Goal: Task Accomplishment & Management: Manage account settings

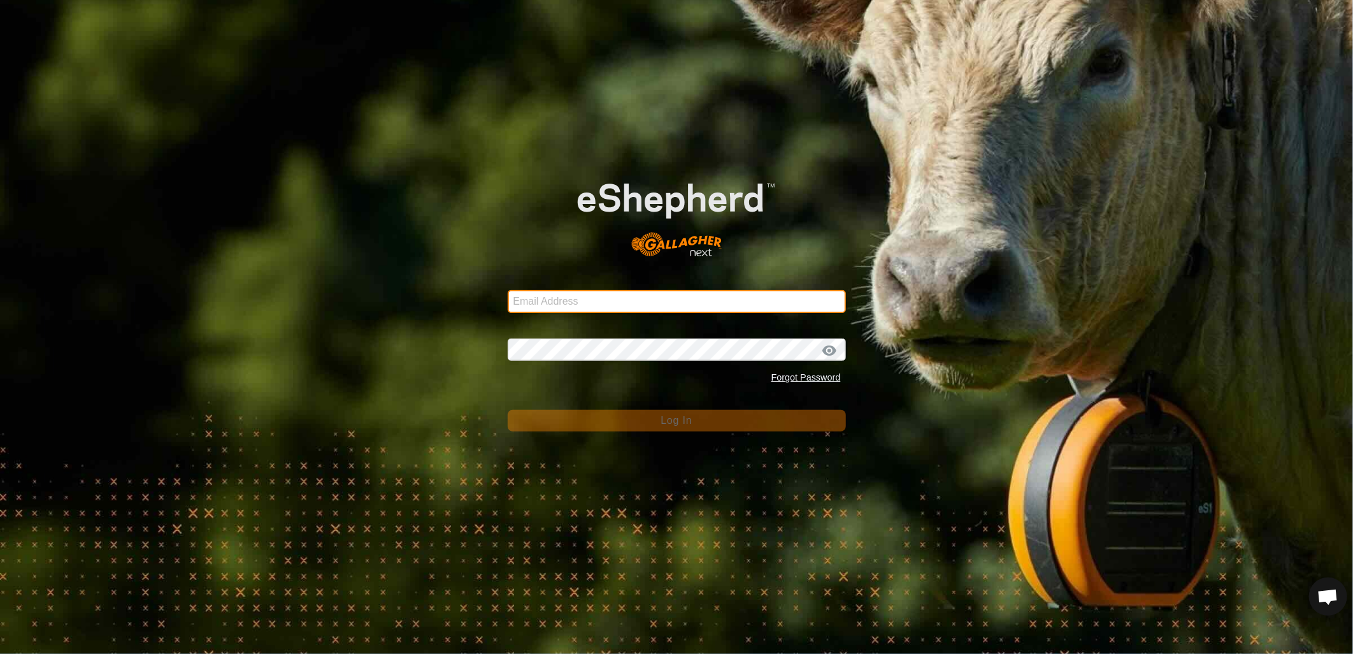
drag, startPoint x: 528, startPoint y: 293, endPoint x: 536, endPoint y: 303, distance: 12.6
click at [528, 294] on input "Email Address" at bounding box center [677, 301] width 338 height 23
type input "heath.evans@heytesbury.com.au"
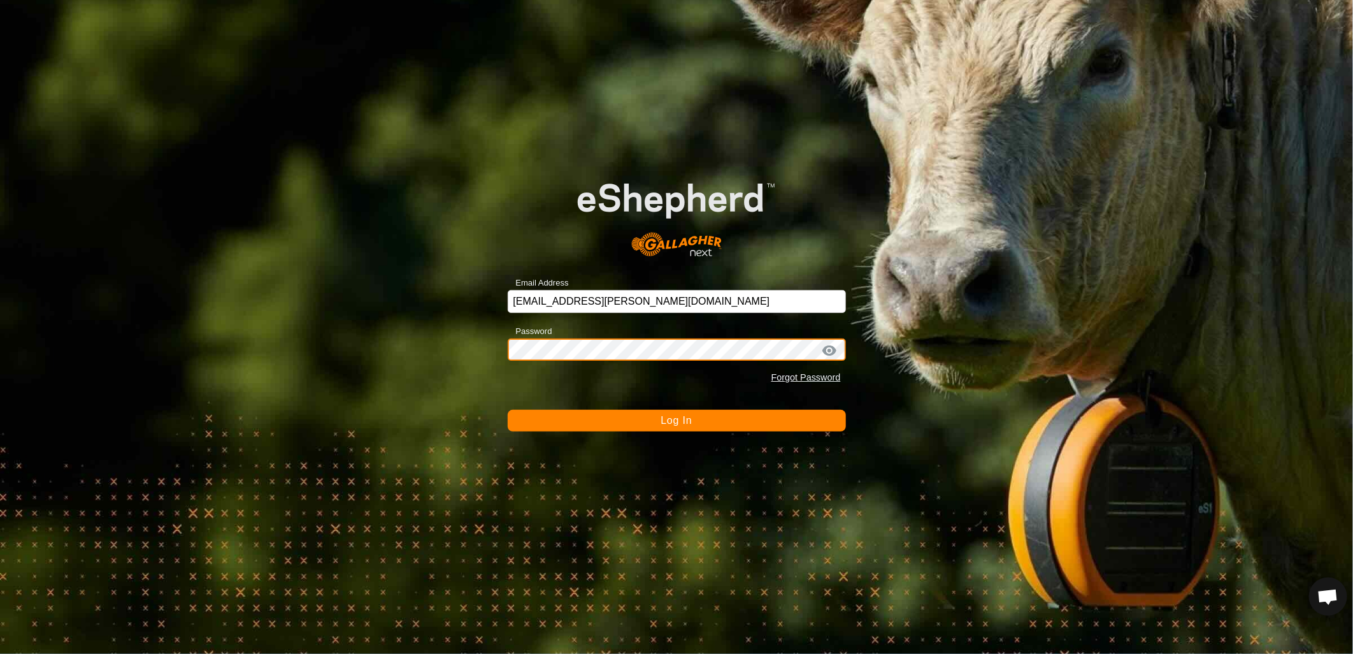
click at [508, 410] on button "Log In" at bounding box center [677, 421] width 338 height 22
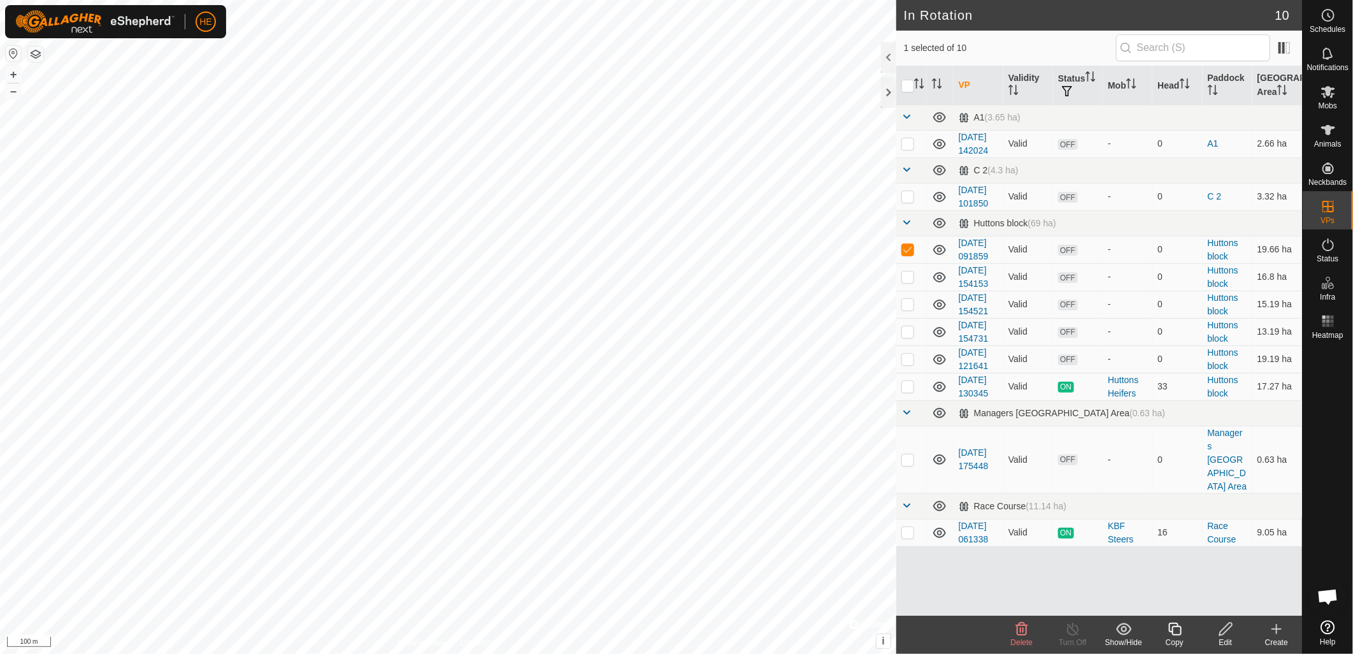
checkbox input "false"
checkbox input "true"
click at [909, 364] on p-checkbox at bounding box center [908, 359] width 13 height 10
checkbox input "true"
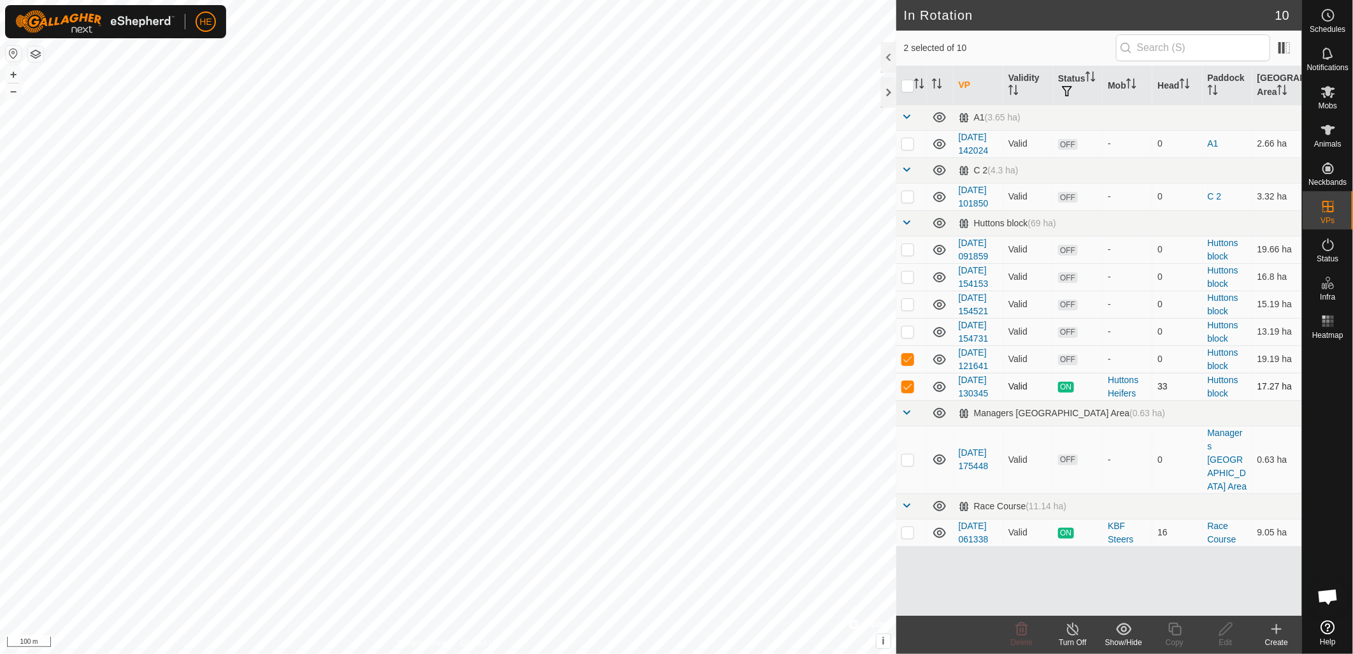
click at [912, 391] on p-checkbox at bounding box center [908, 386] width 13 height 10
checkbox input "false"
click at [1019, 635] on div "Delete" at bounding box center [1022, 635] width 51 height 38
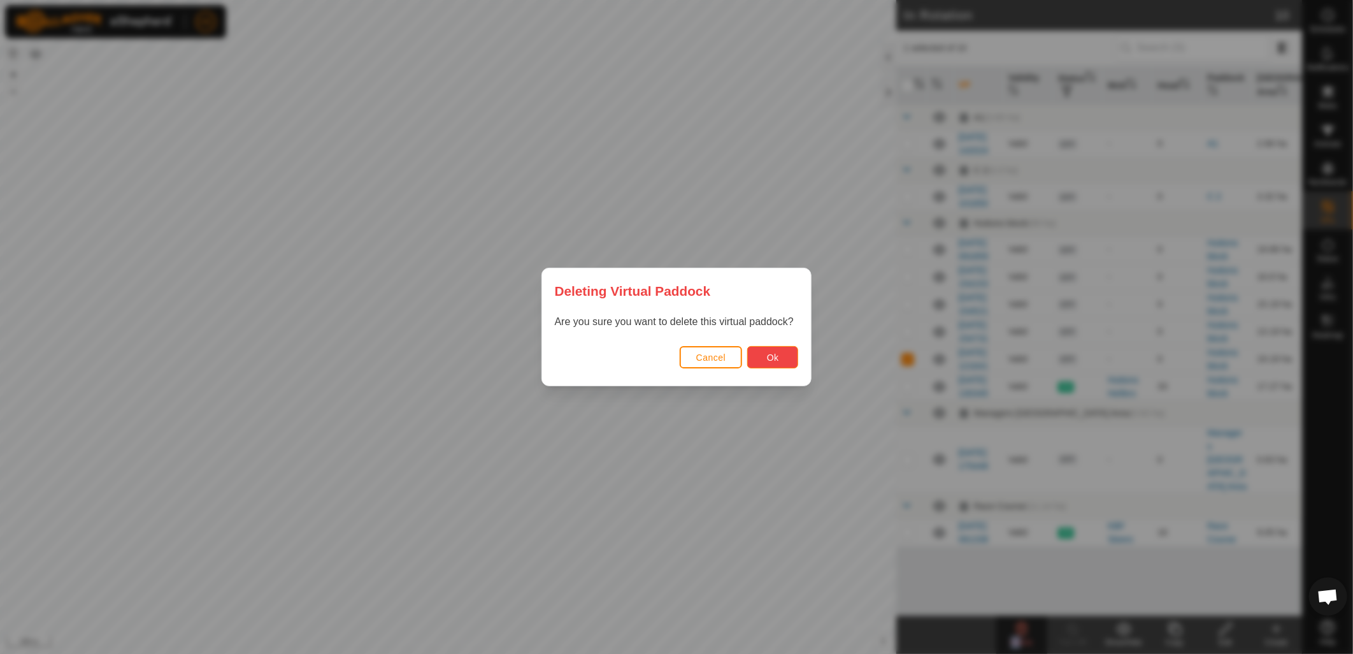
click at [787, 361] on button "Ok" at bounding box center [772, 357] width 51 height 22
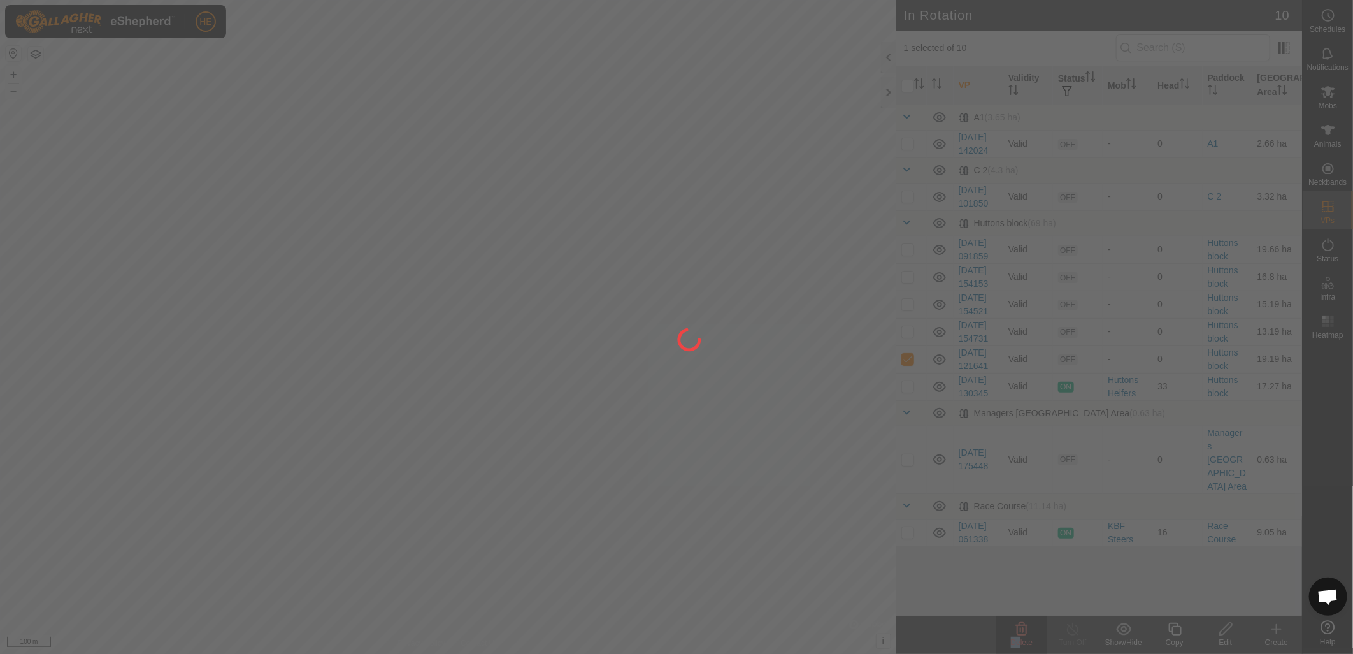
checkbox input "false"
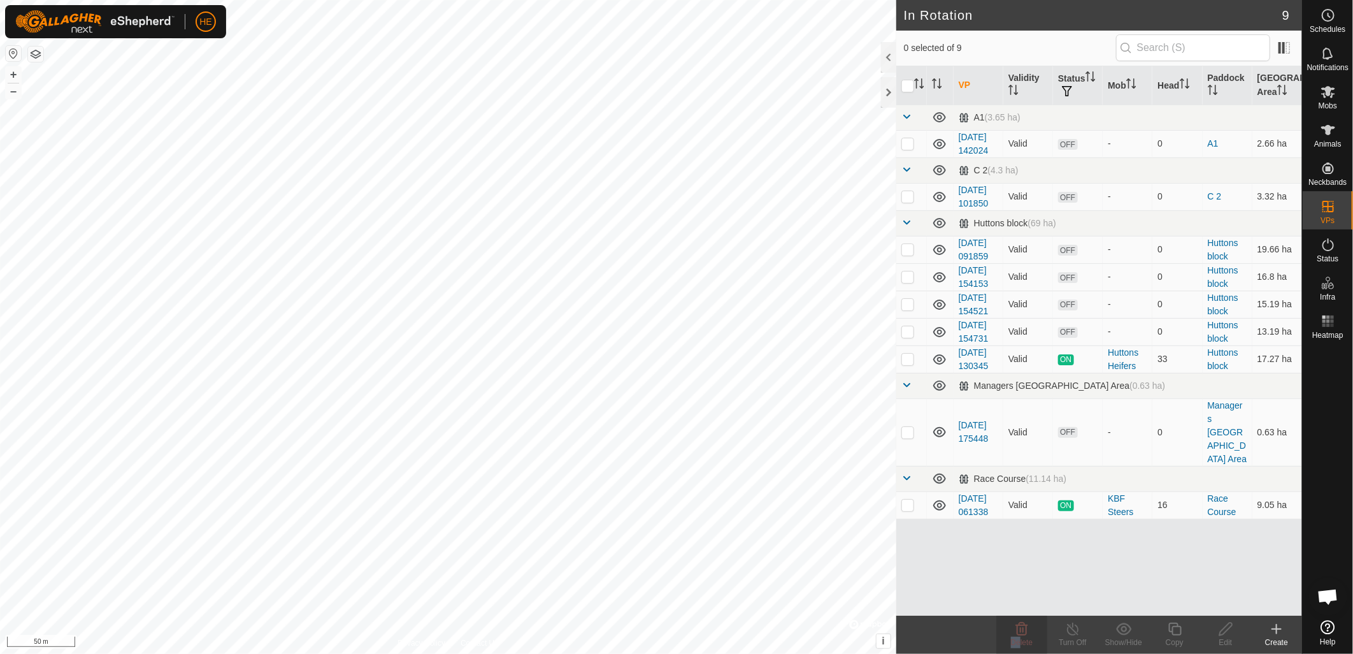
checkbox input "true"
click at [1278, 629] on icon at bounding box center [1276, 629] width 9 height 0
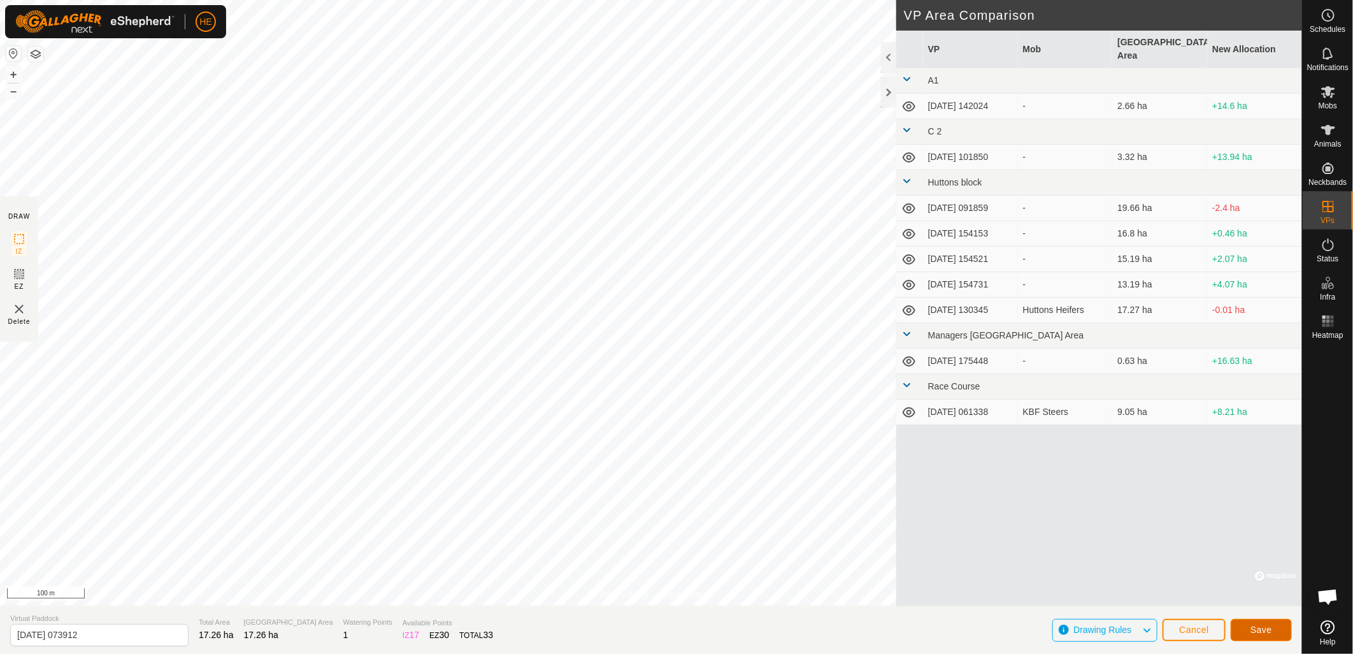
click at [1276, 633] on button "Save" at bounding box center [1261, 630] width 61 height 22
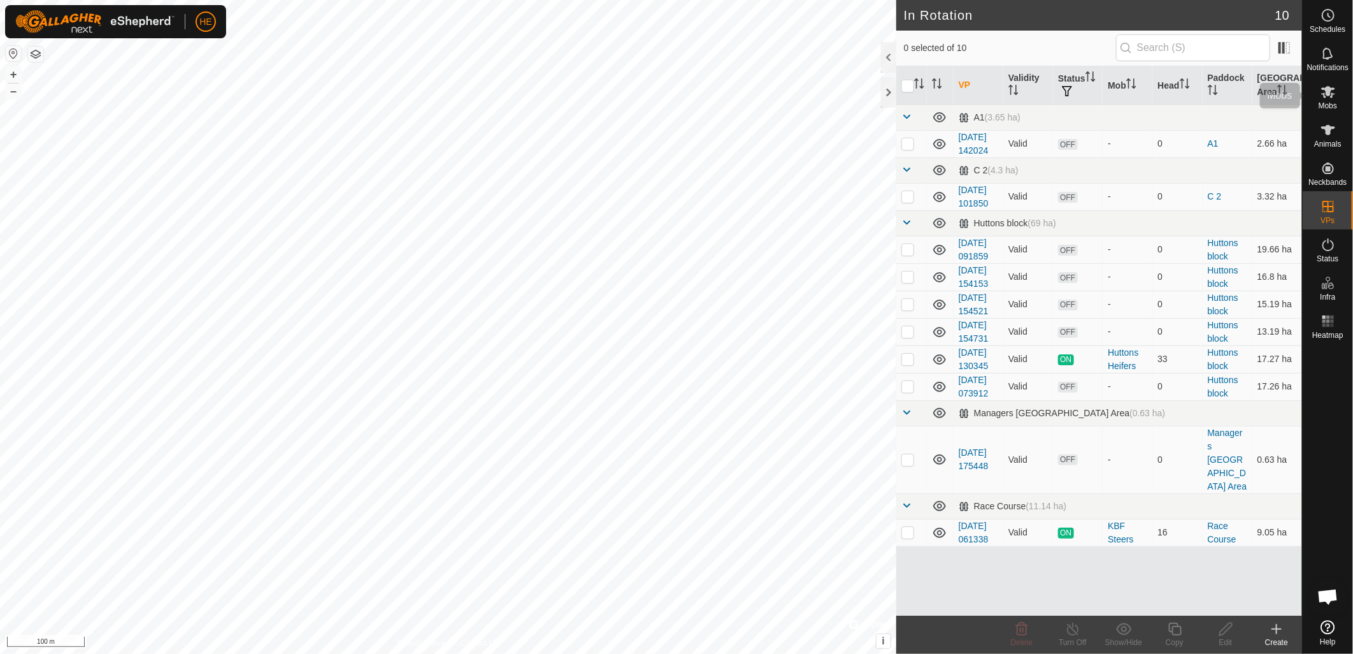
click at [1332, 102] on span "Mobs" at bounding box center [1328, 106] width 18 height 8
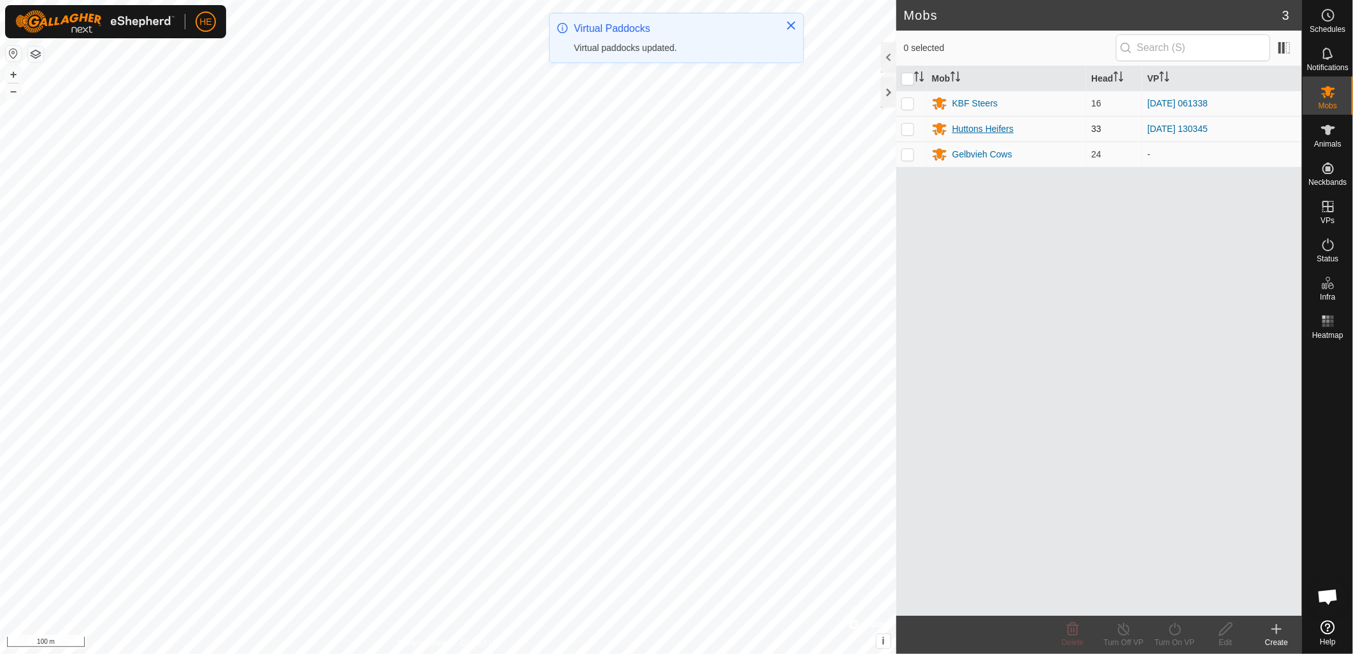
click at [983, 127] on div "Huttons Heifers" at bounding box center [983, 128] width 61 height 13
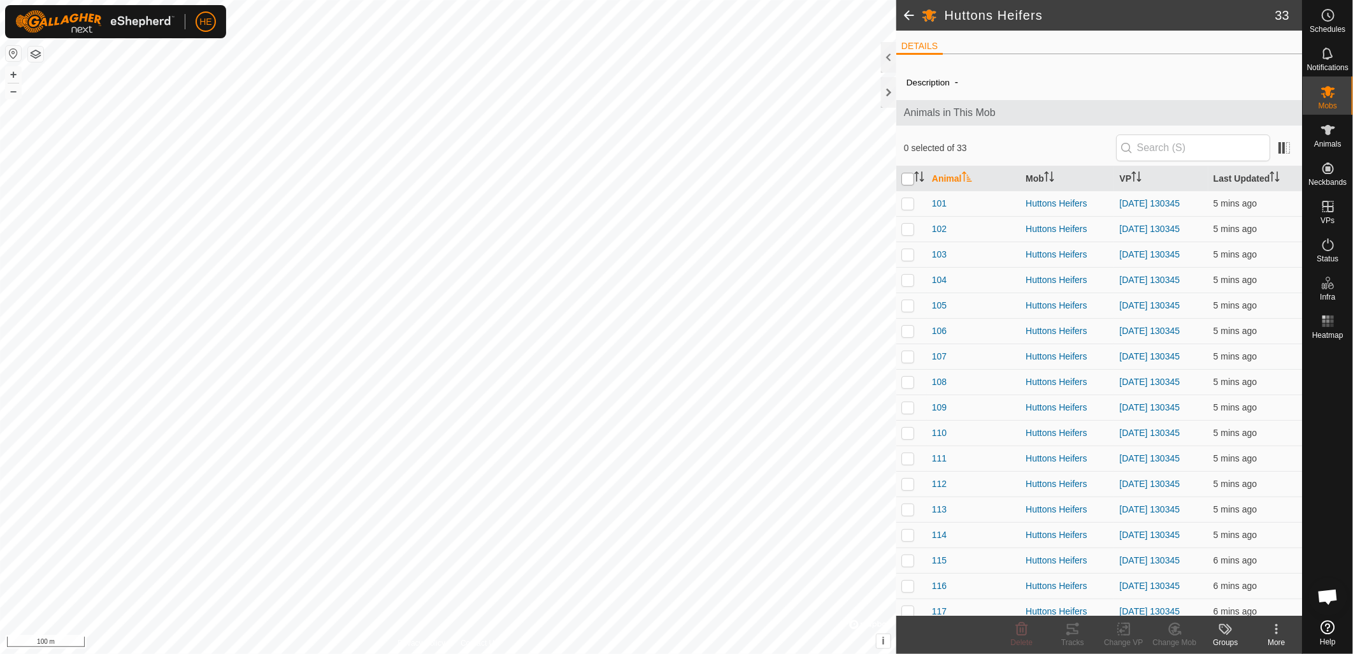
click at [905, 182] on input "checkbox" at bounding box center [908, 179] width 13 height 13
checkbox input "true"
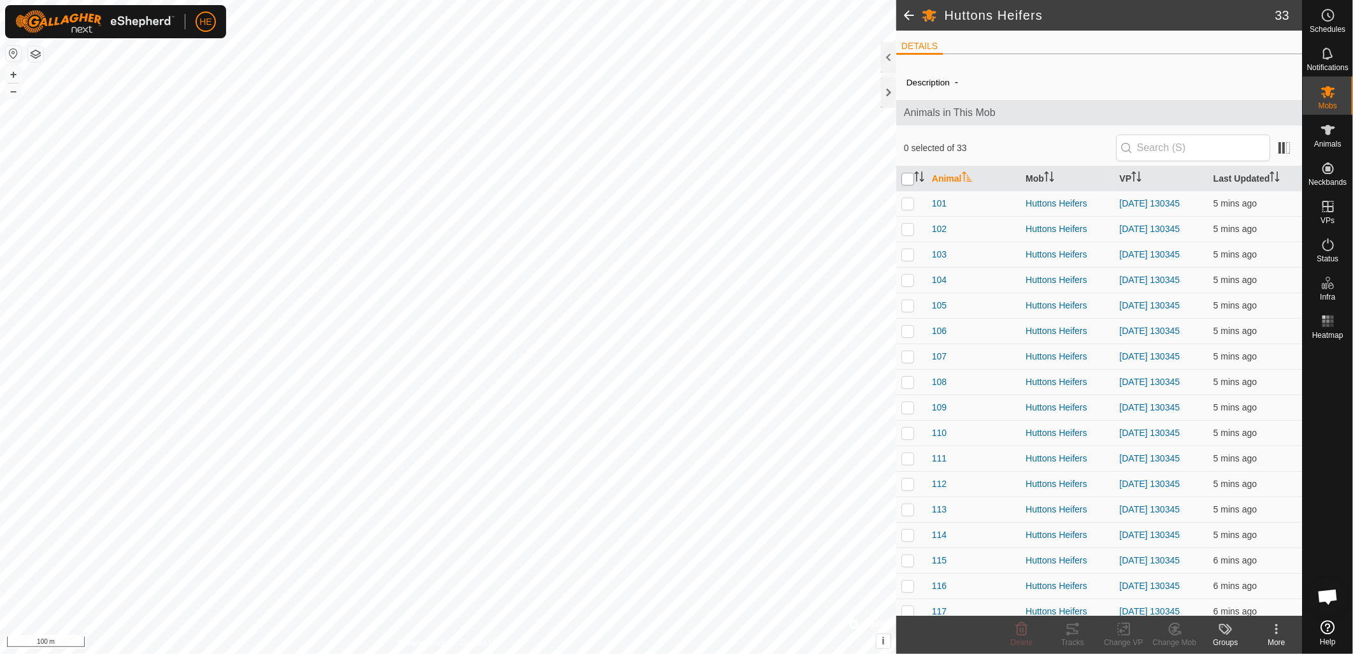
checkbox input "true"
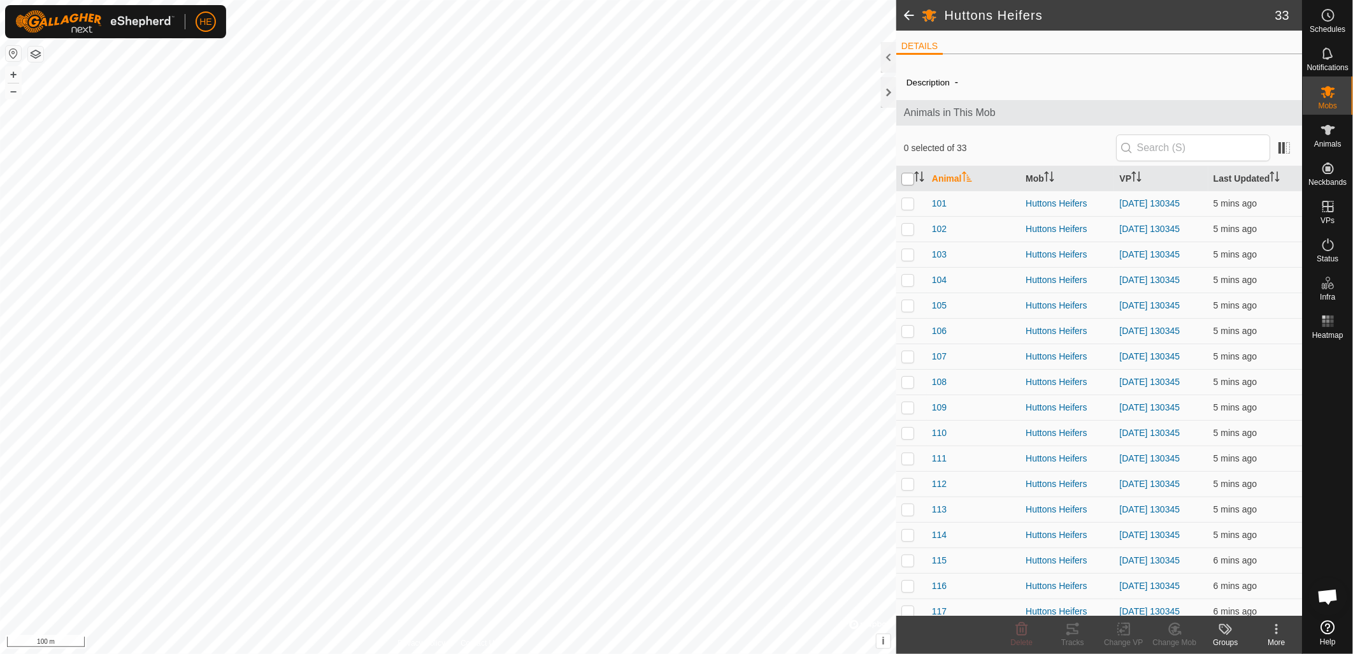
checkbox input "true"
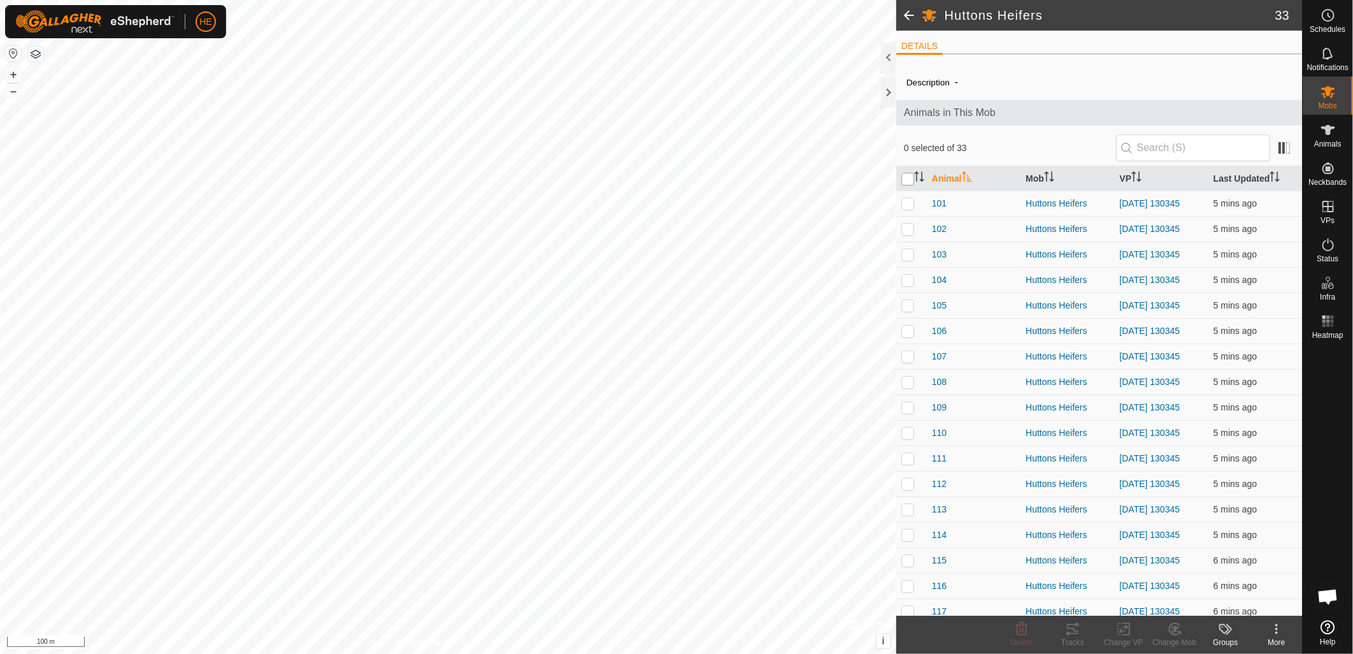
checkbox input "true"
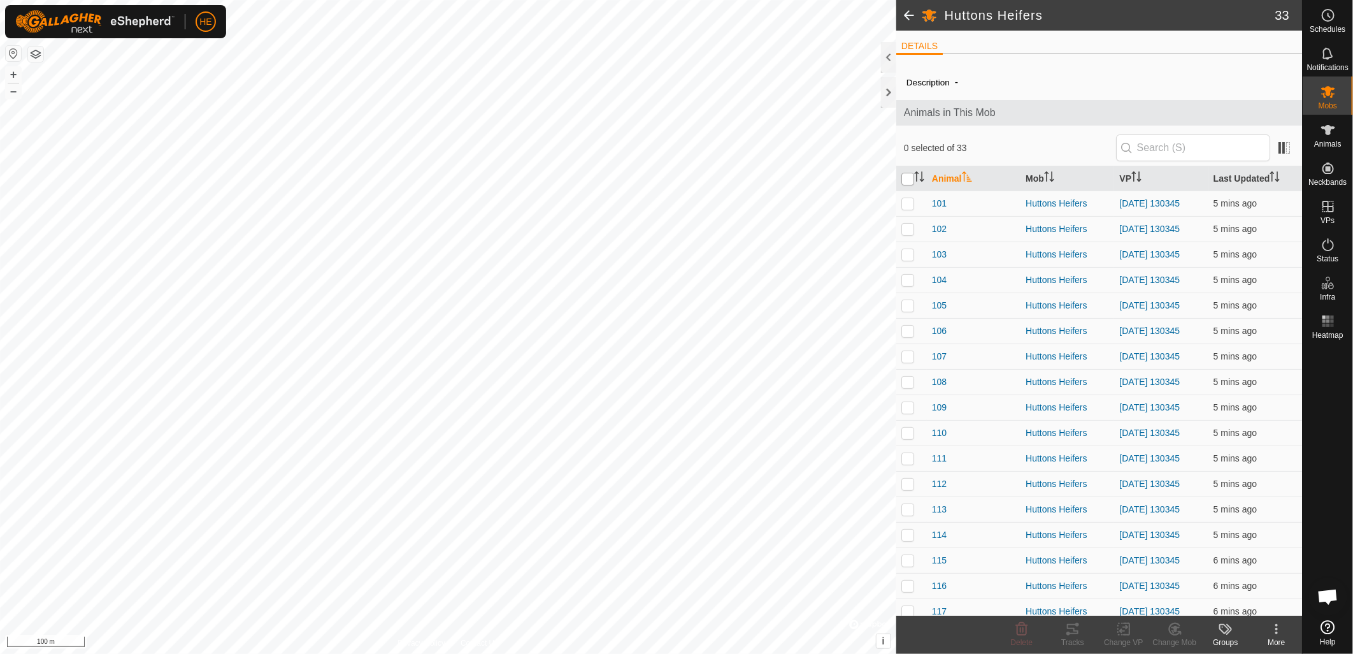
checkbox input "true"
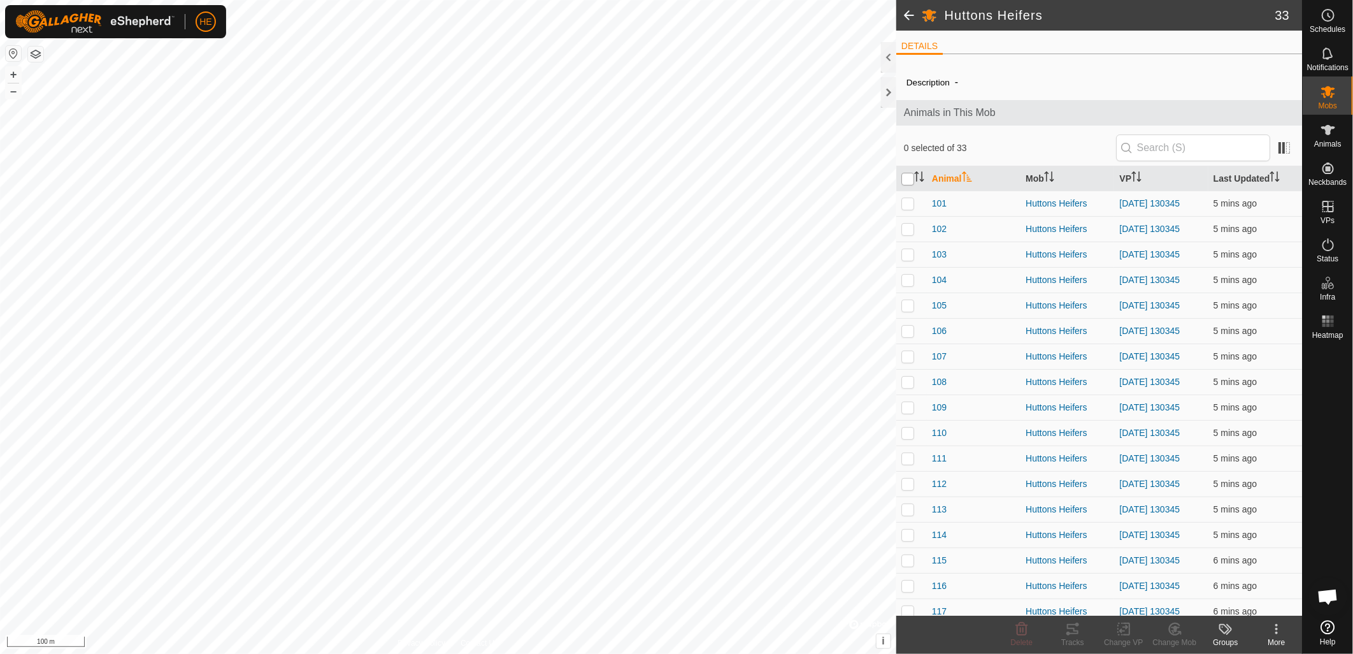
checkbox input "true"
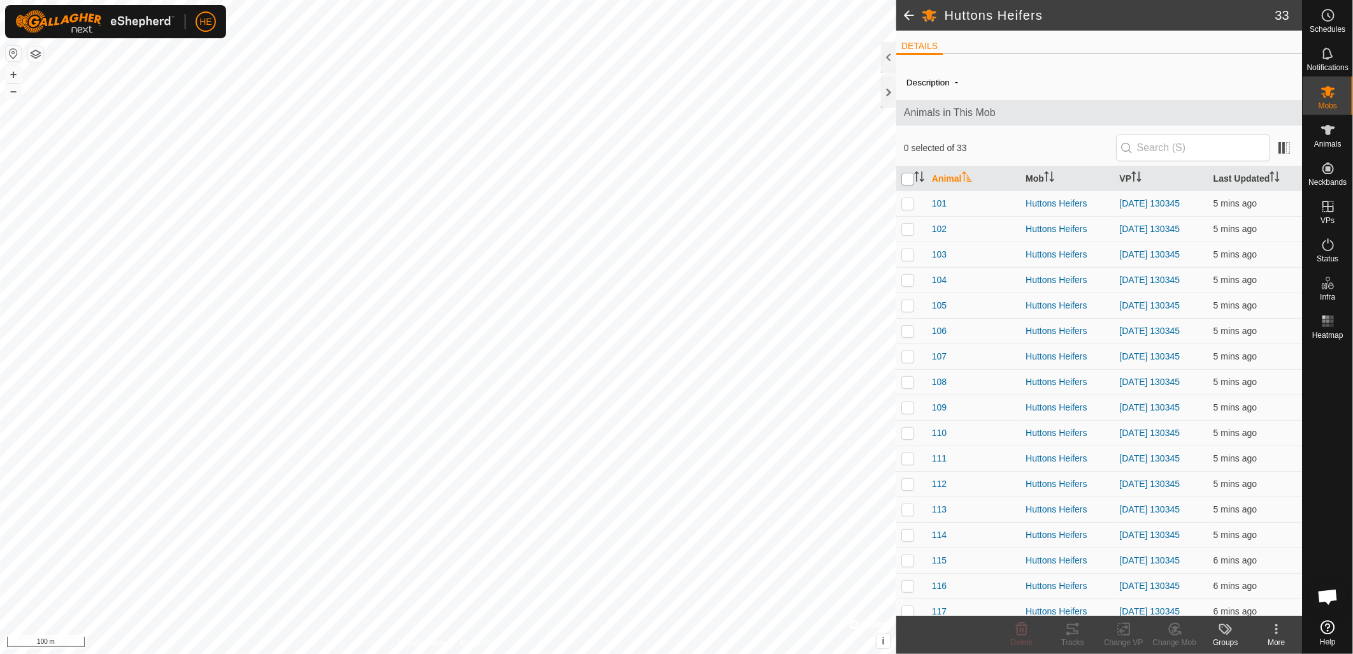
checkbox input "true"
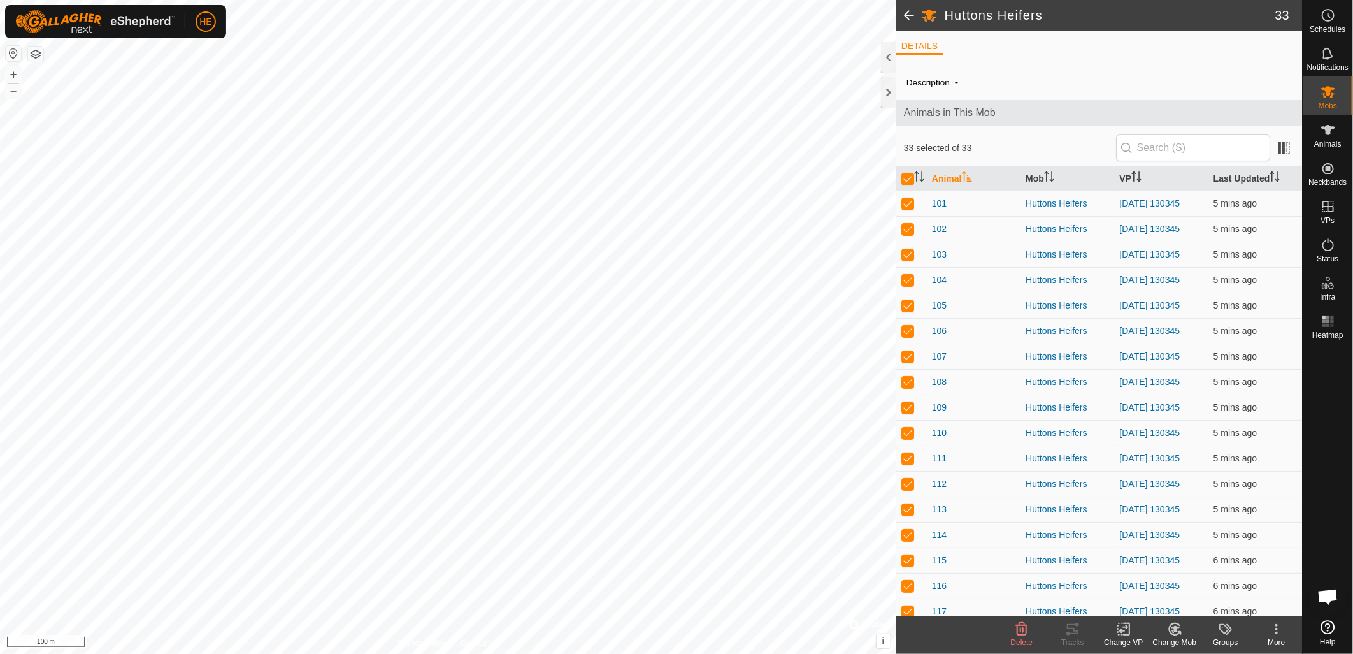
click at [1130, 633] on icon at bounding box center [1124, 628] width 16 height 15
click at [1144, 579] on link "Choose VP..." at bounding box center [1162, 574] width 126 height 25
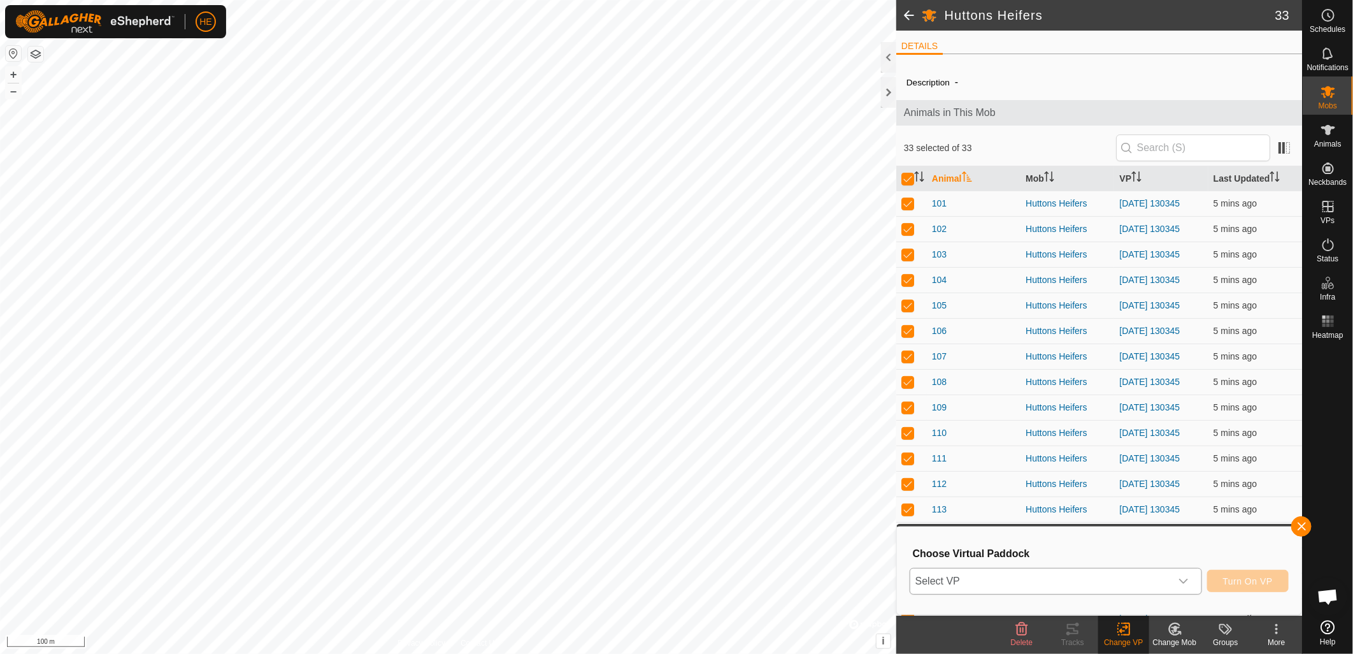
click at [1059, 577] on span "Select VP" at bounding box center [1041, 580] width 261 height 25
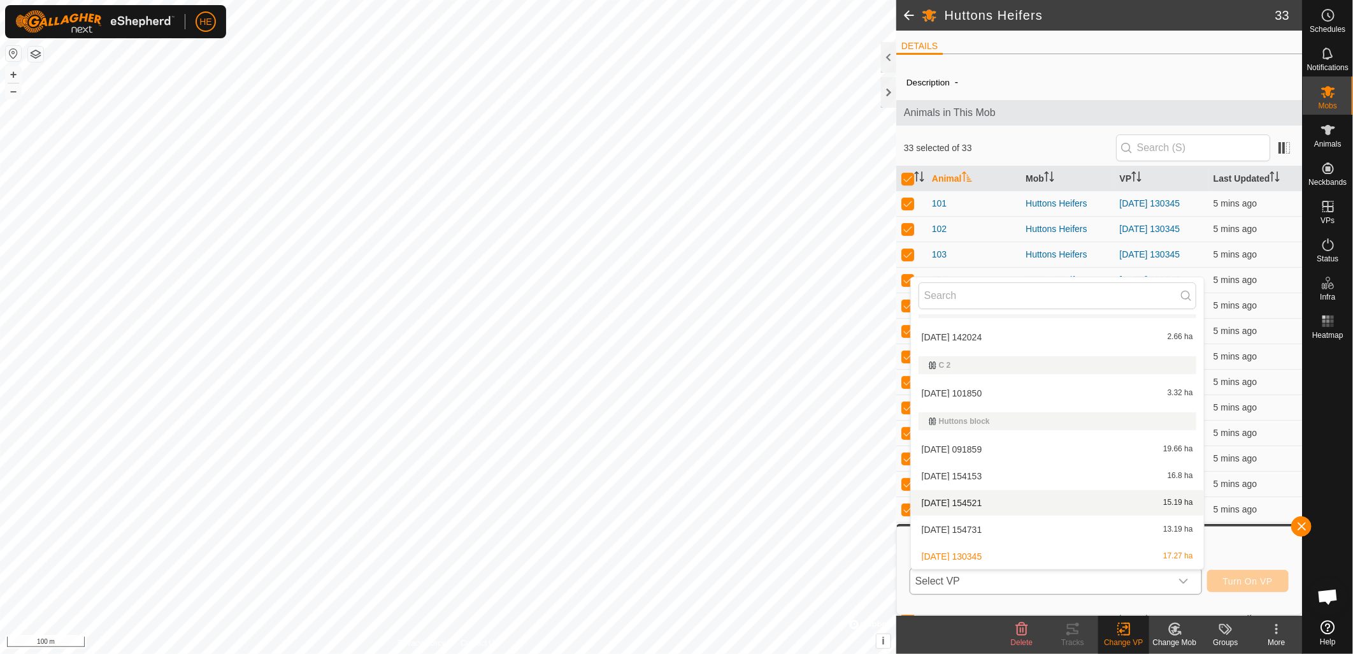
scroll to position [157, 0]
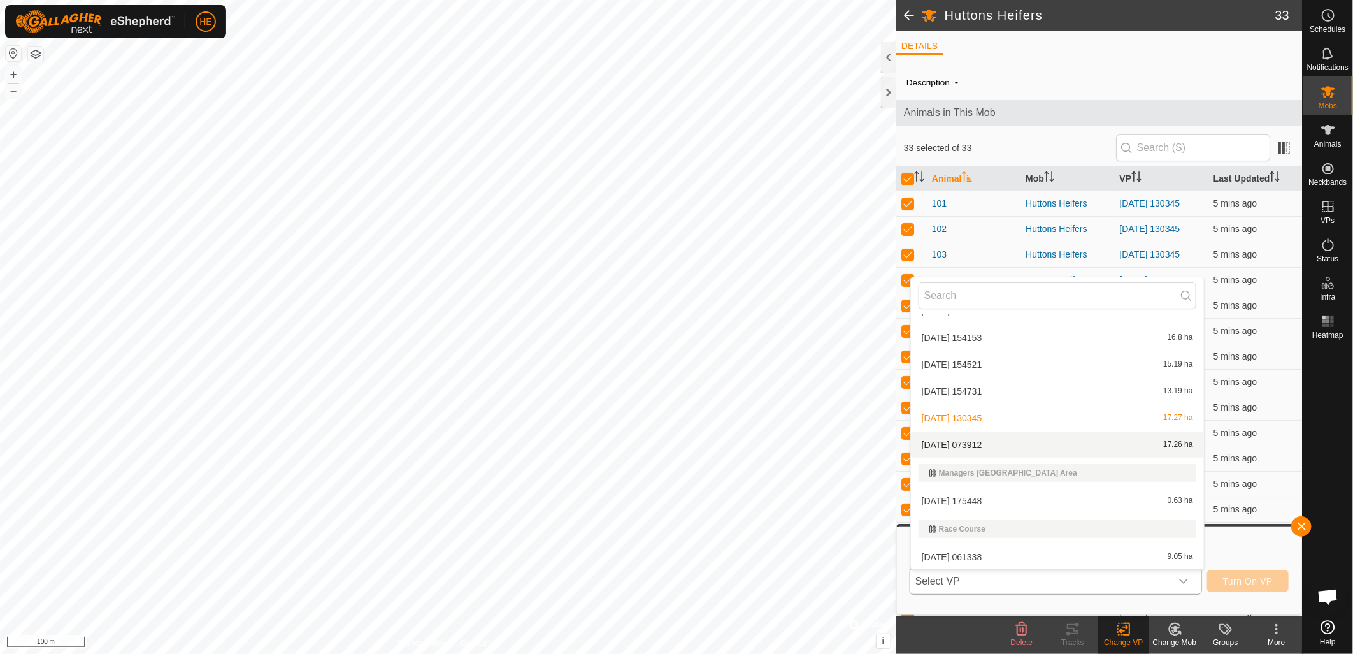
click at [984, 442] on li "2025-09-18 073912 17.26 ha" at bounding box center [1057, 444] width 293 height 25
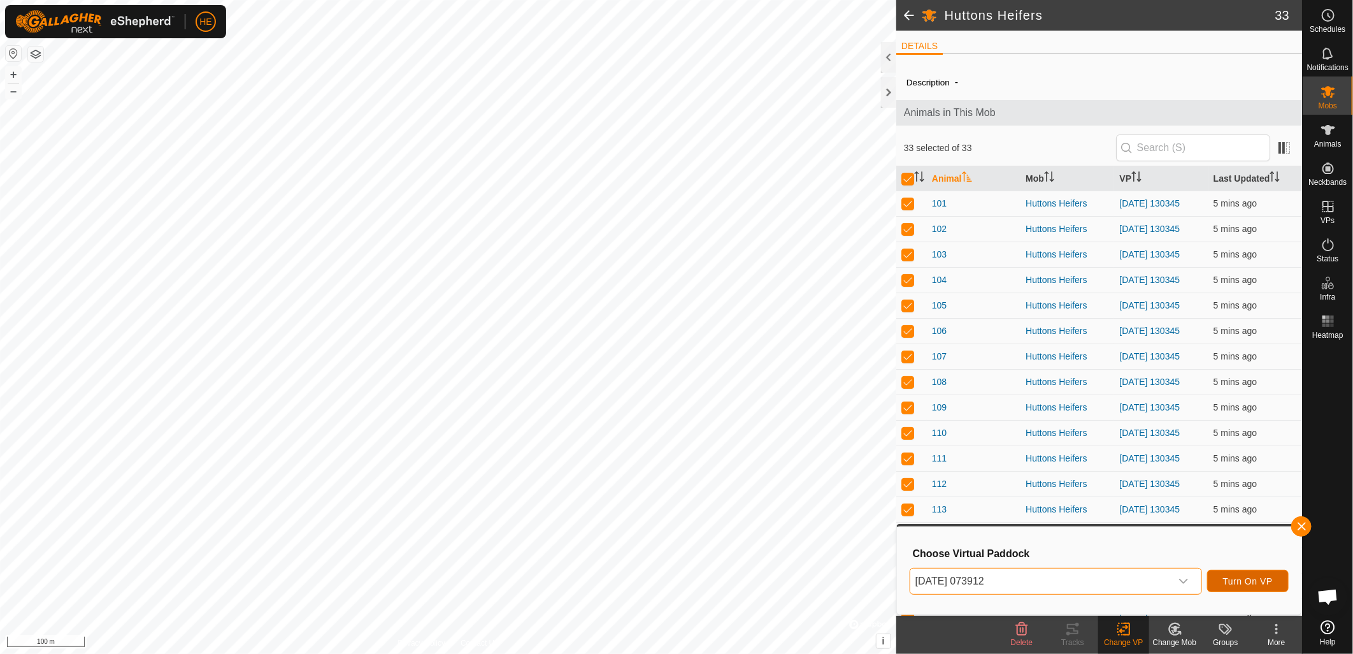
click at [1245, 580] on span "Turn On VP" at bounding box center [1248, 581] width 50 height 10
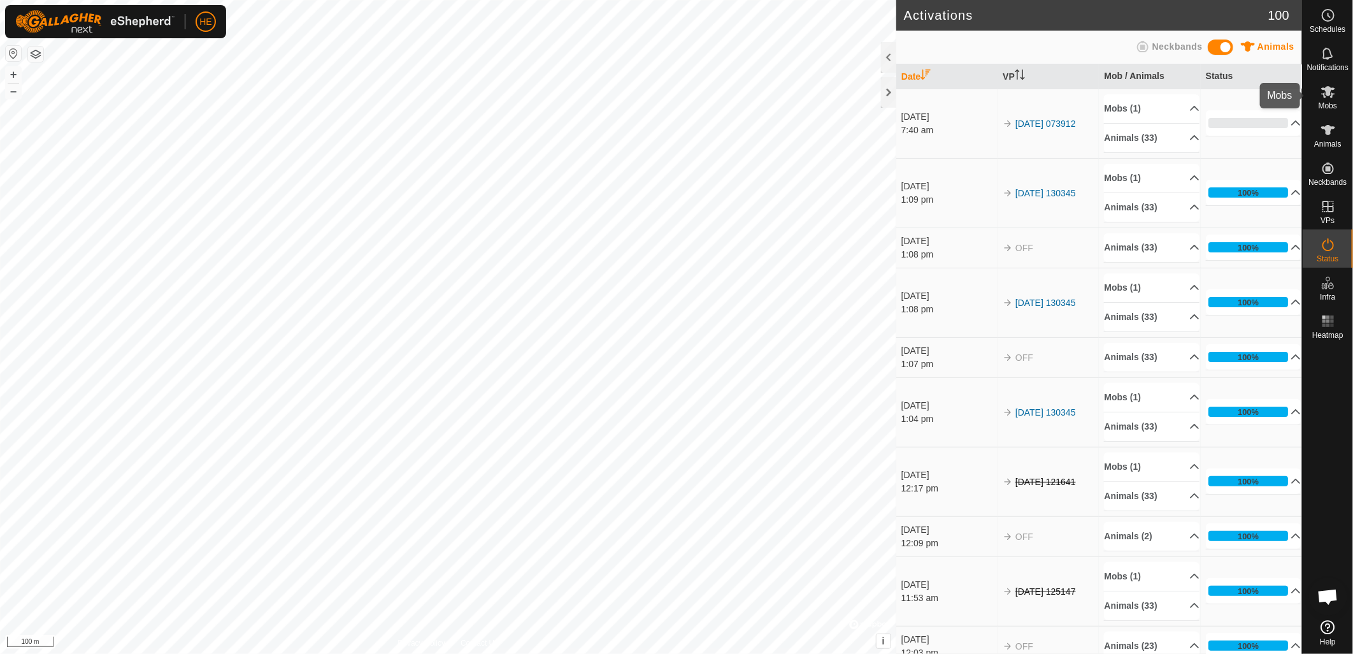
click at [1336, 93] on icon at bounding box center [1328, 91] width 15 height 15
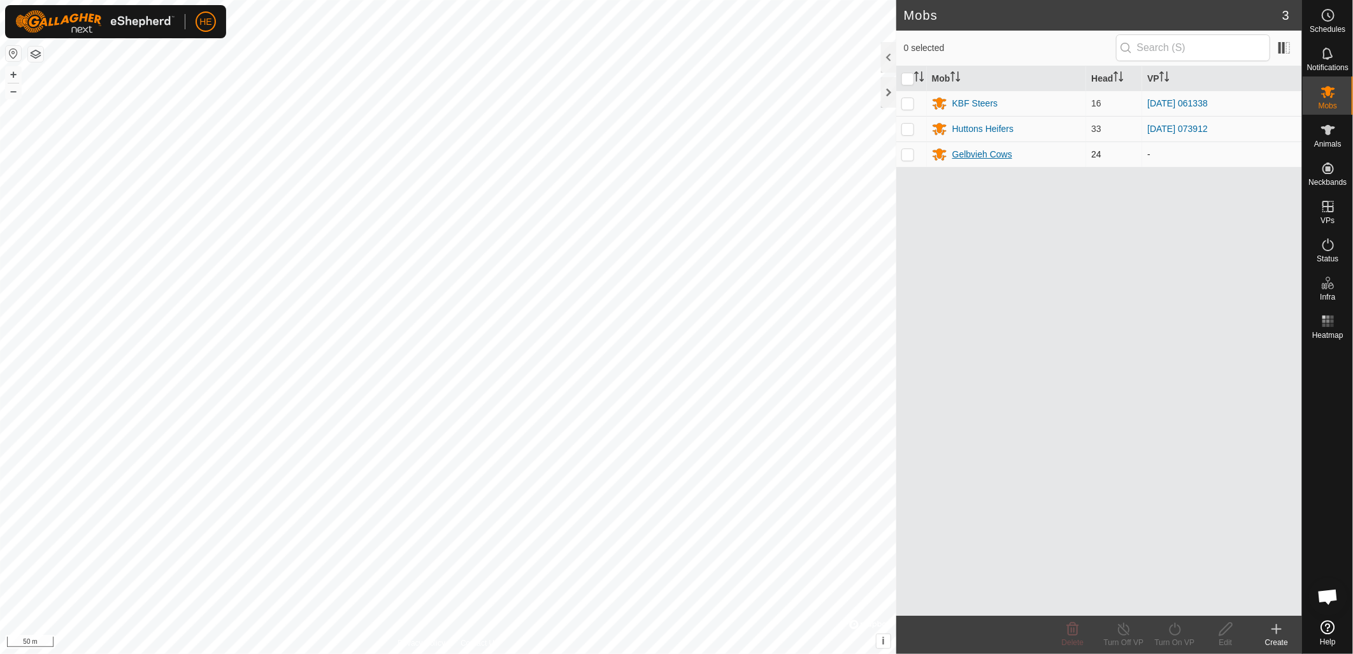
click at [988, 155] on div "Gelbvieh Cows" at bounding box center [983, 154] width 60 height 13
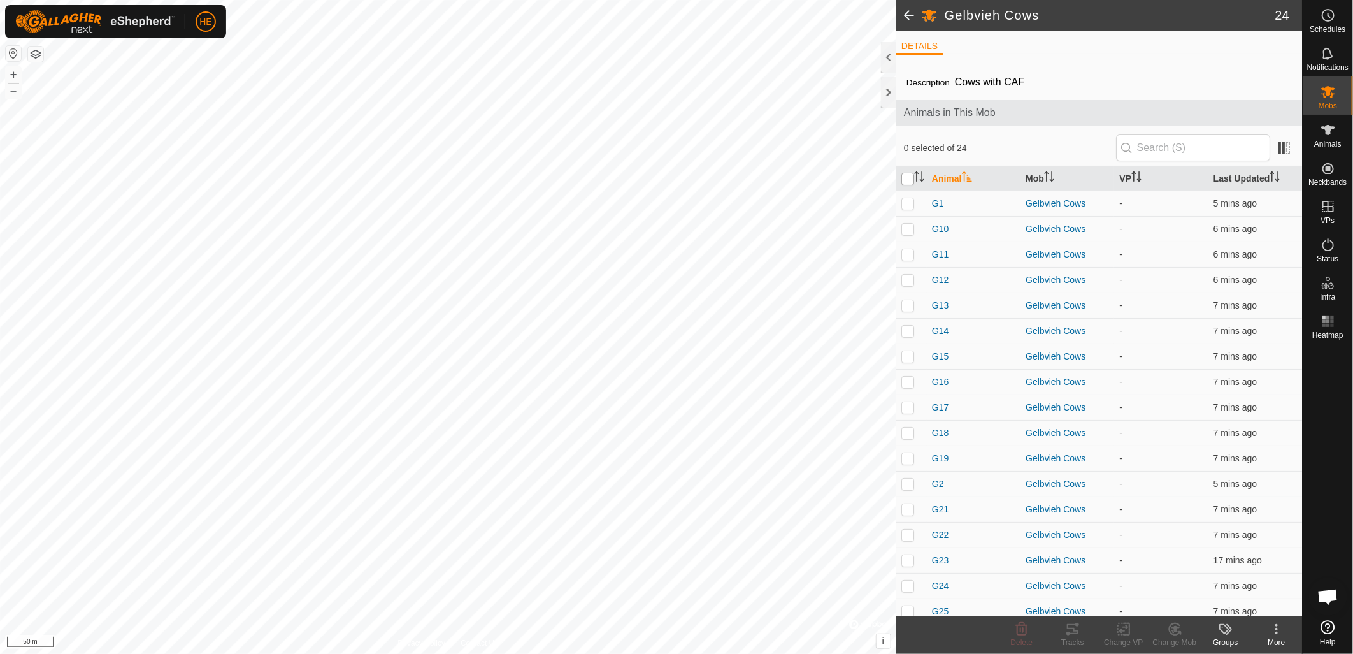
click at [912, 180] on input "checkbox" at bounding box center [908, 179] width 13 height 13
checkbox input "true"
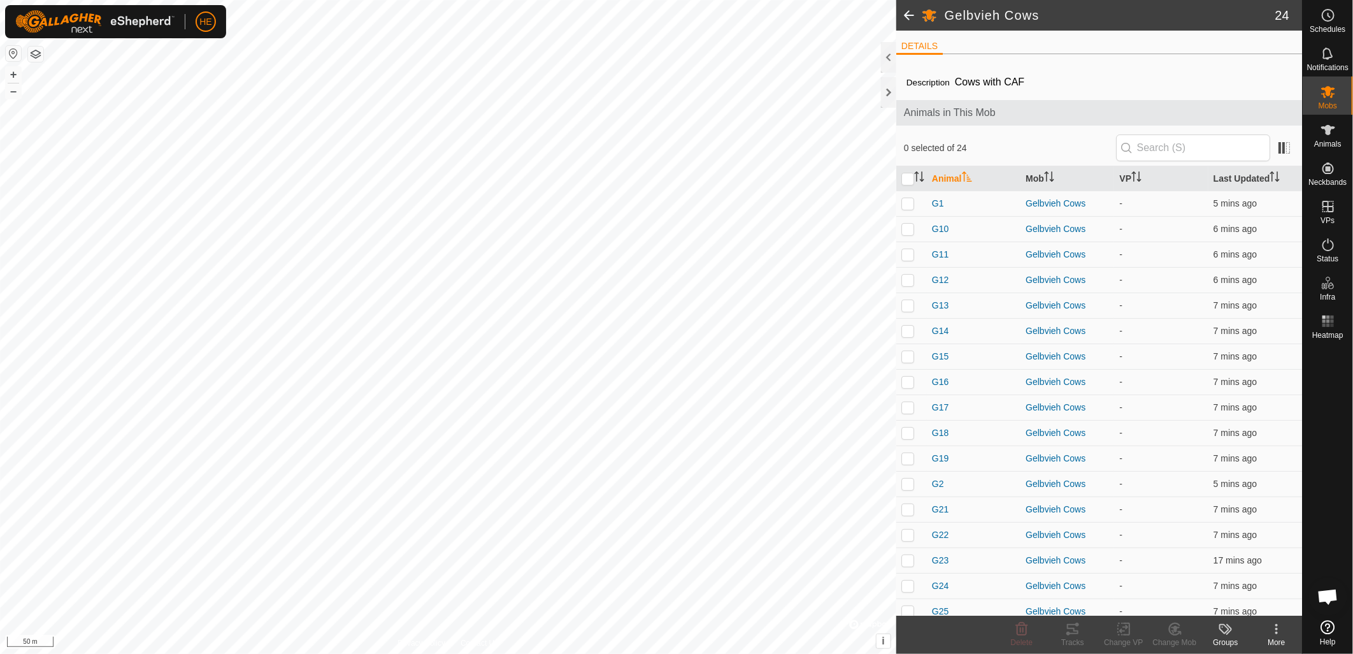
checkbox input "true"
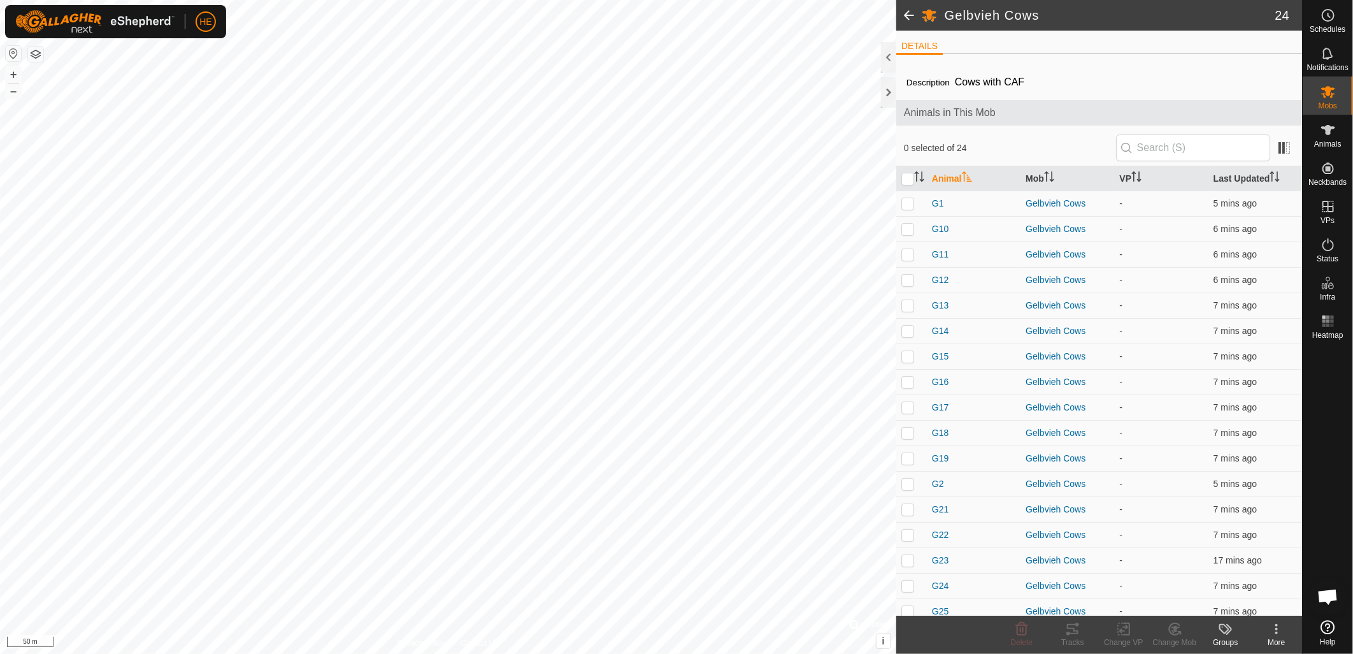
checkbox input "true"
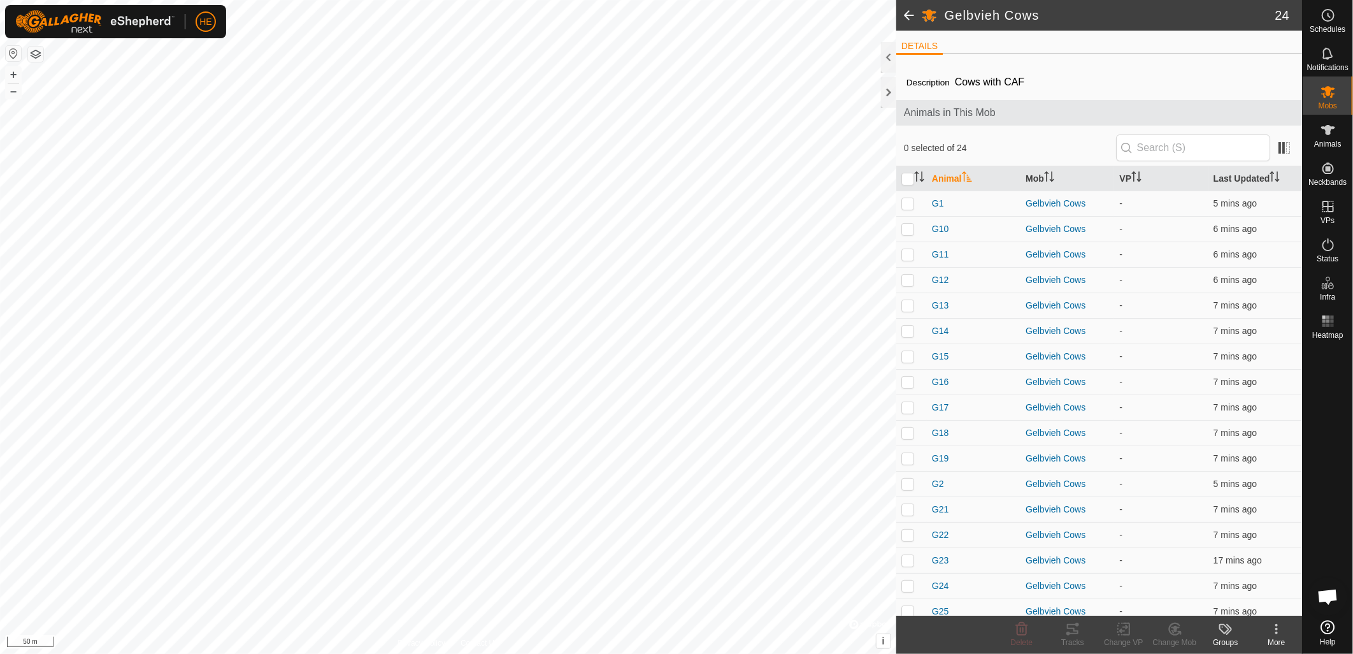
checkbox input "true"
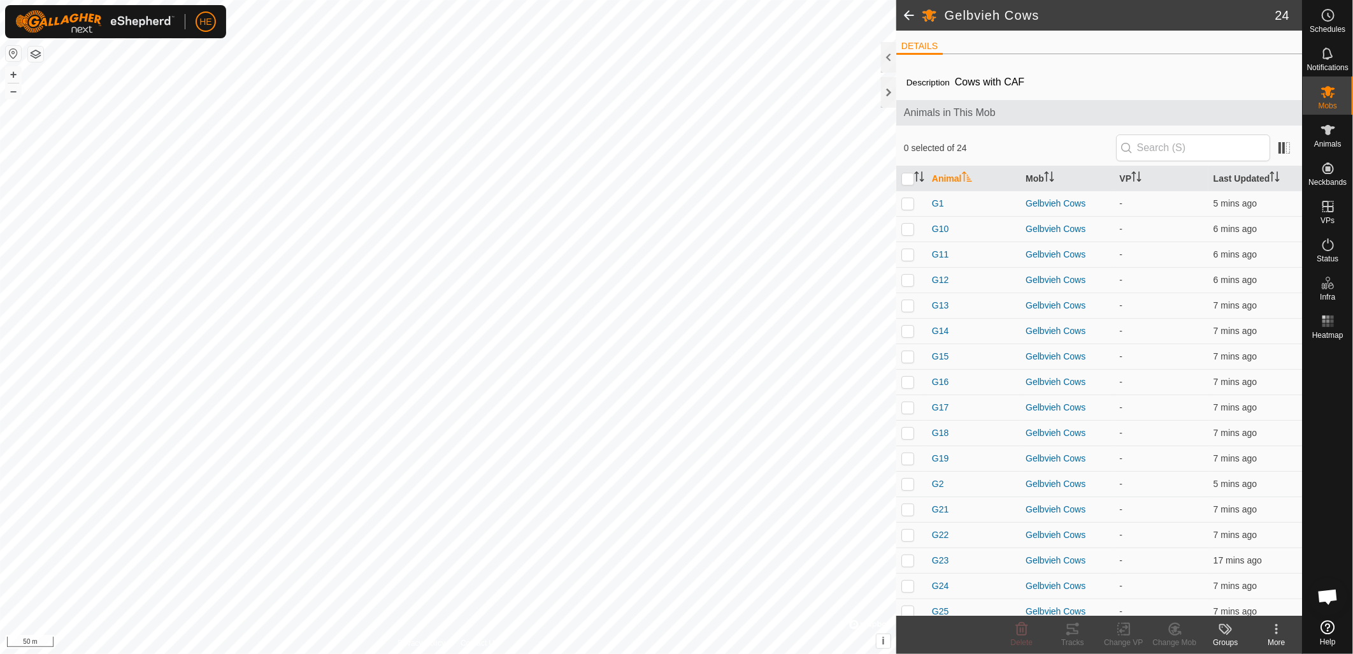
checkbox input "true"
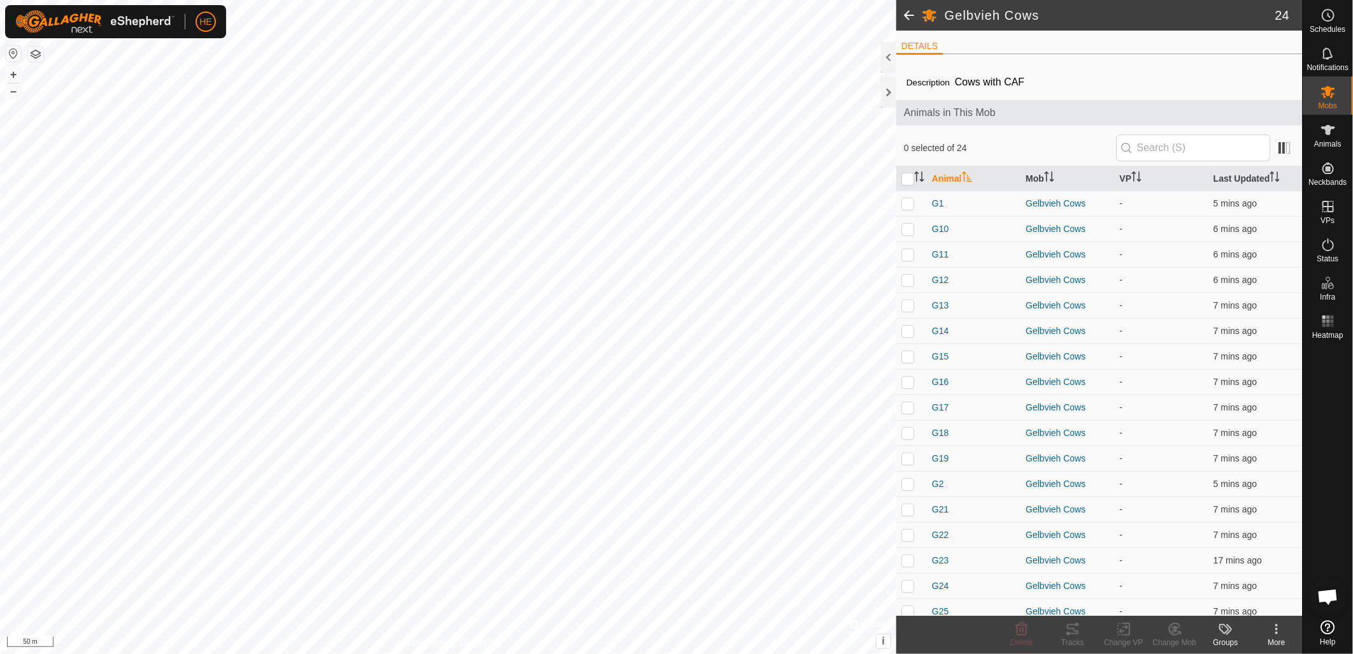
checkbox input "true"
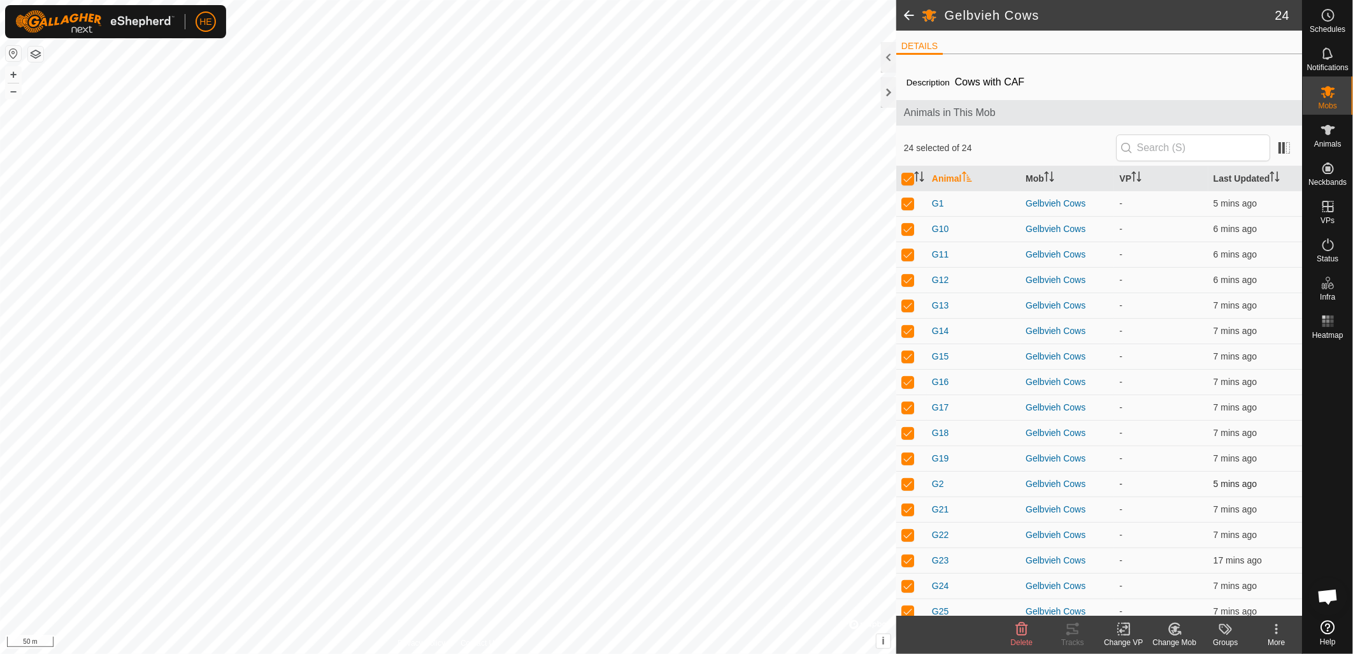
drag, startPoint x: 972, startPoint y: 475, endPoint x: 984, endPoint y: 484, distance: 14.5
click at [984, 484] on td "G2" at bounding box center [974, 483] width 94 height 25
click at [1123, 632] on icon at bounding box center [1124, 628] width 16 height 15
click at [1142, 577] on link "Choose VP..." at bounding box center [1162, 574] width 126 height 25
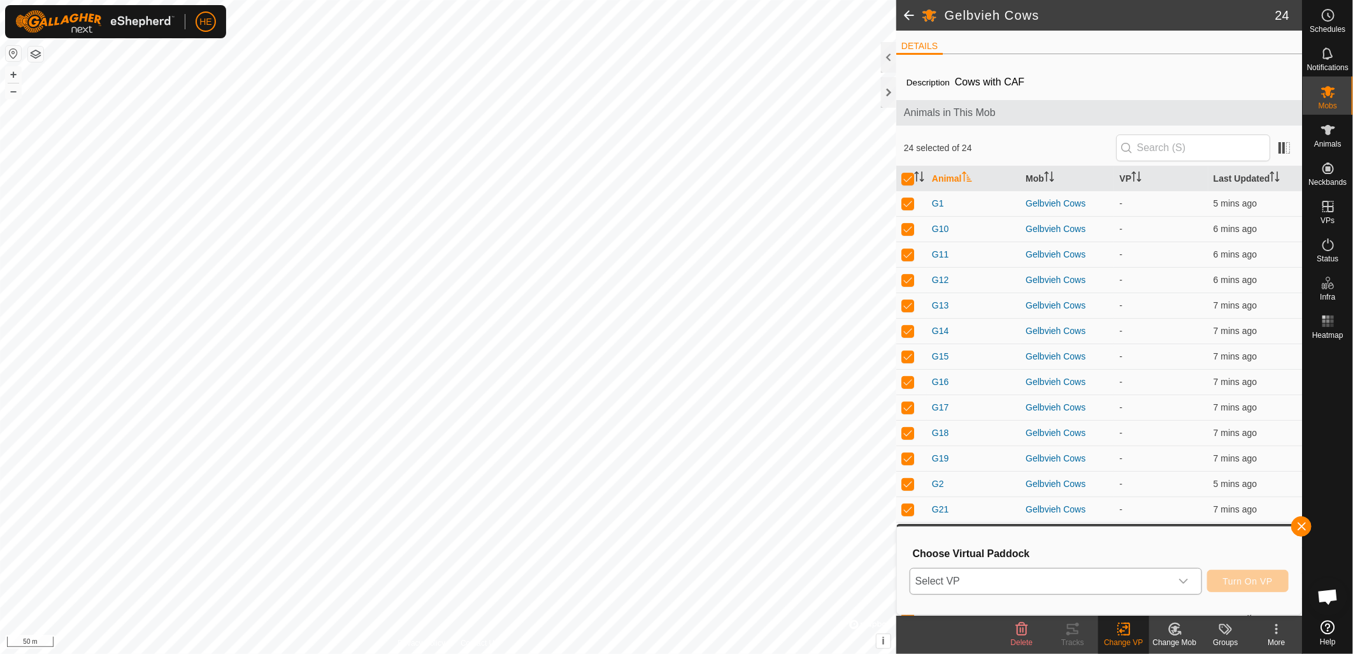
click at [1087, 584] on span "Select VP" at bounding box center [1041, 580] width 261 height 25
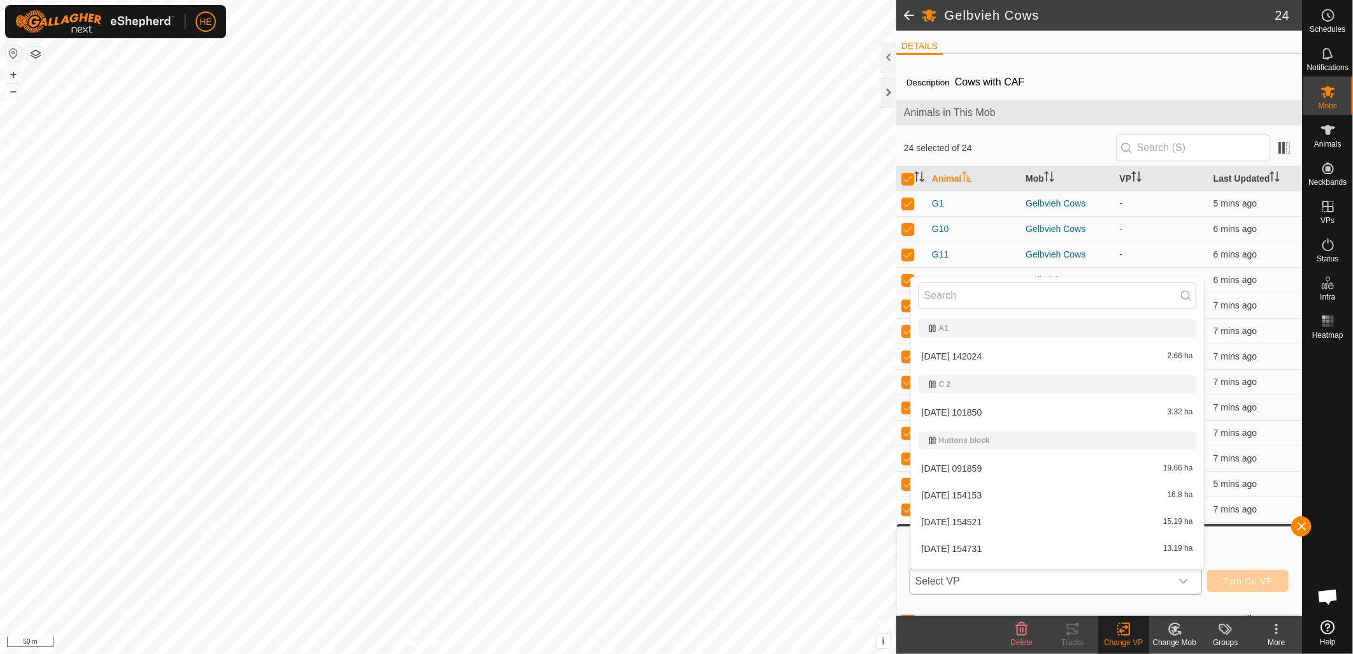
scroll to position [19, 0]
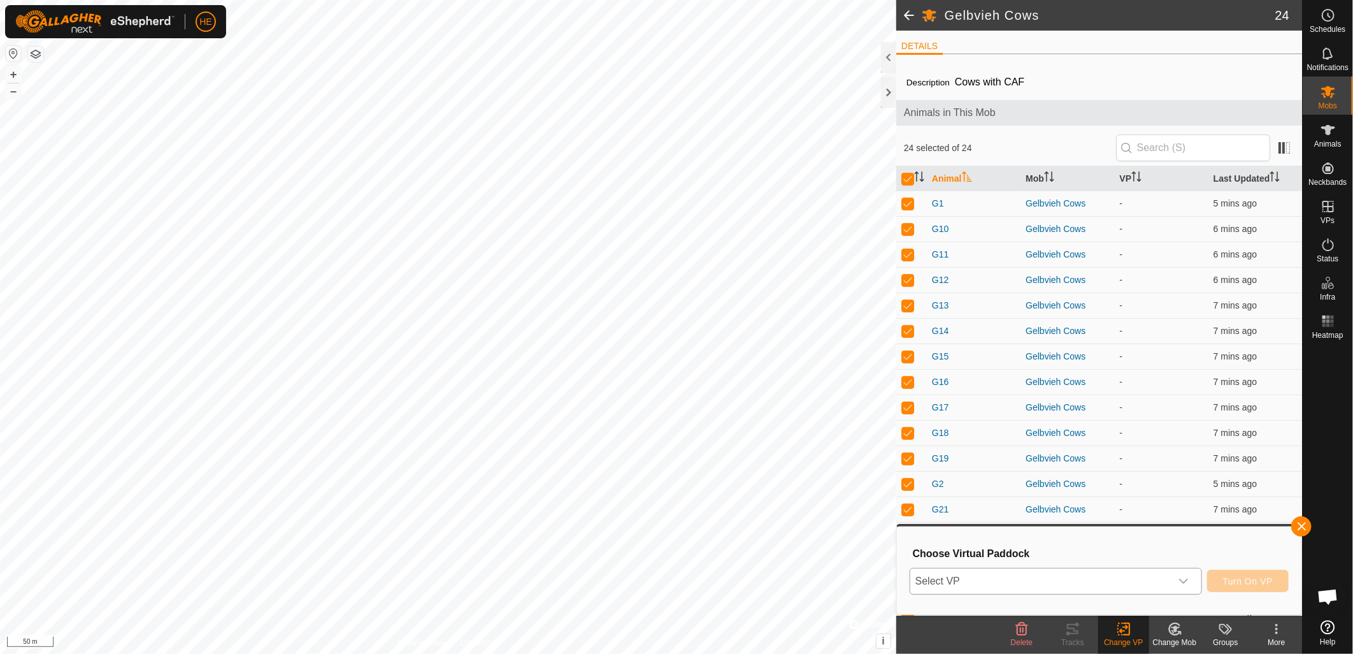
click at [983, 584] on span "Select VP" at bounding box center [1041, 580] width 261 height 25
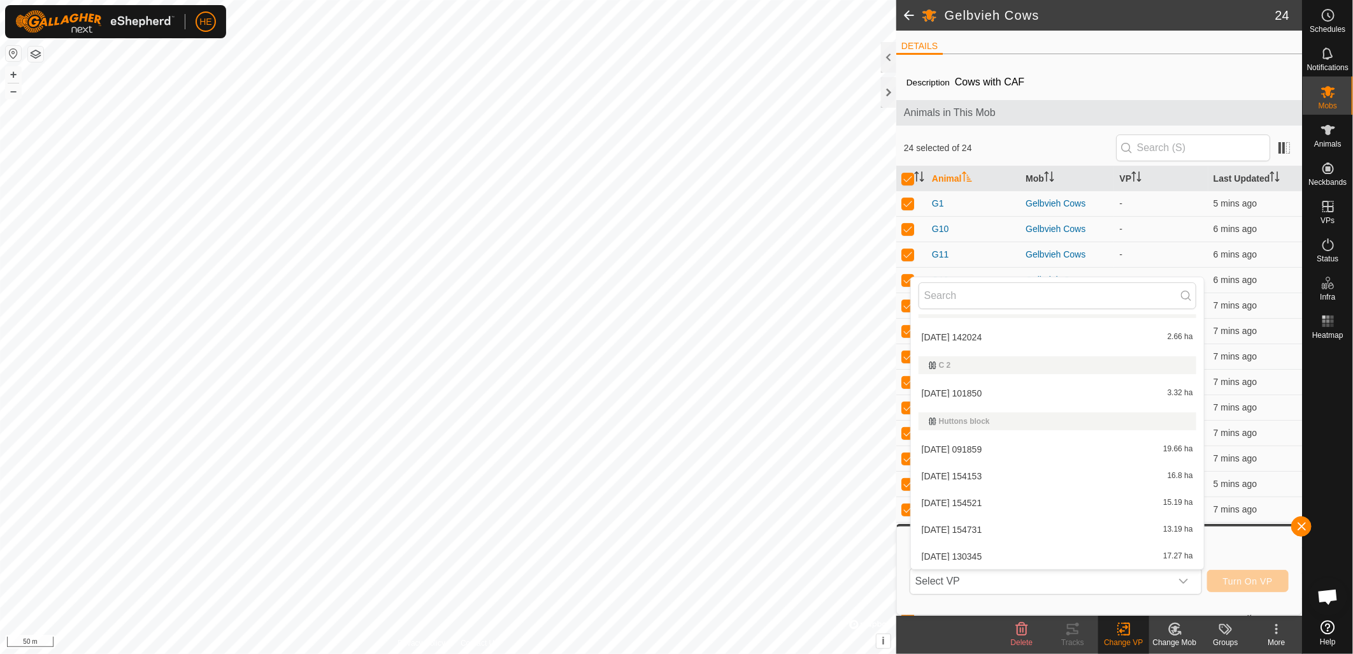
click at [979, 443] on li "2025-09-04 091859 19.66 ha" at bounding box center [1057, 448] width 293 height 25
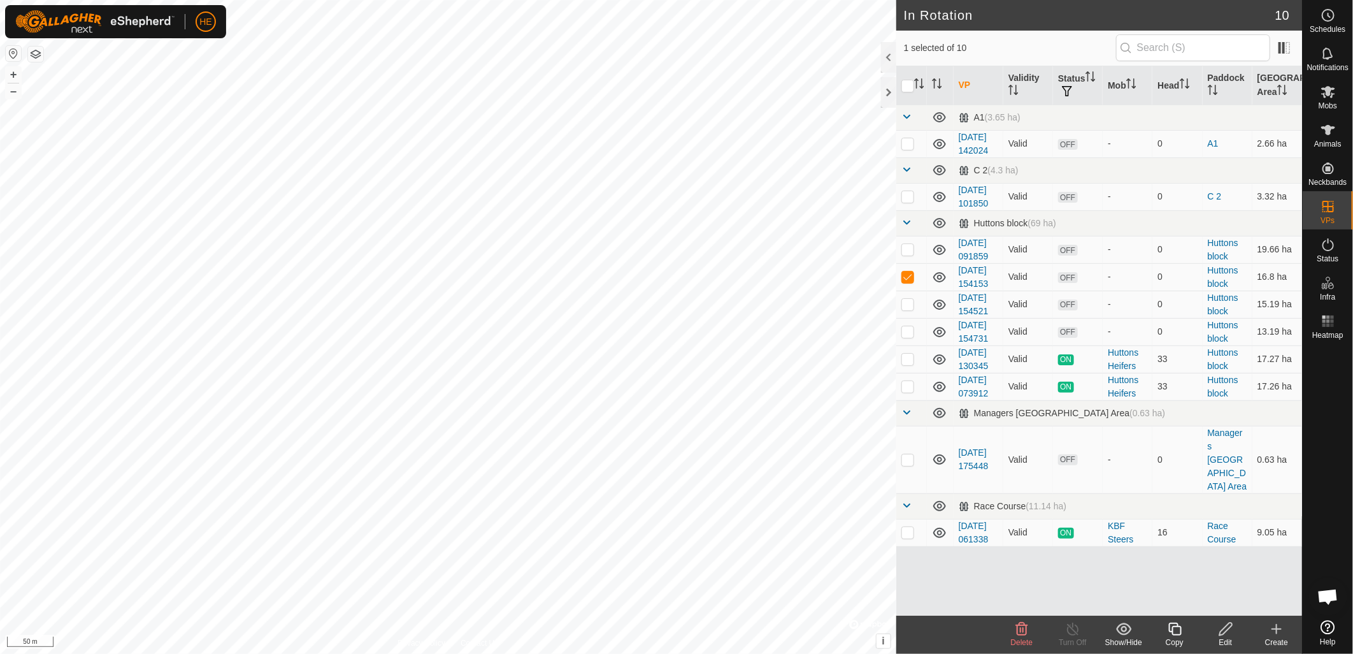
checkbox input "true"
checkbox input "false"
drag, startPoint x: 1188, startPoint y: 526, endPoint x: 1187, endPoint y: 571, distance: 44.6
click at [1190, 493] on td "0" at bounding box center [1178, 460] width 50 height 68
click at [1329, 90] on icon at bounding box center [1329, 92] width 14 height 12
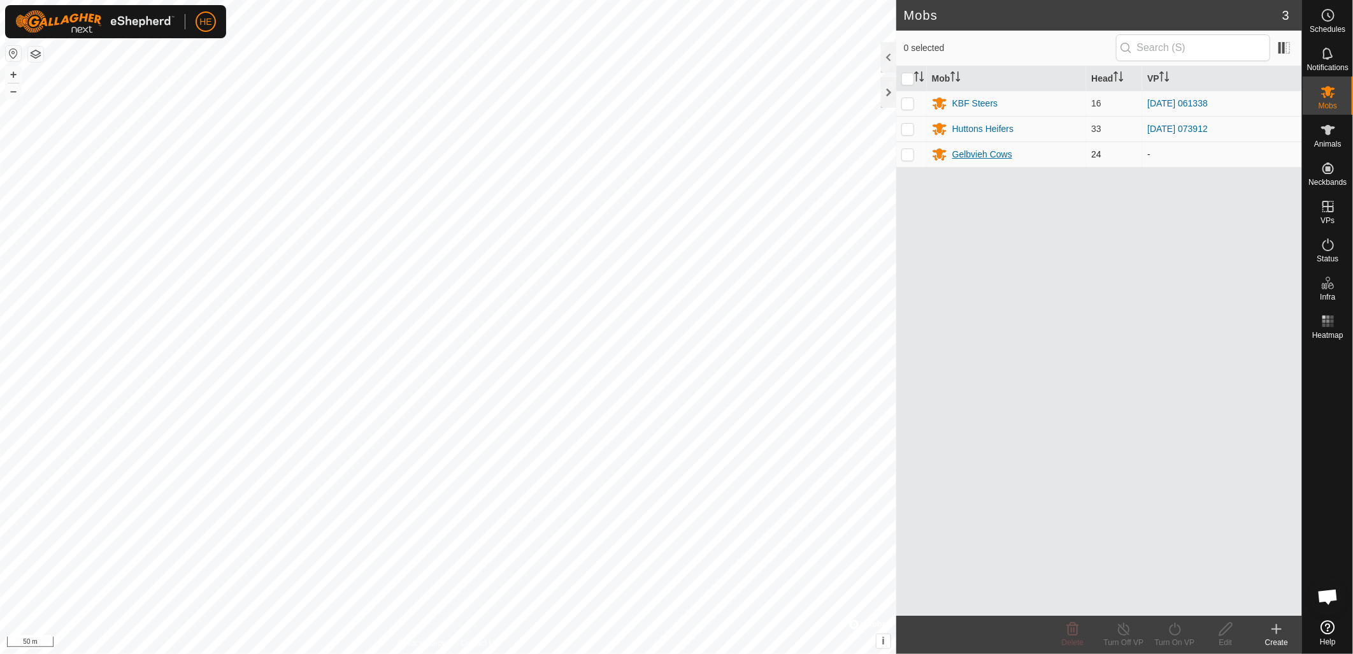
click at [969, 150] on div "Gelbvieh Cows" at bounding box center [983, 154] width 60 height 13
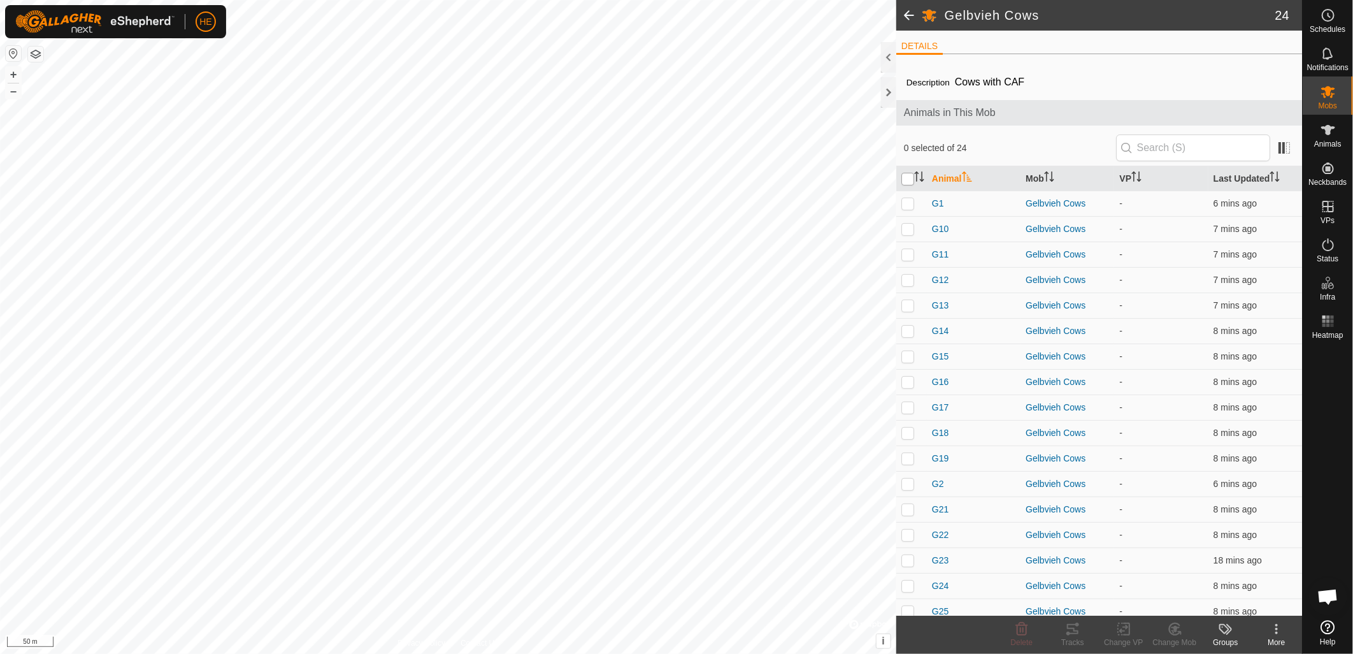
click at [913, 175] on input "checkbox" at bounding box center [908, 179] width 13 height 13
checkbox input "true"
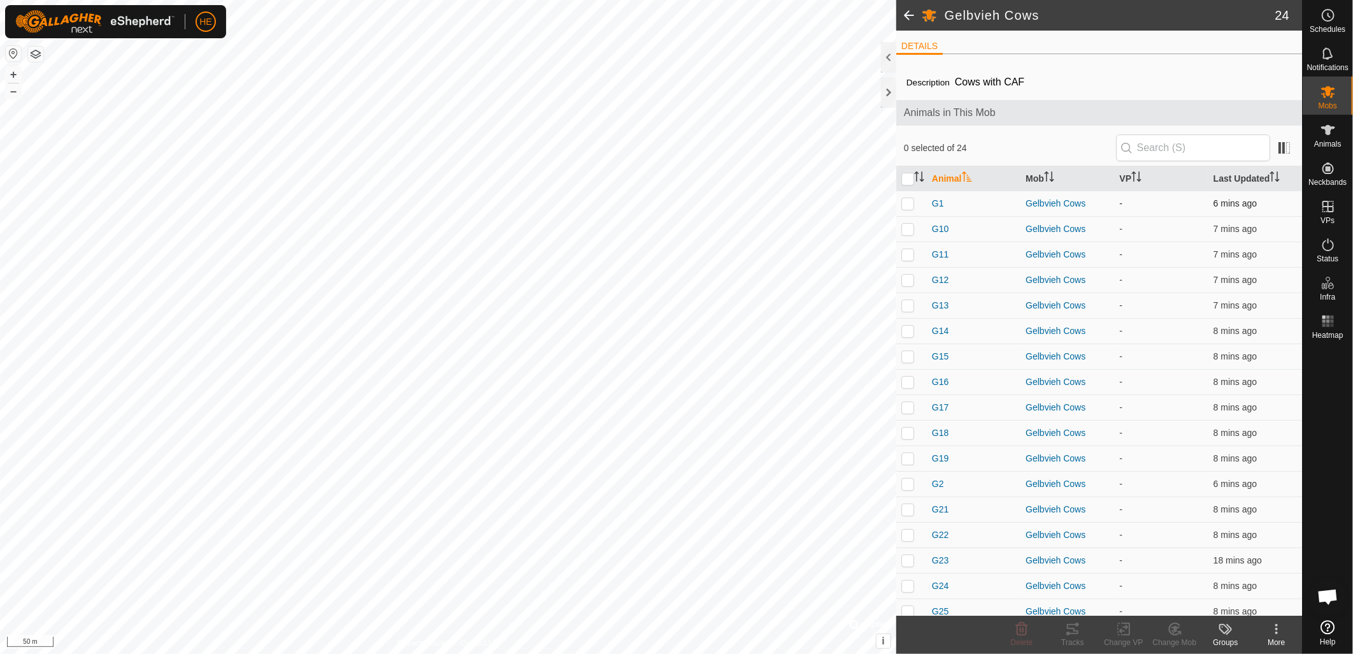
checkbox input "true"
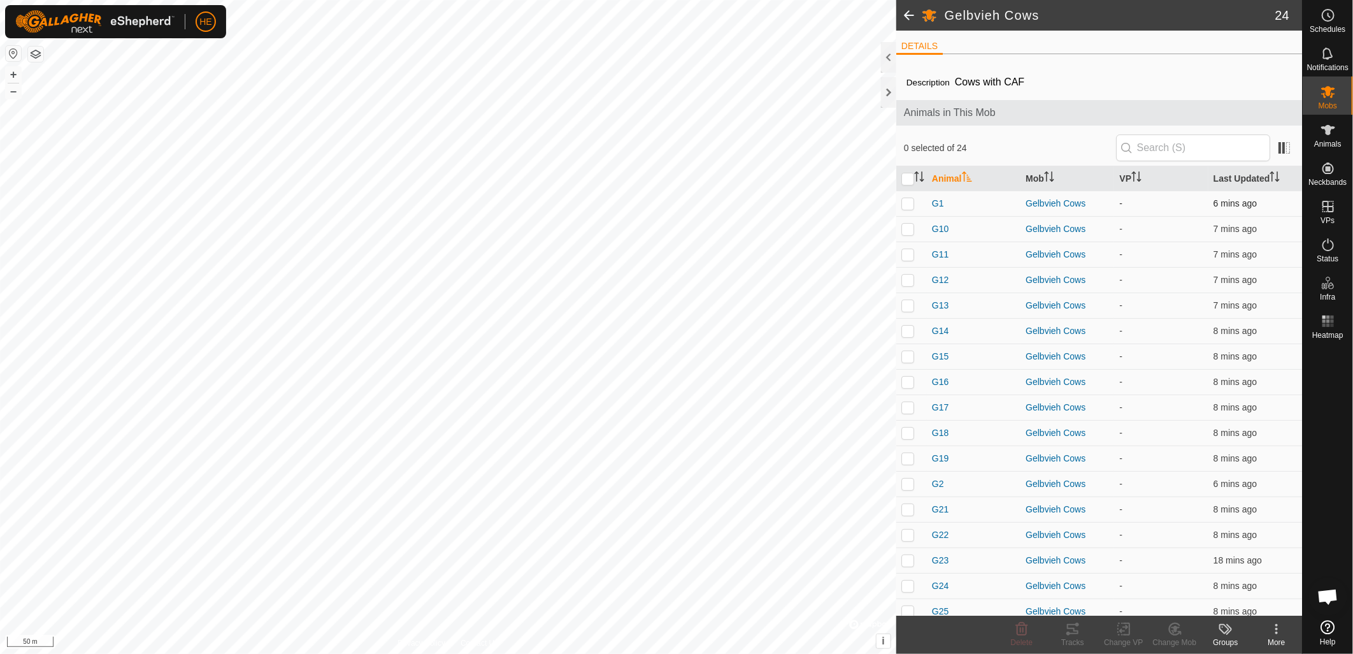
checkbox input "true"
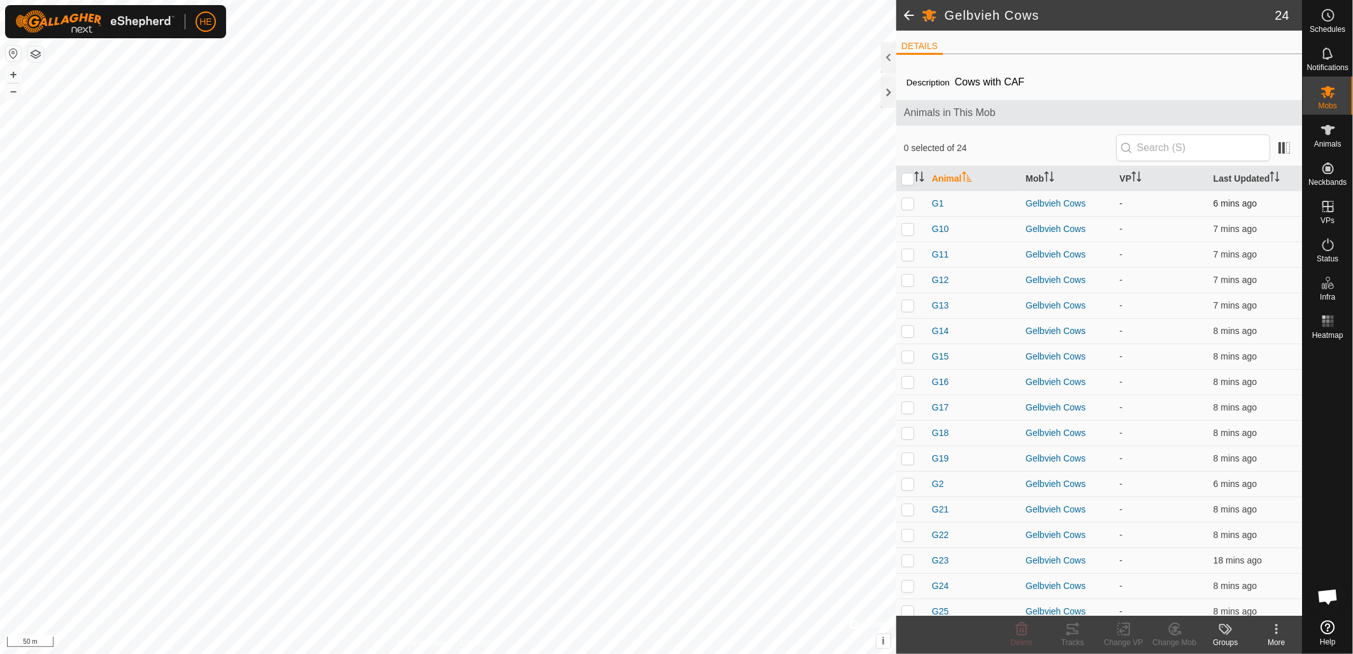
checkbox input "true"
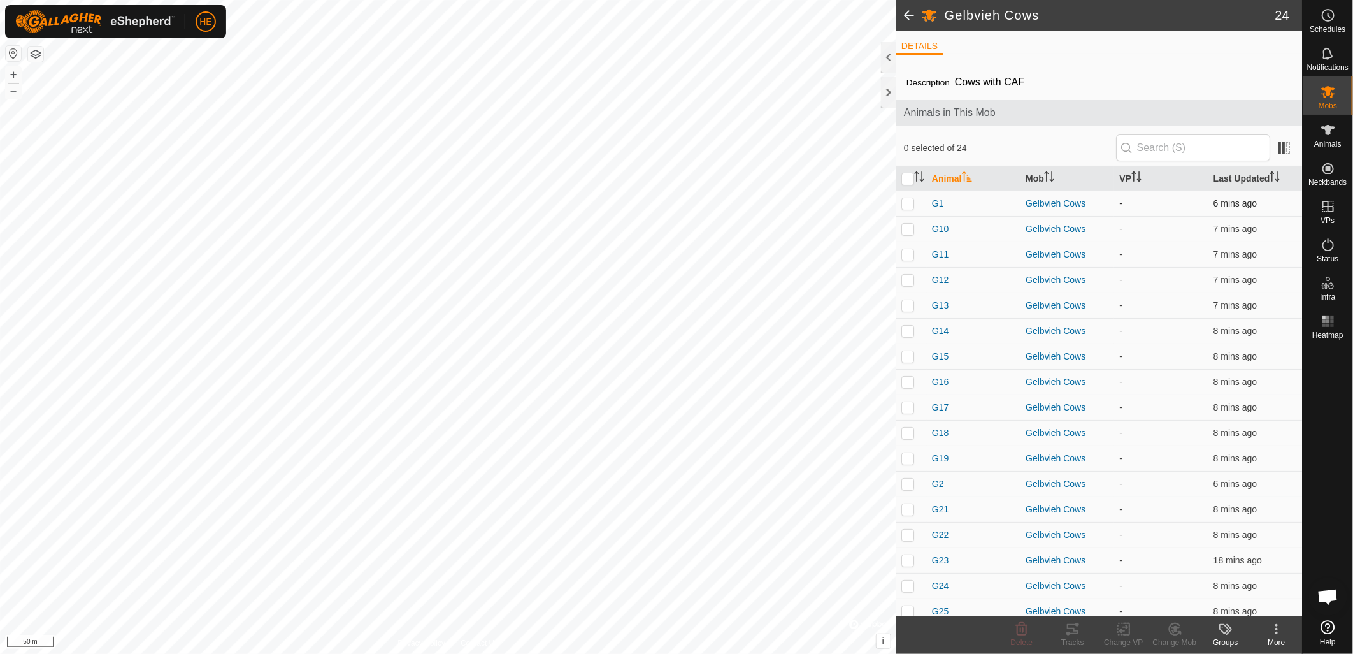
checkbox input "true"
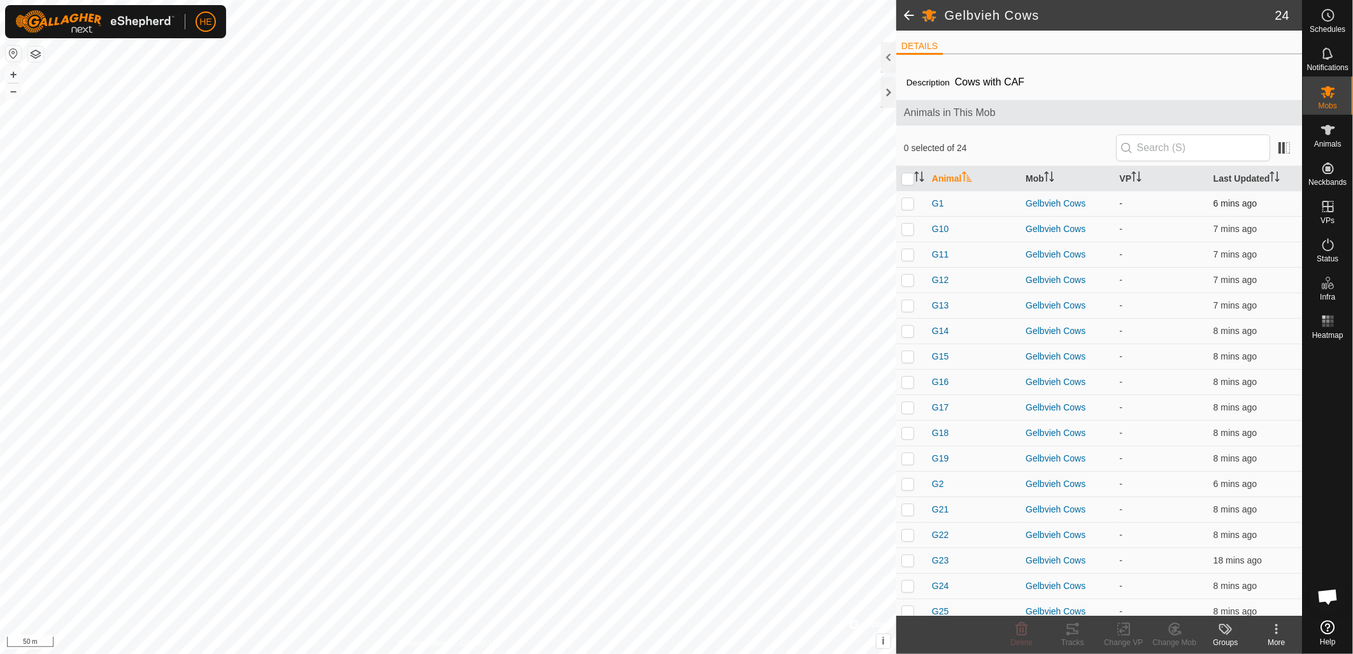
checkbox input "true"
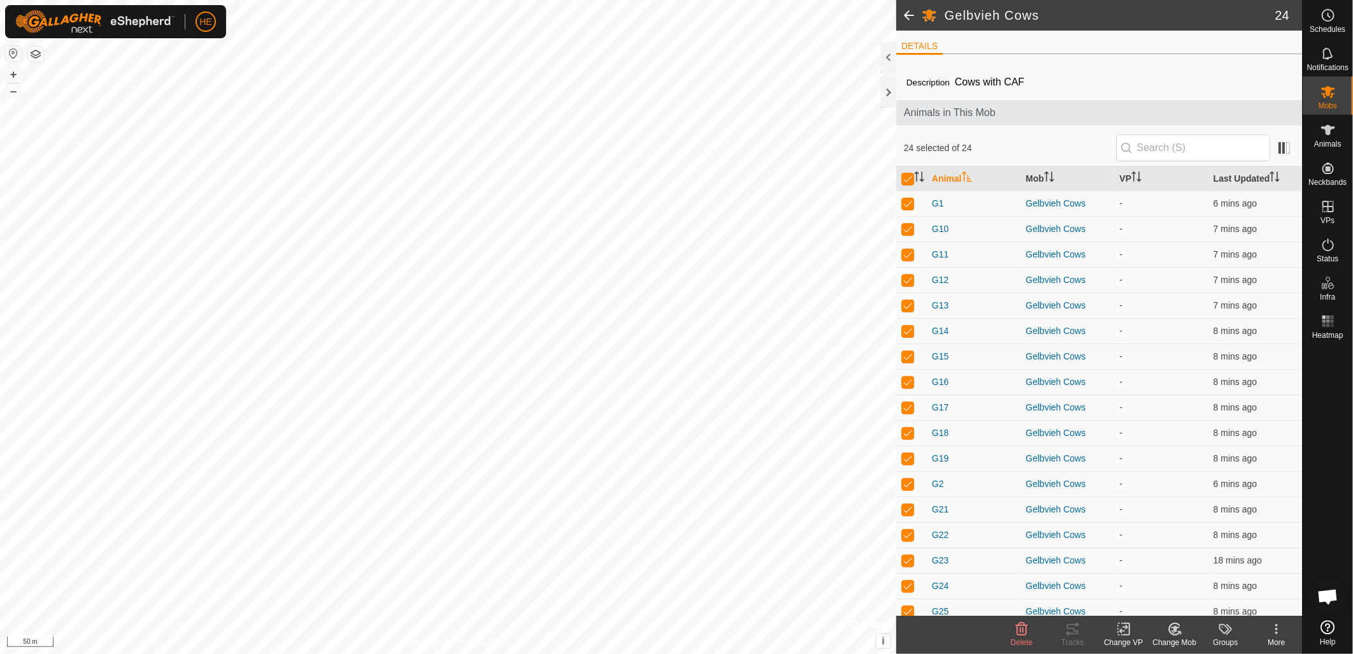
click at [1125, 641] on div "Change VP" at bounding box center [1124, 642] width 51 height 11
click at [1136, 570] on link "Choose VP..." at bounding box center [1162, 574] width 126 height 25
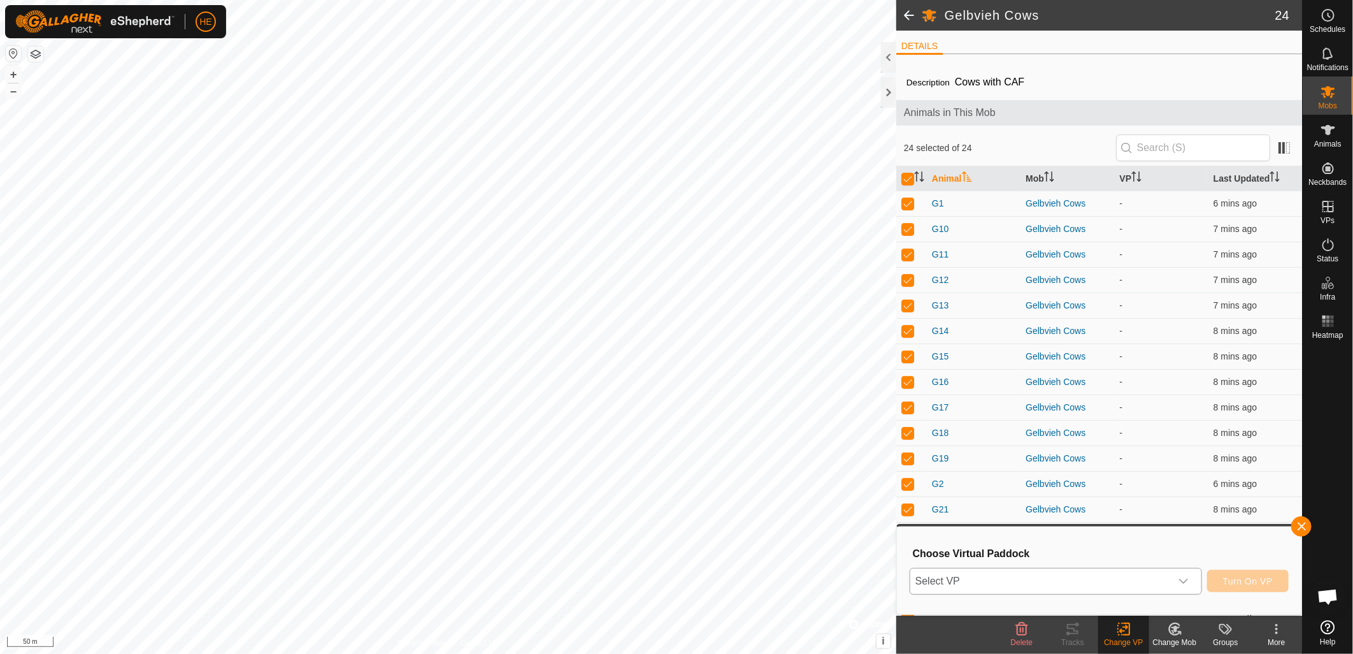
click at [1095, 578] on span "Select VP" at bounding box center [1041, 580] width 261 height 25
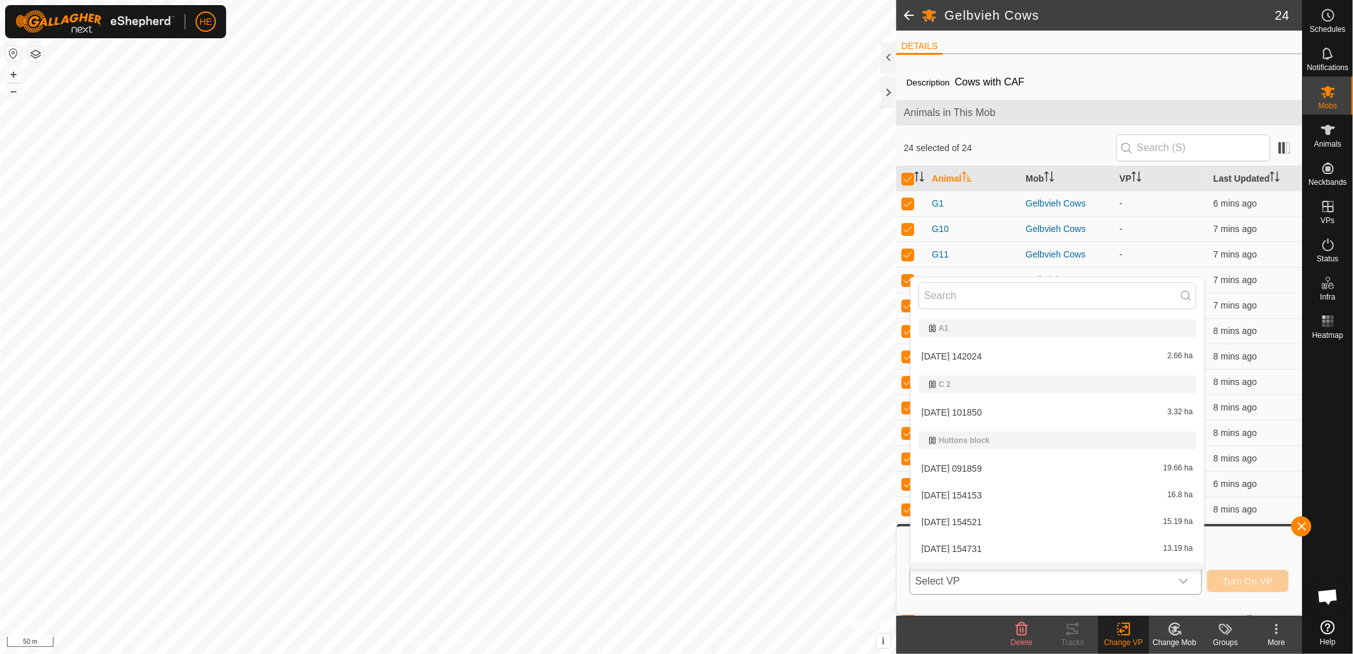
scroll to position [19, 0]
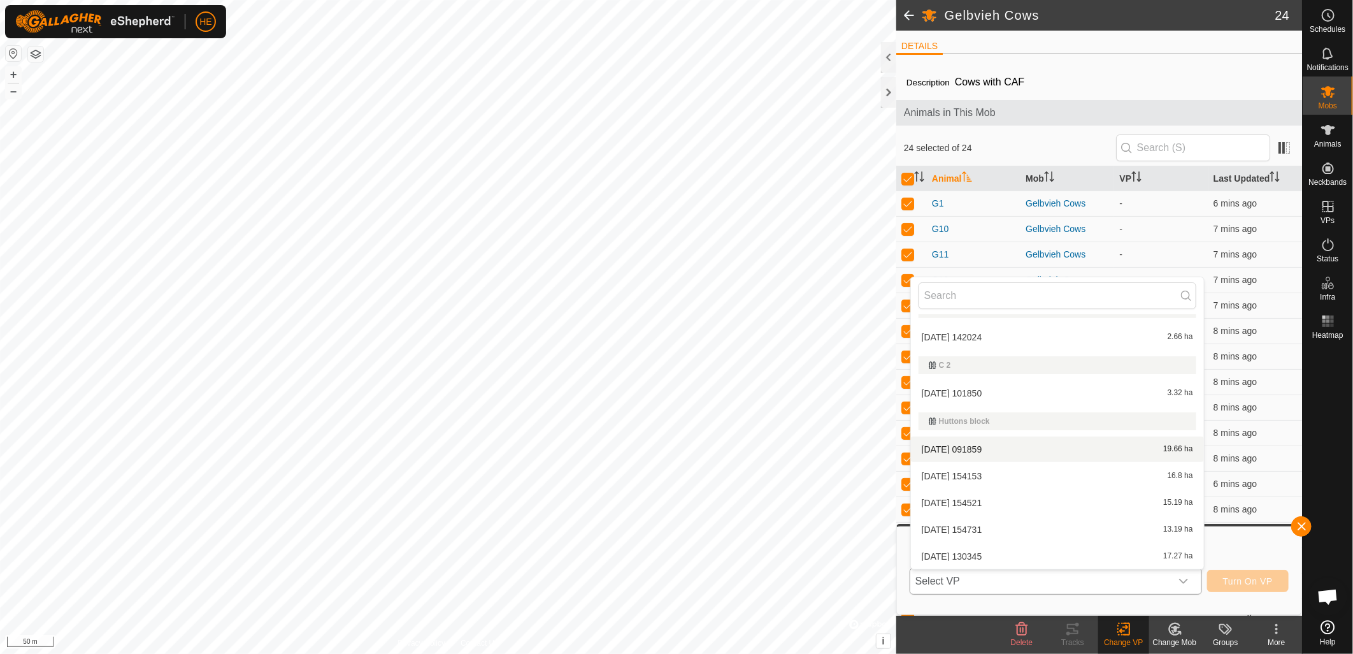
click at [1068, 444] on li "2025-09-04 091859 19.66 ha" at bounding box center [1057, 448] width 293 height 25
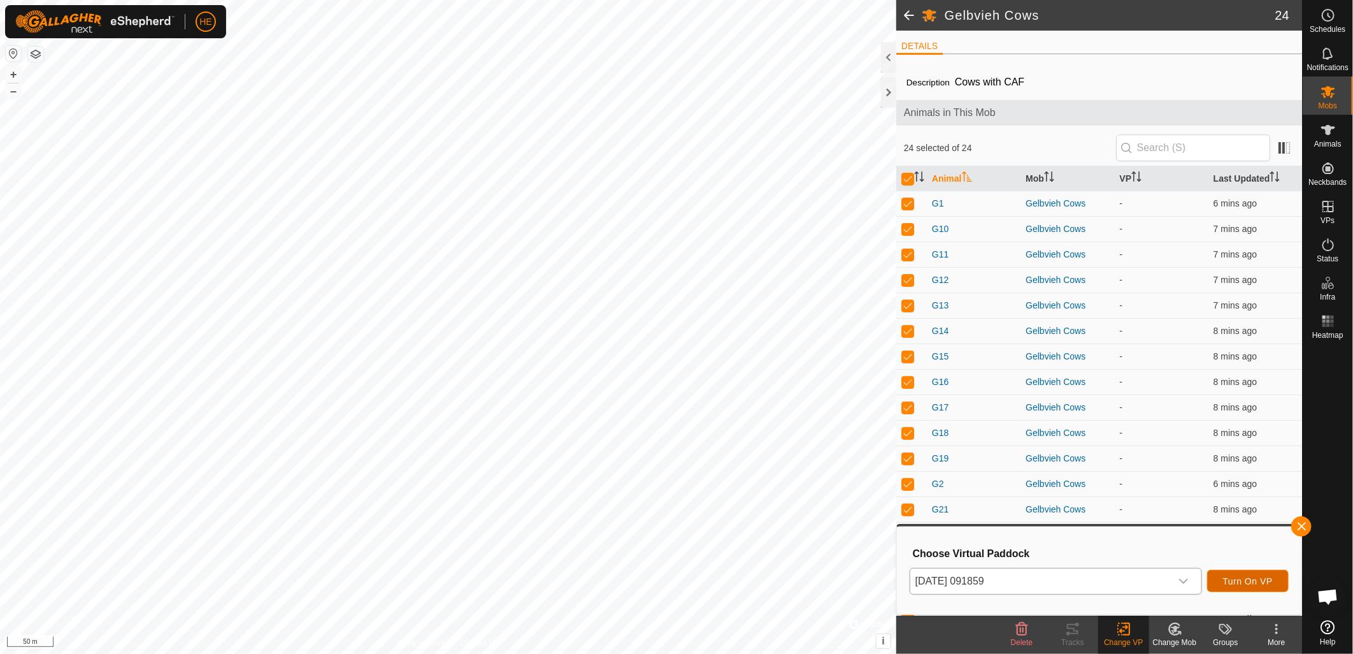
click at [1268, 587] on button "Turn On VP" at bounding box center [1248, 581] width 82 height 22
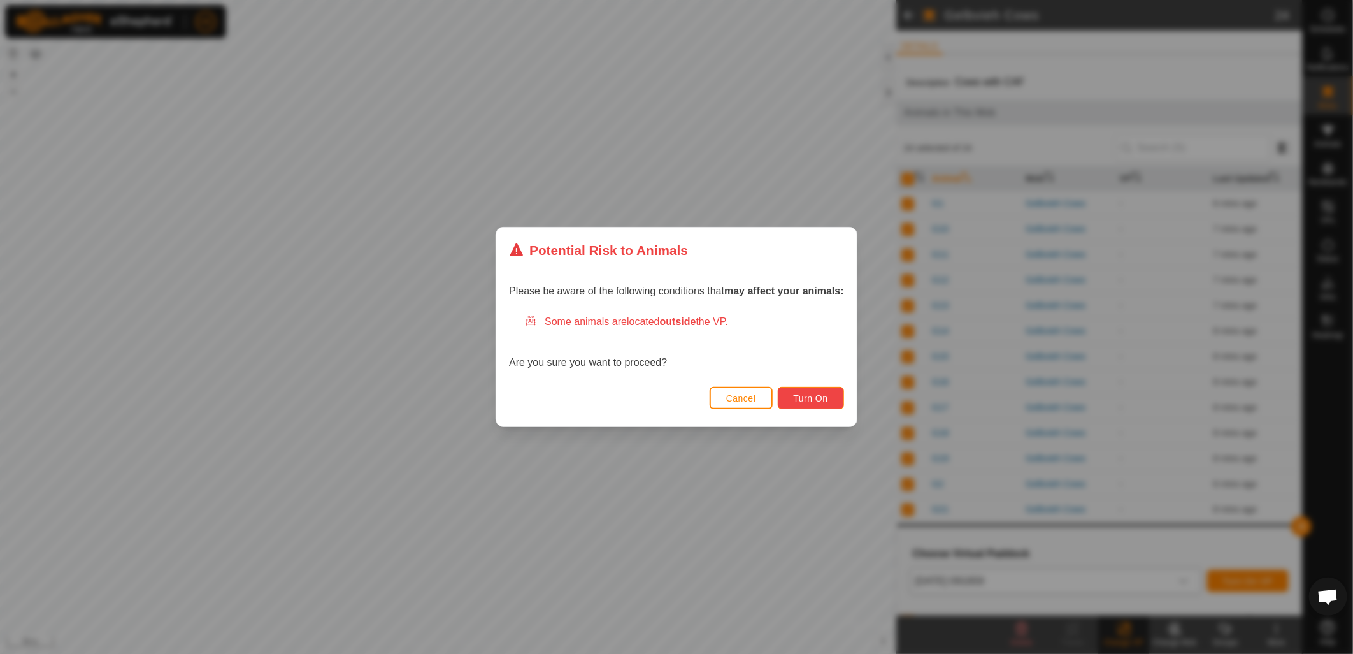
click at [811, 404] on button "Turn On" at bounding box center [811, 398] width 66 height 22
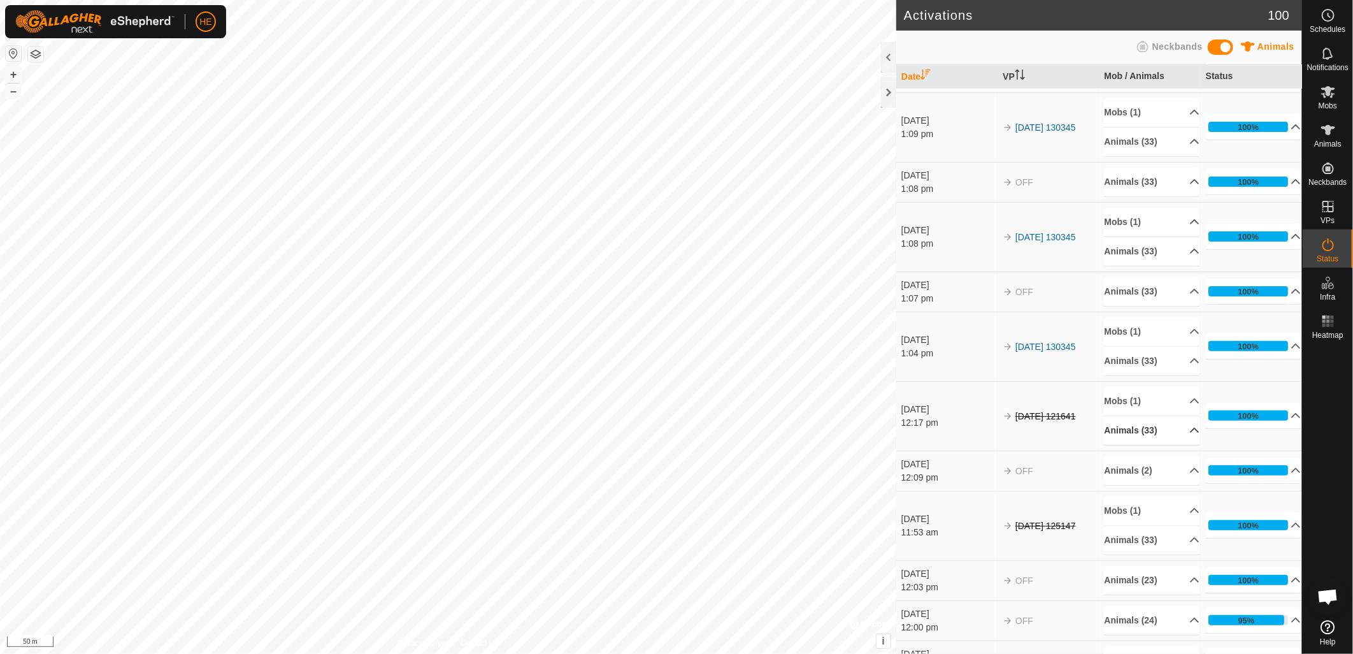
scroll to position [212, 0]
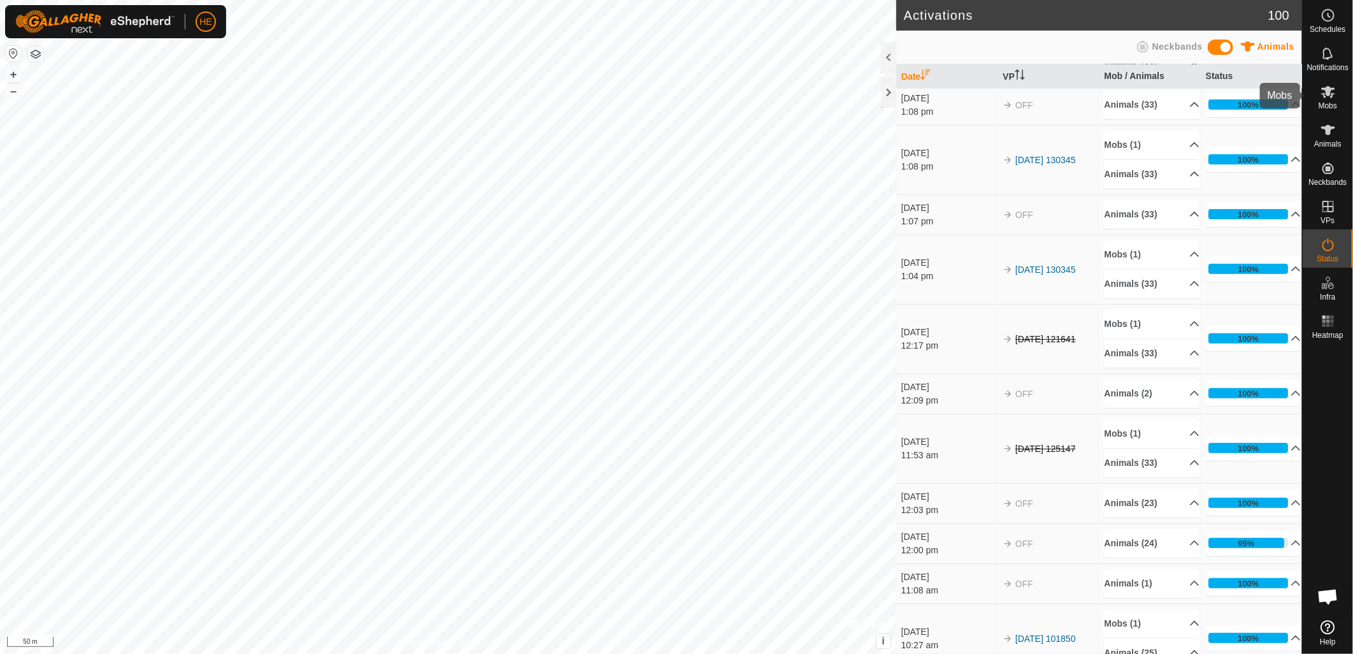
click at [1330, 93] on icon at bounding box center [1328, 91] width 15 height 15
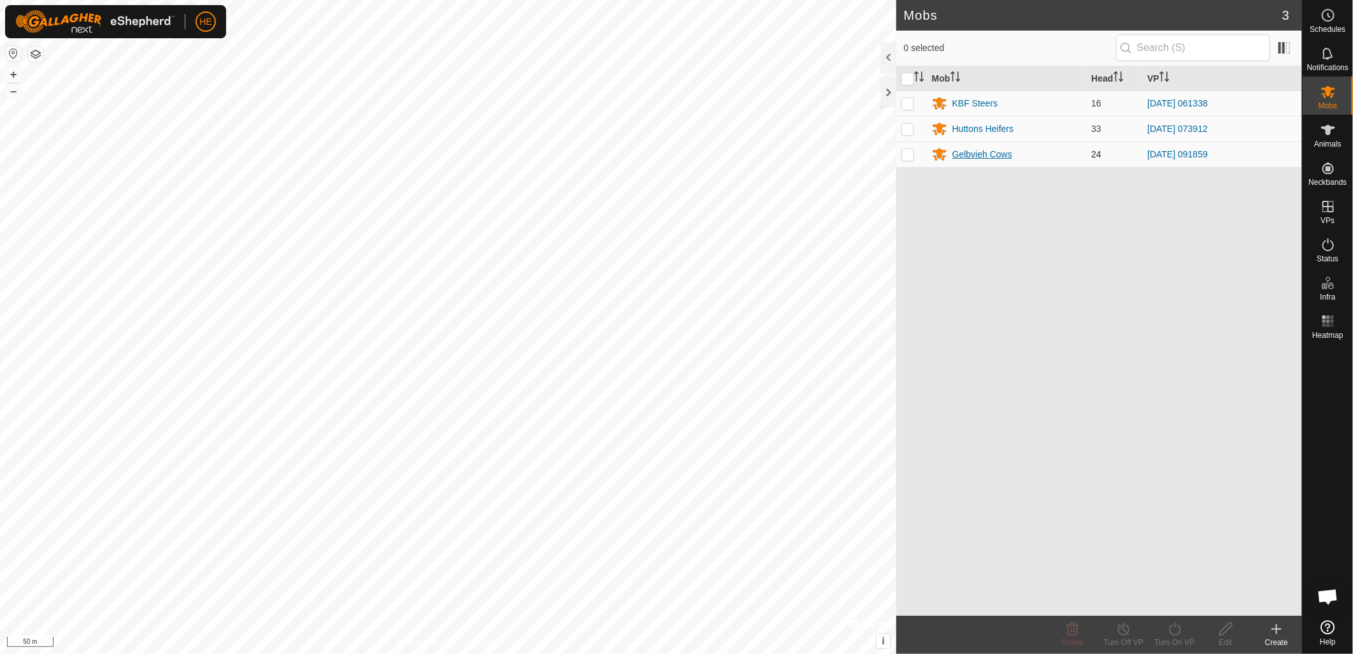
click at [976, 150] on div "Gelbvieh Cows" at bounding box center [983, 154] width 60 height 13
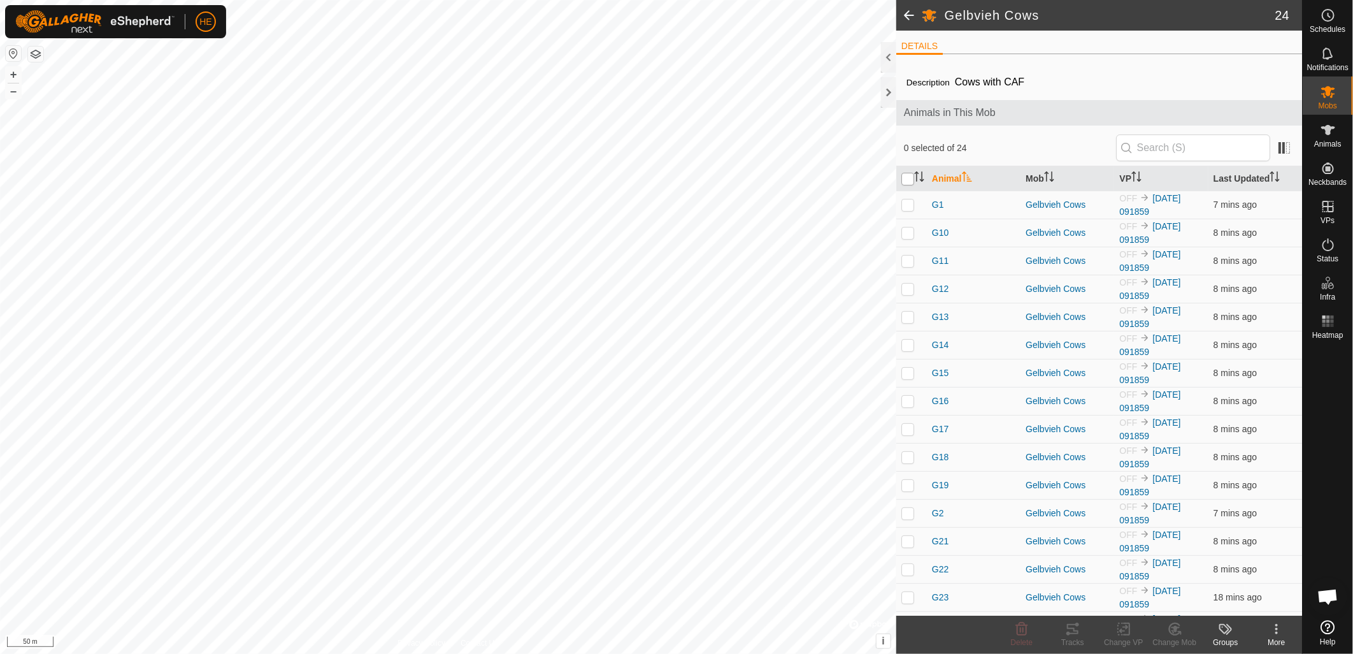
click at [908, 176] on input "checkbox" at bounding box center [908, 179] width 13 height 13
checkbox input "true"
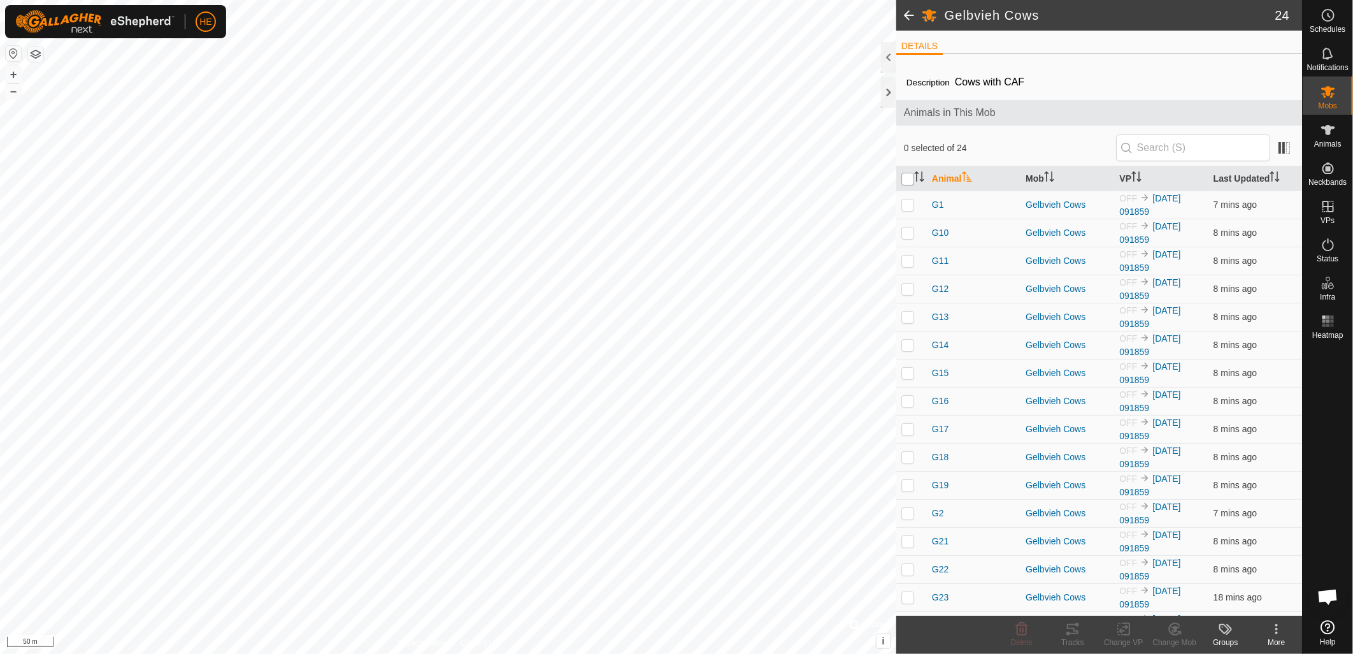
checkbox input "true"
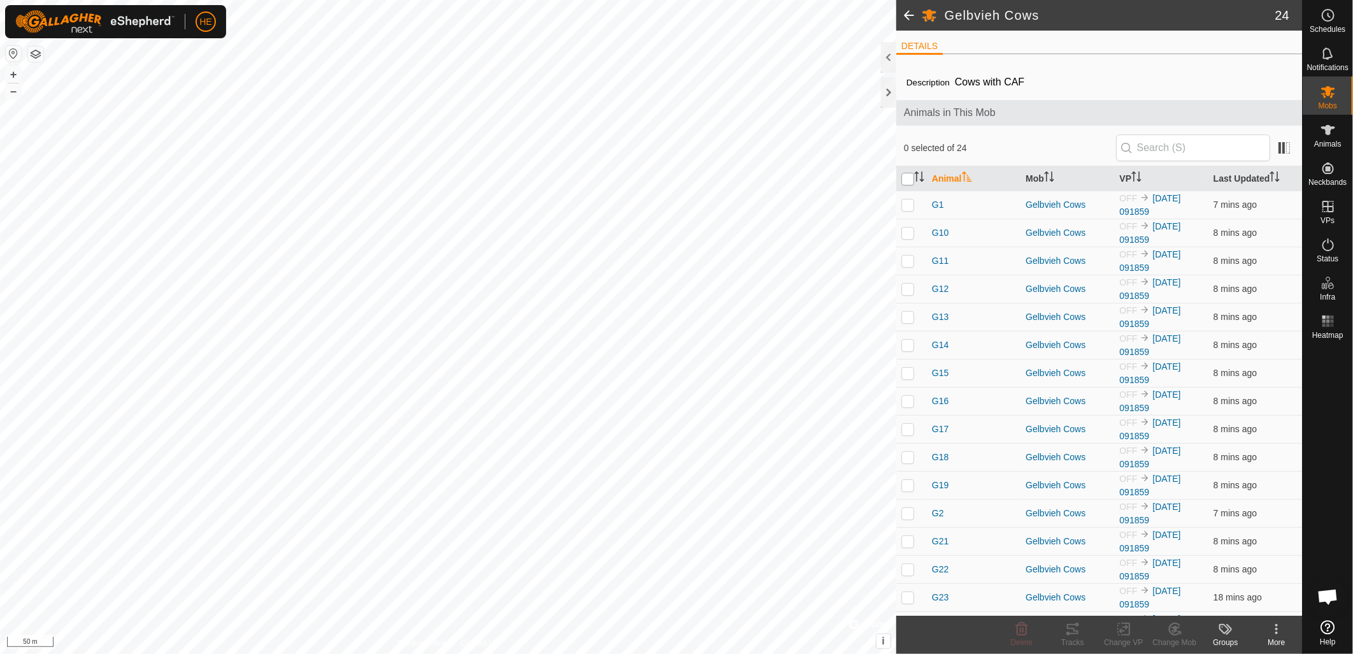
checkbox input "true"
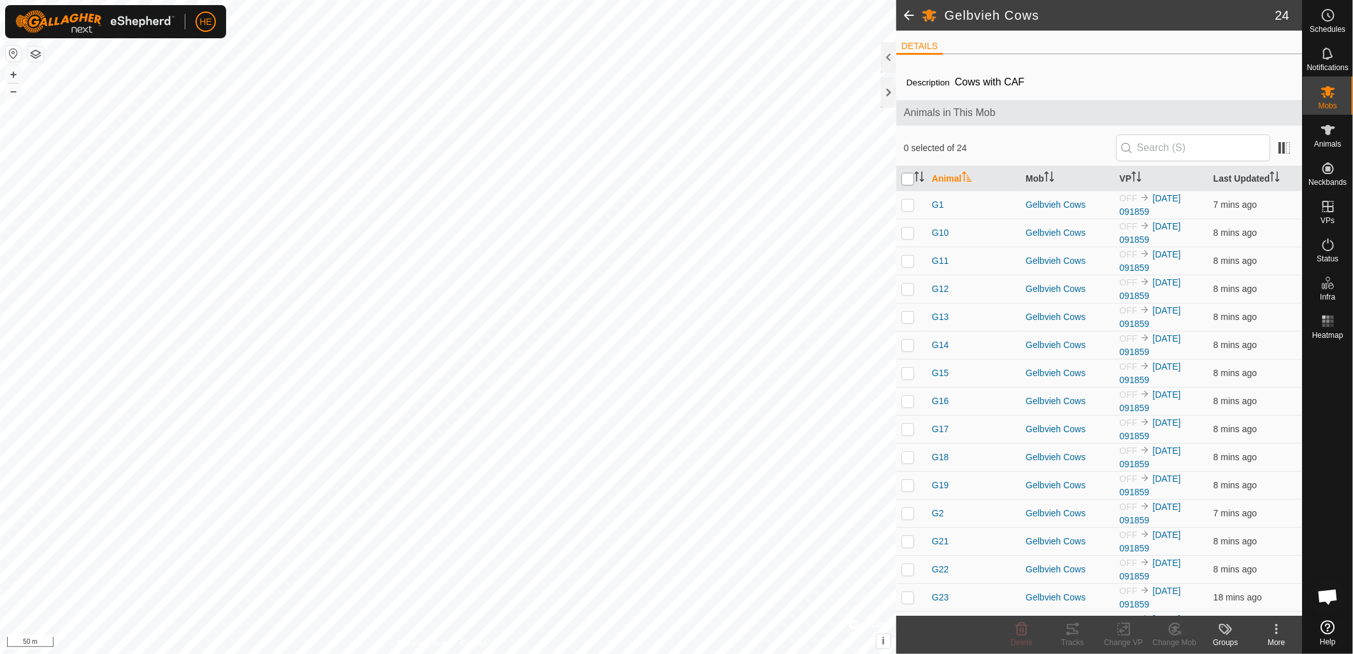
checkbox input "true"
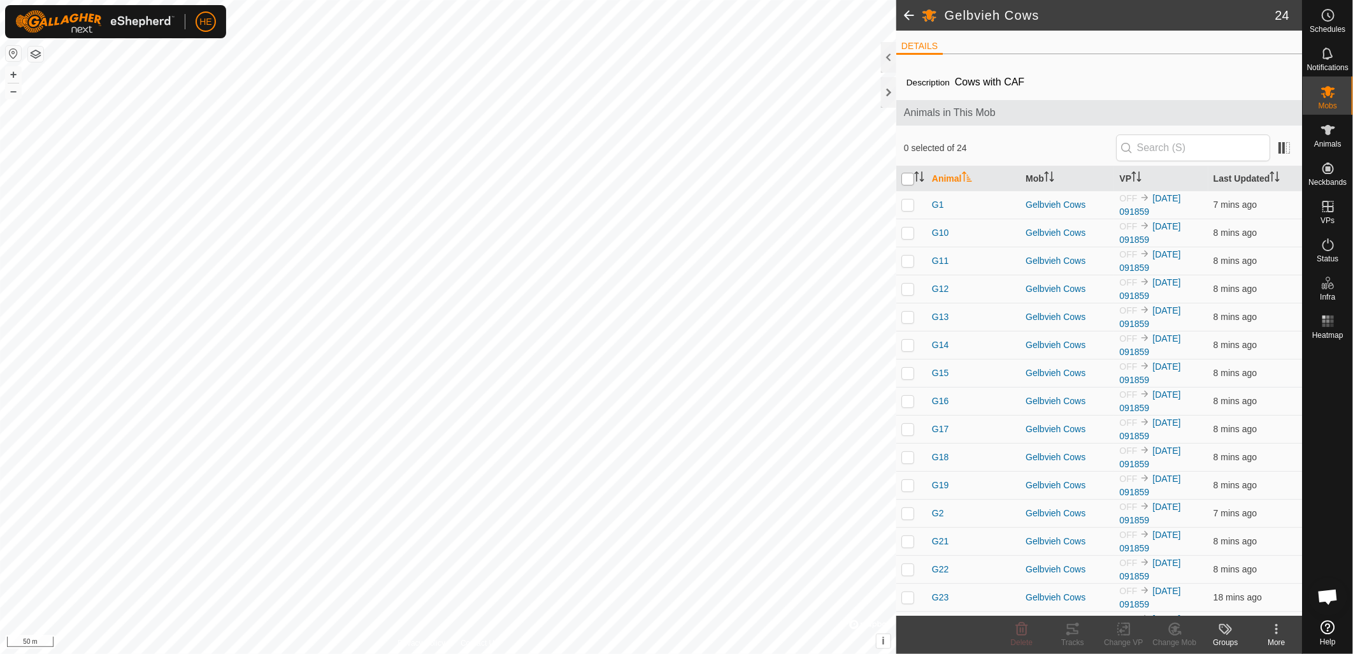
checkbox input "true"
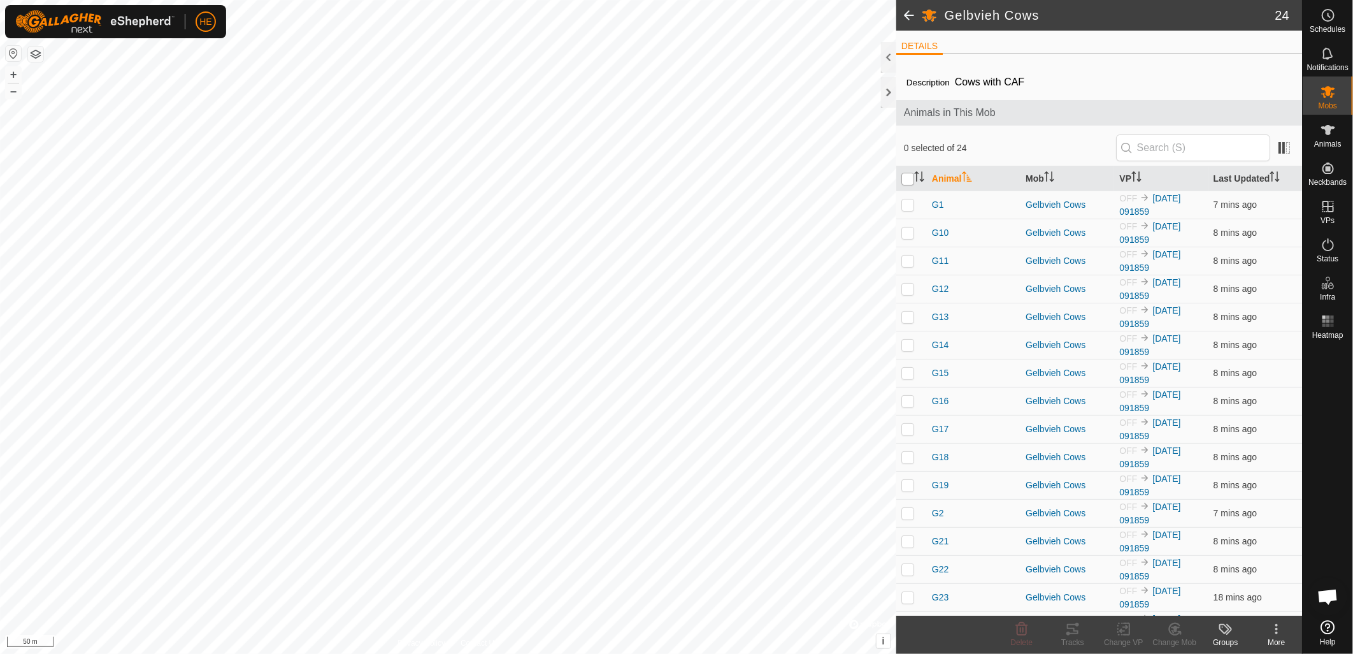
checkbox input "true"
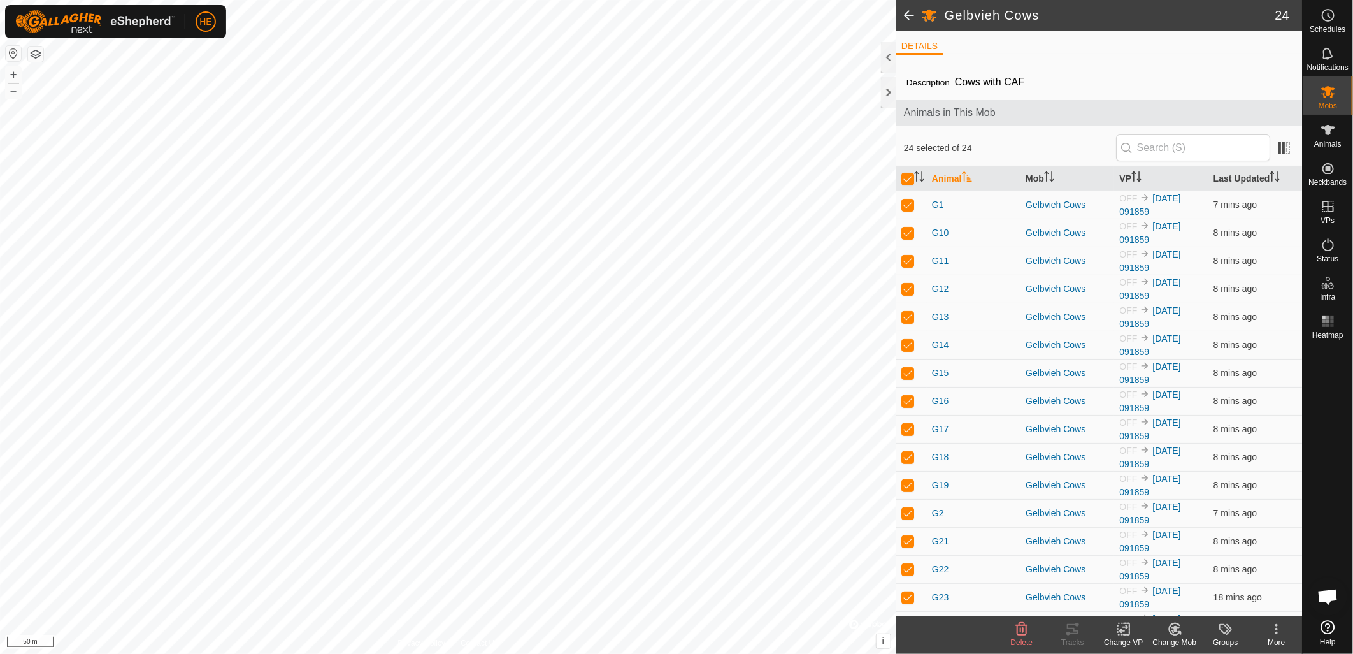
click at [1116, 634] on icon at bounding box center [1124, 628] width 16 height 15
click at [1143, 600] on link "Turn Off VP" at bounding box center [1162, 601] width 126 height 25
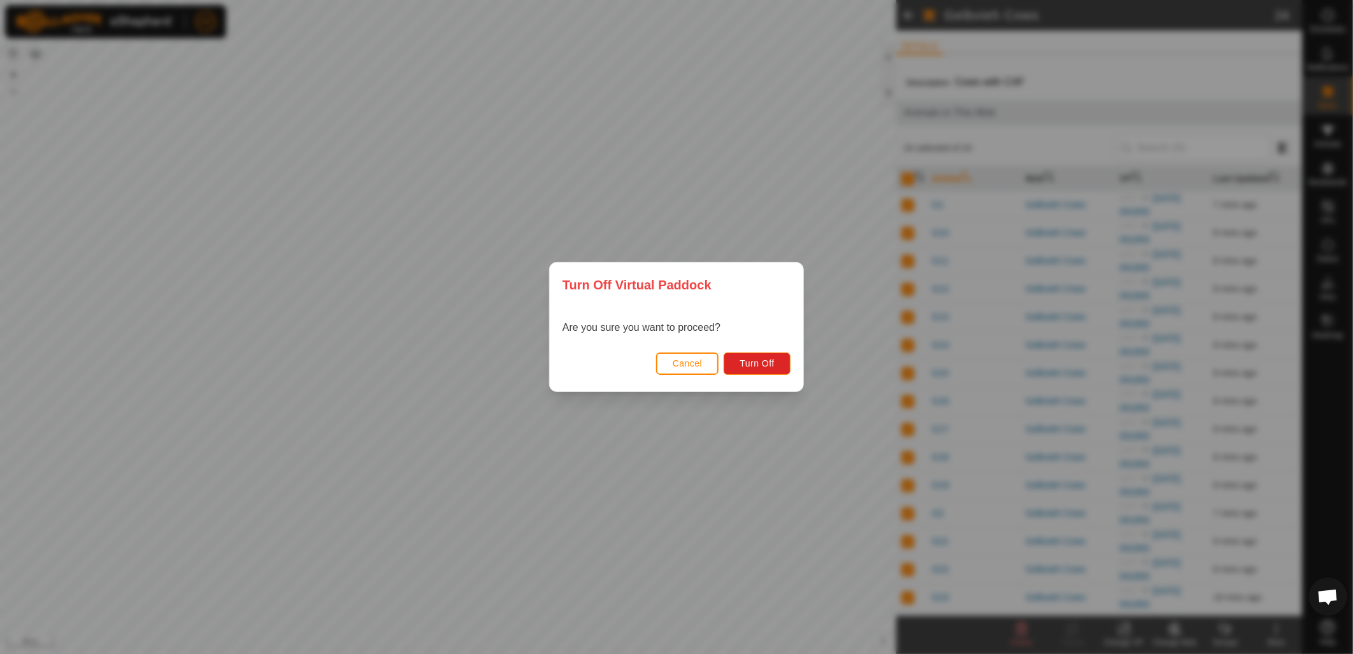
click at [771, 343] on div "Are you sure you want to proceed?" at bounding box center [677, 327] width 254 height 41
click at [771, 357] on button "Turn Off" at bounding box center [757, 363] width 67 height 22
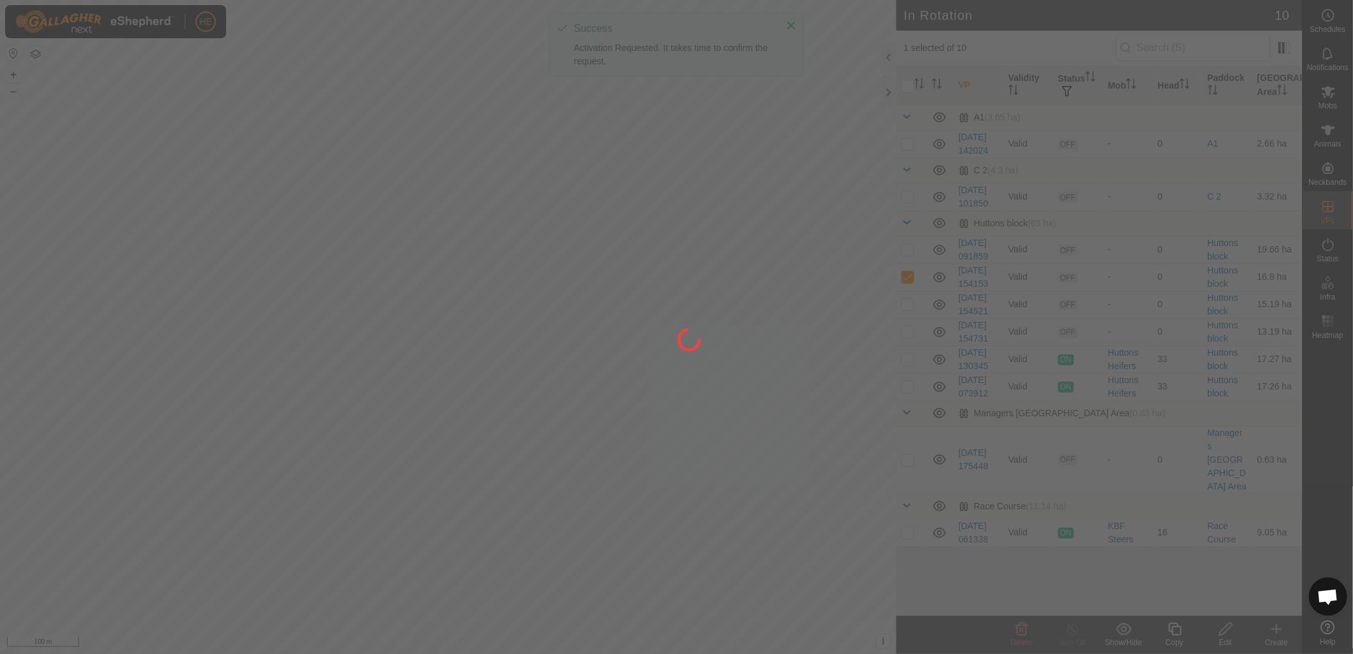
click at [776, 535] on div at bounding box center [676, 327] width 1353 height 654
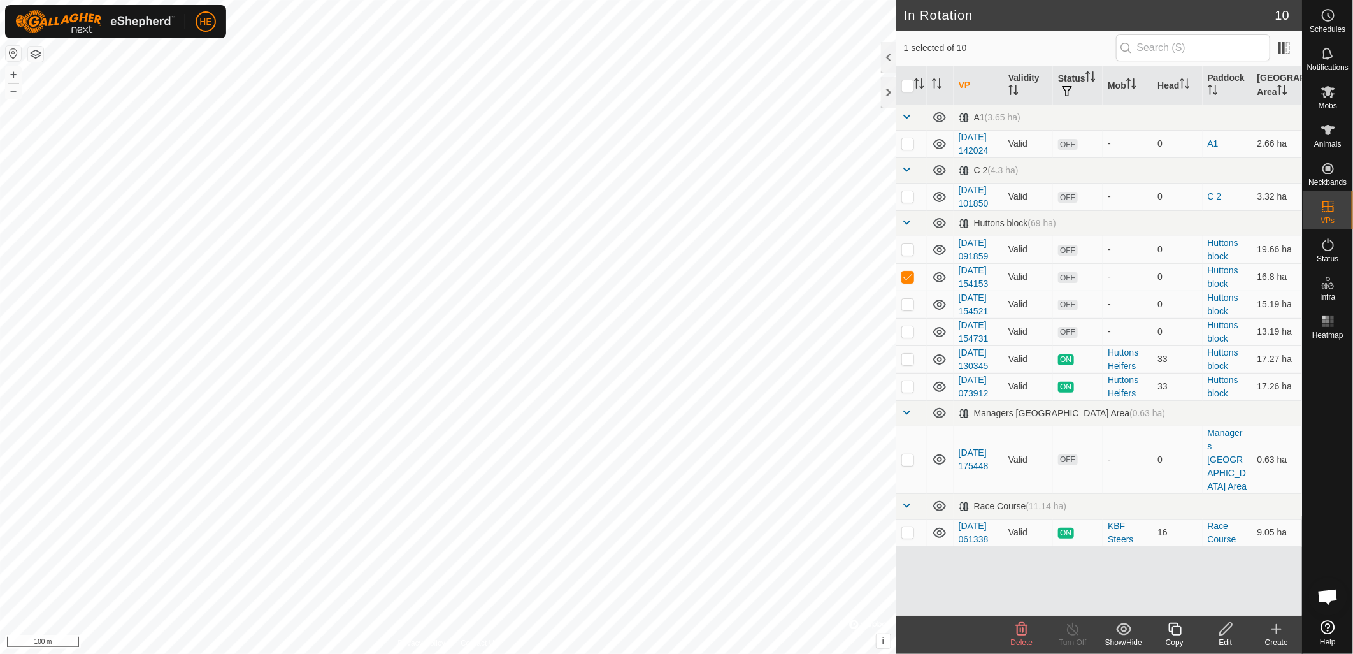
checkbox input "true"
checkbox input "false"
click at [1221, 631] on icon at bounding box center [1226, 629] width 13 height 13
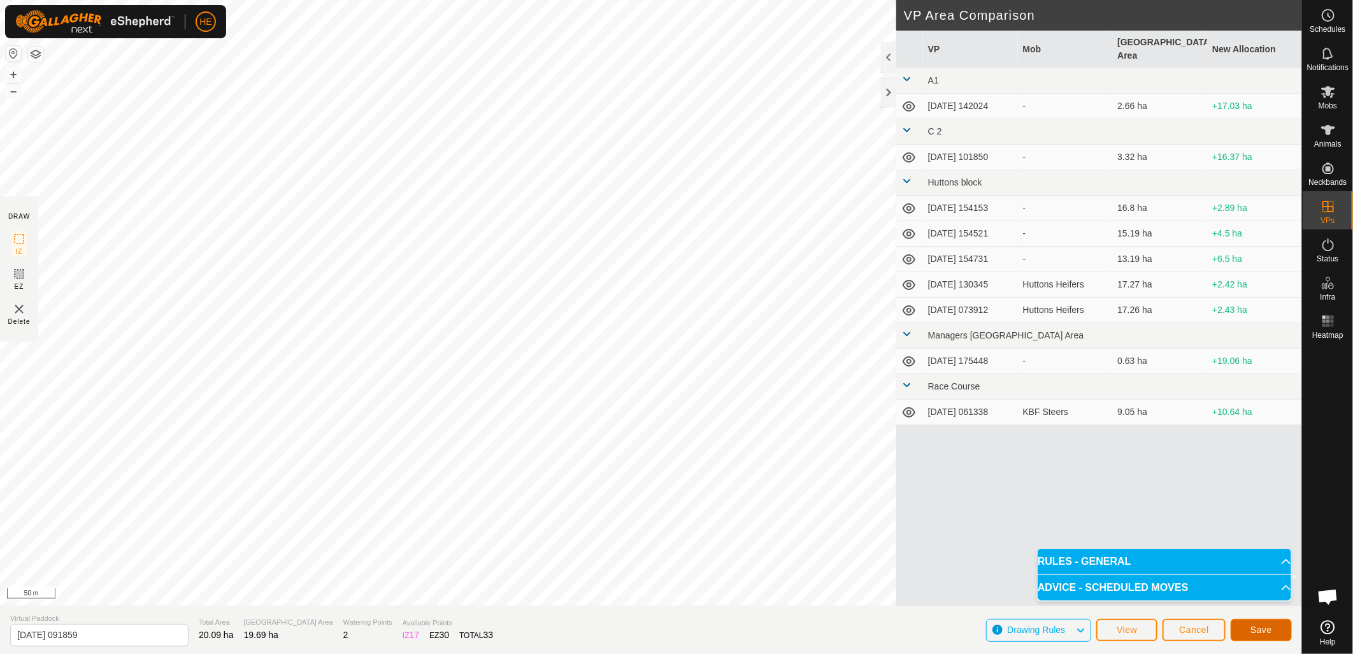
click at [1275, 632] on button "Save" at bounding box center [1261, 630] width 61 height 22
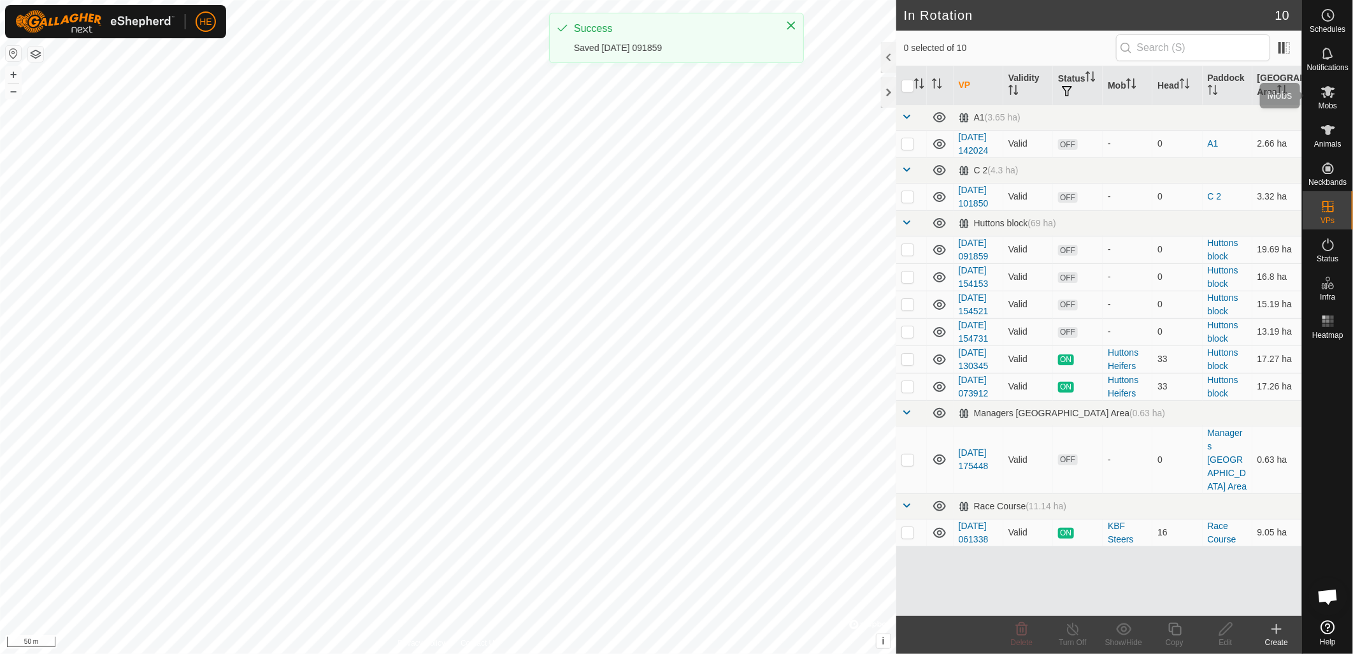
click at [1334, 102] on span "Mobs" at bounding box center [1328, 106] width 18 height 8
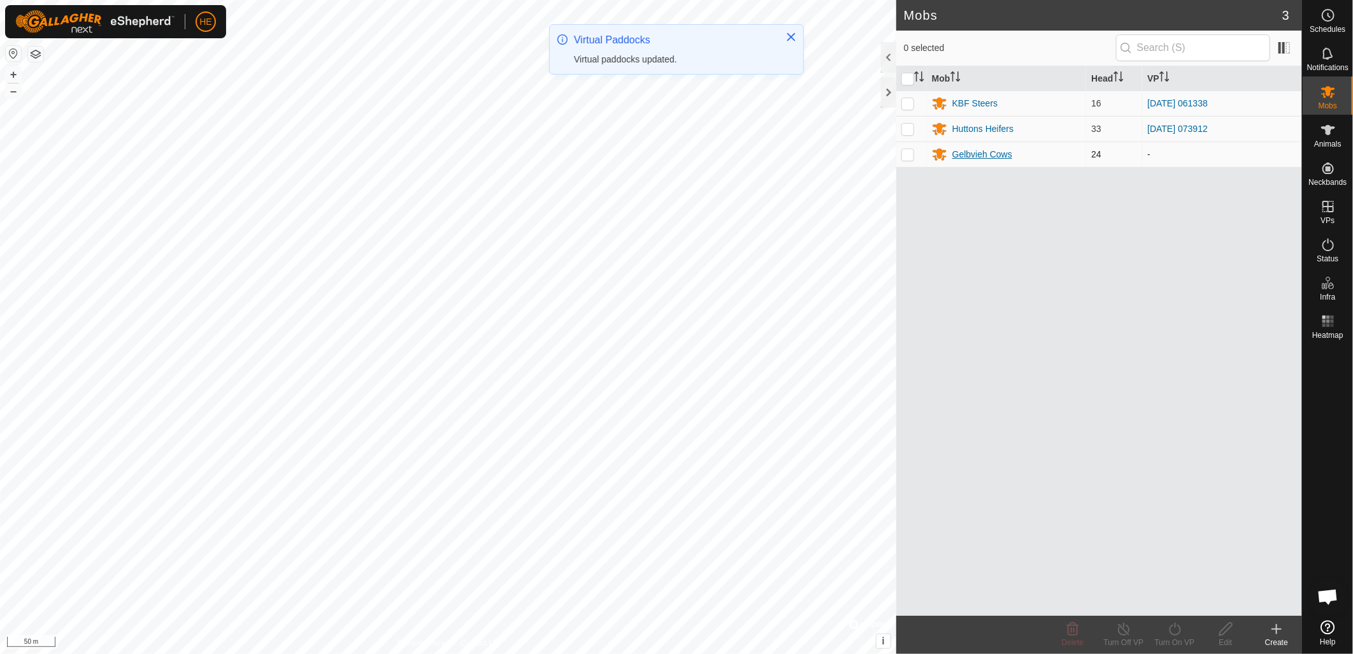
click at [1002, 154] on div "Gelbvieh Cows" at bounding box center [983, 154] width 60 height 13
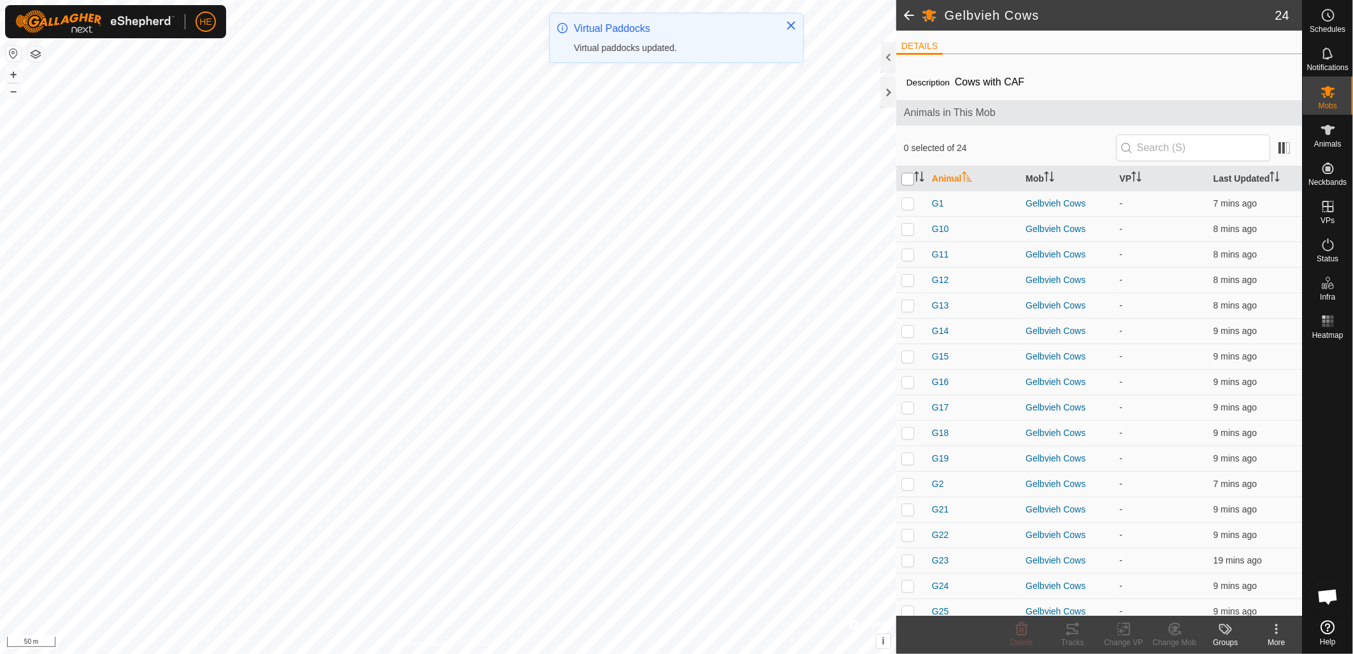
click at [910, 177] on input "checkbox" at bounding box center [908, 179] width 13 height 13
checkbox input "true"
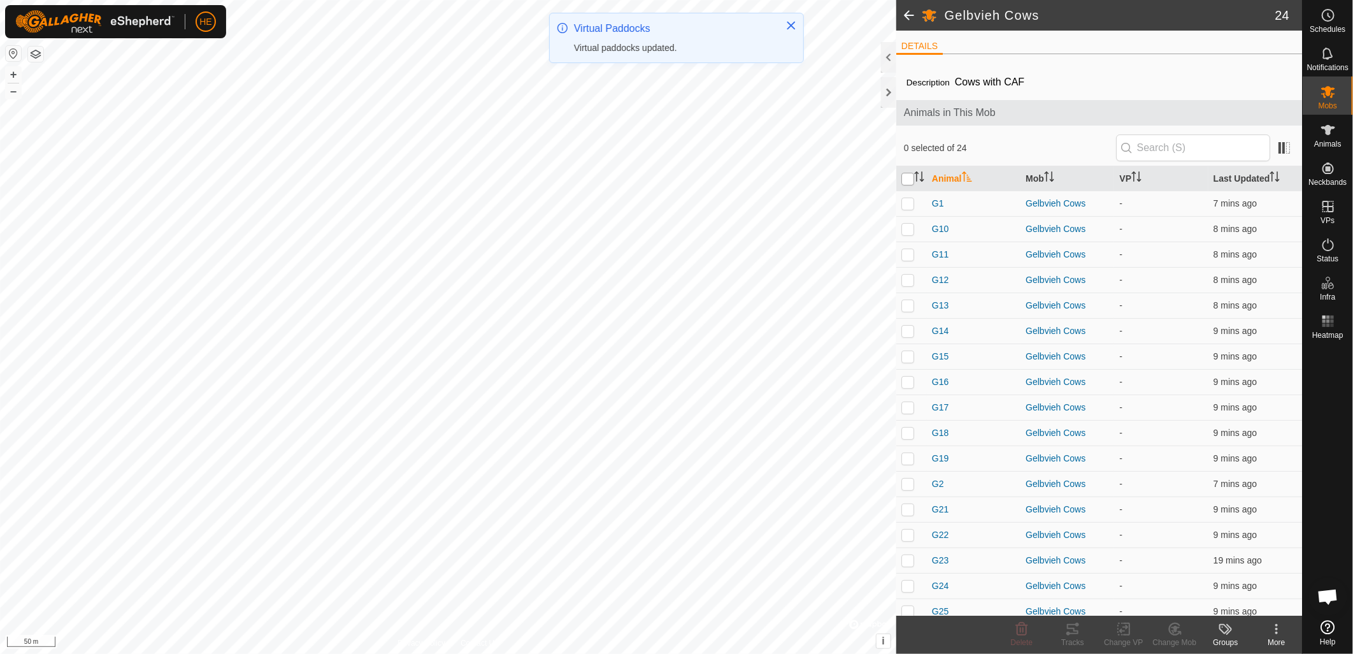
checkbox input "true"
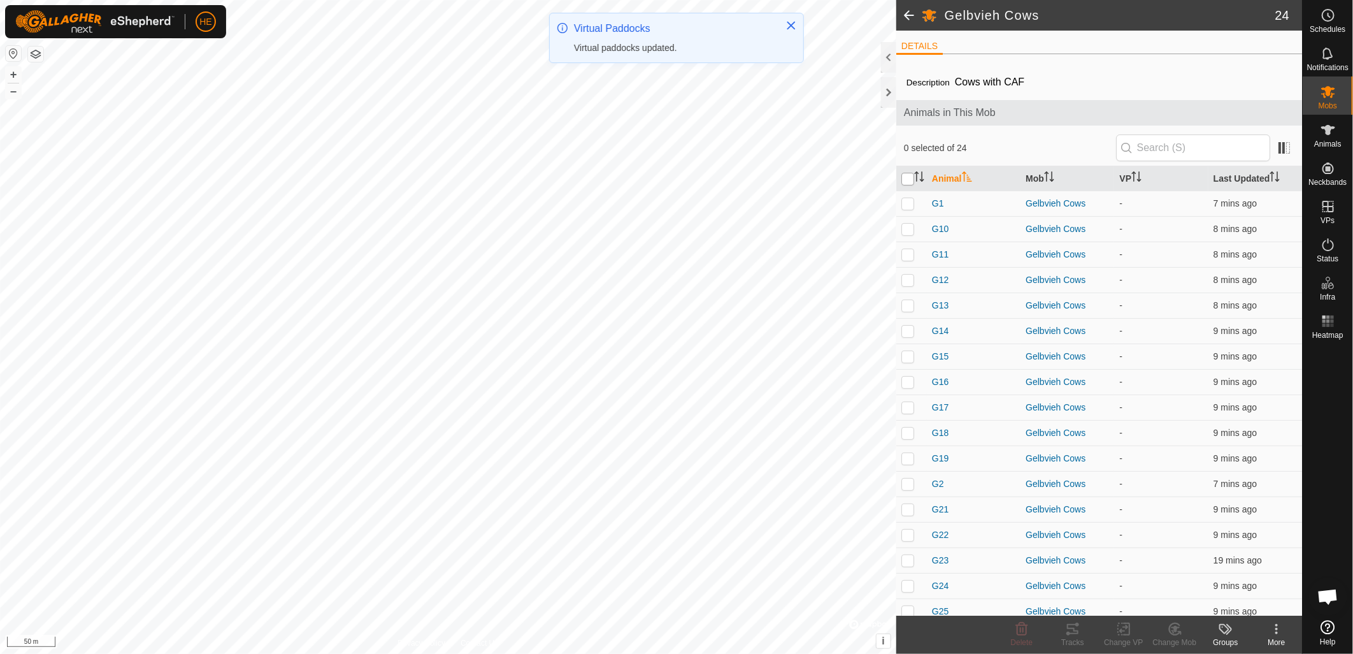
checkbox input "true"
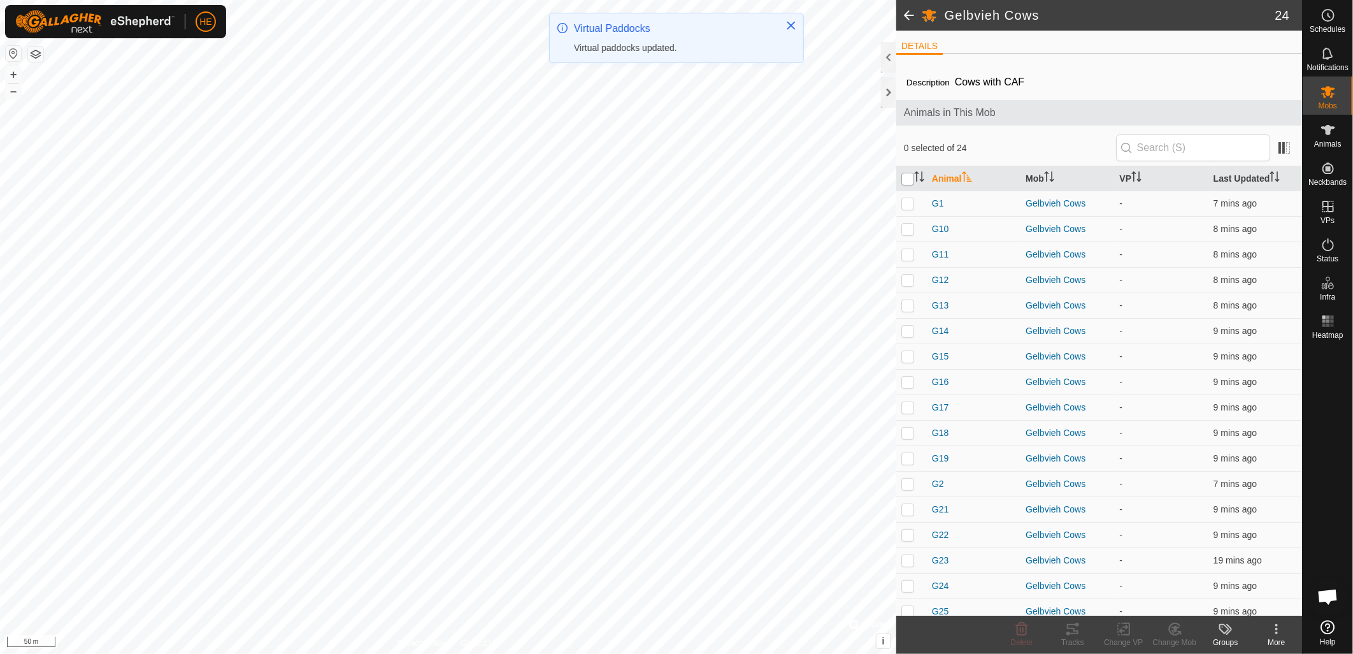
checkbox input "true"
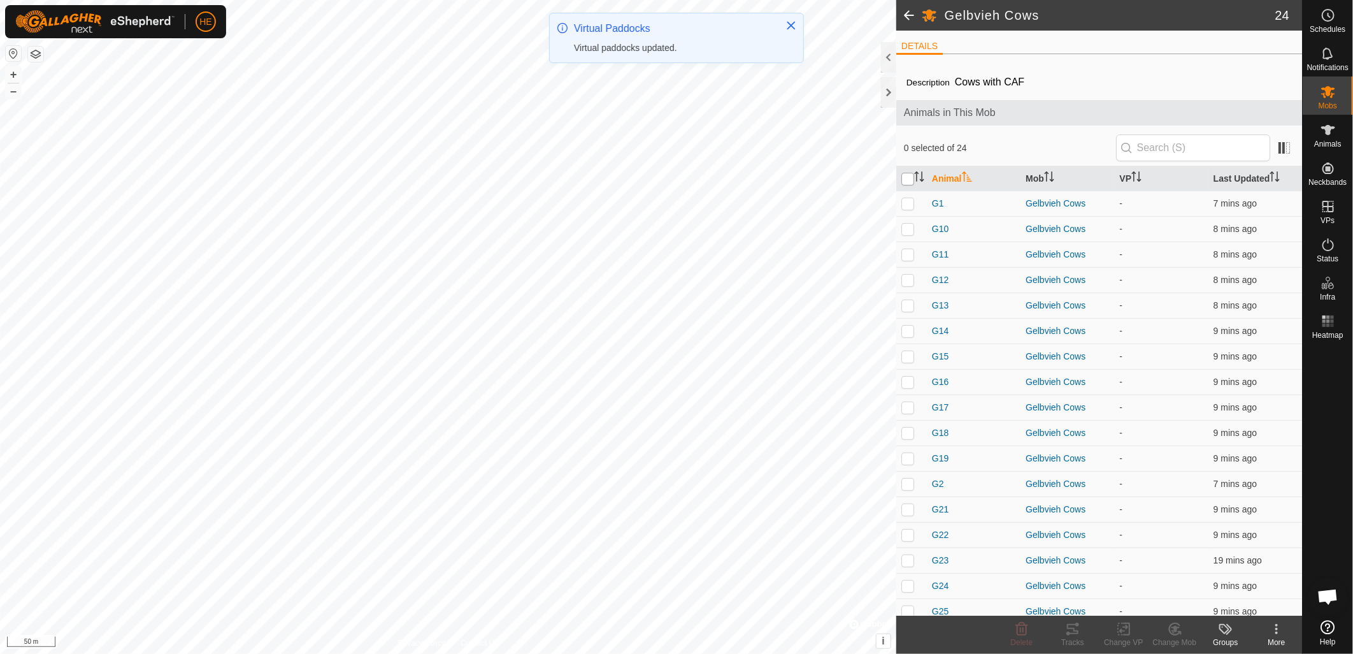
checkbox input "true"
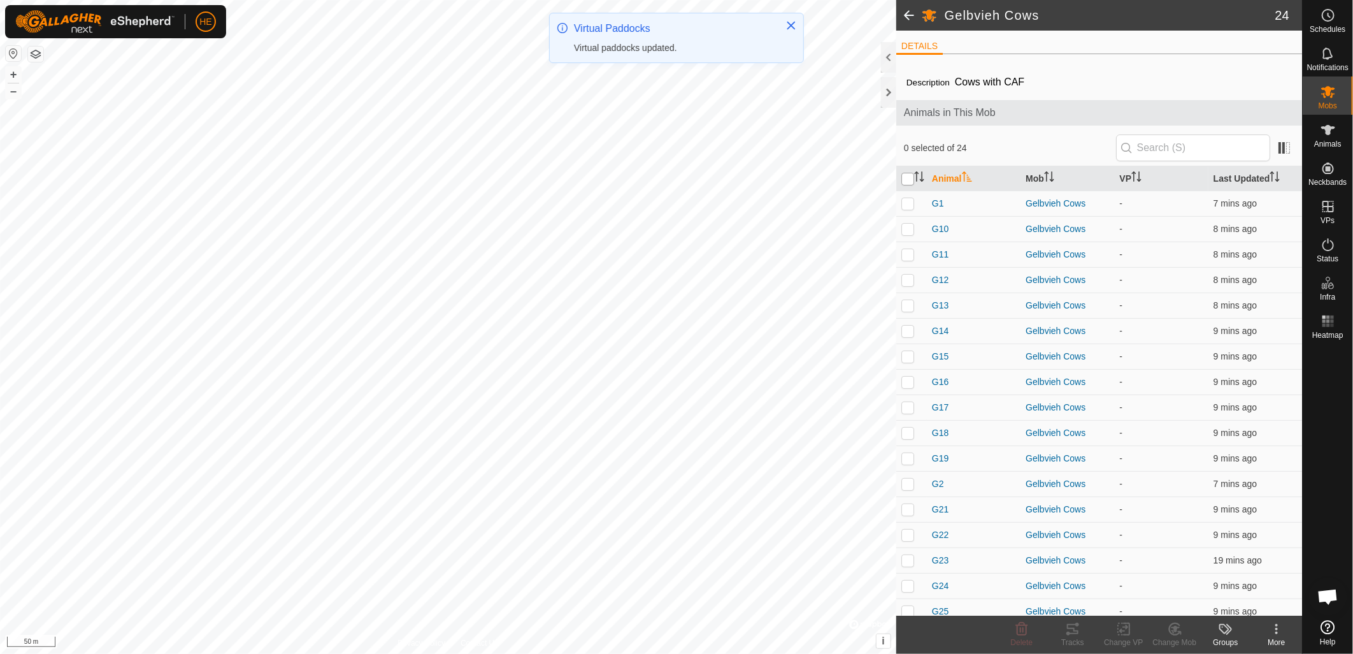
checkbox input "true"
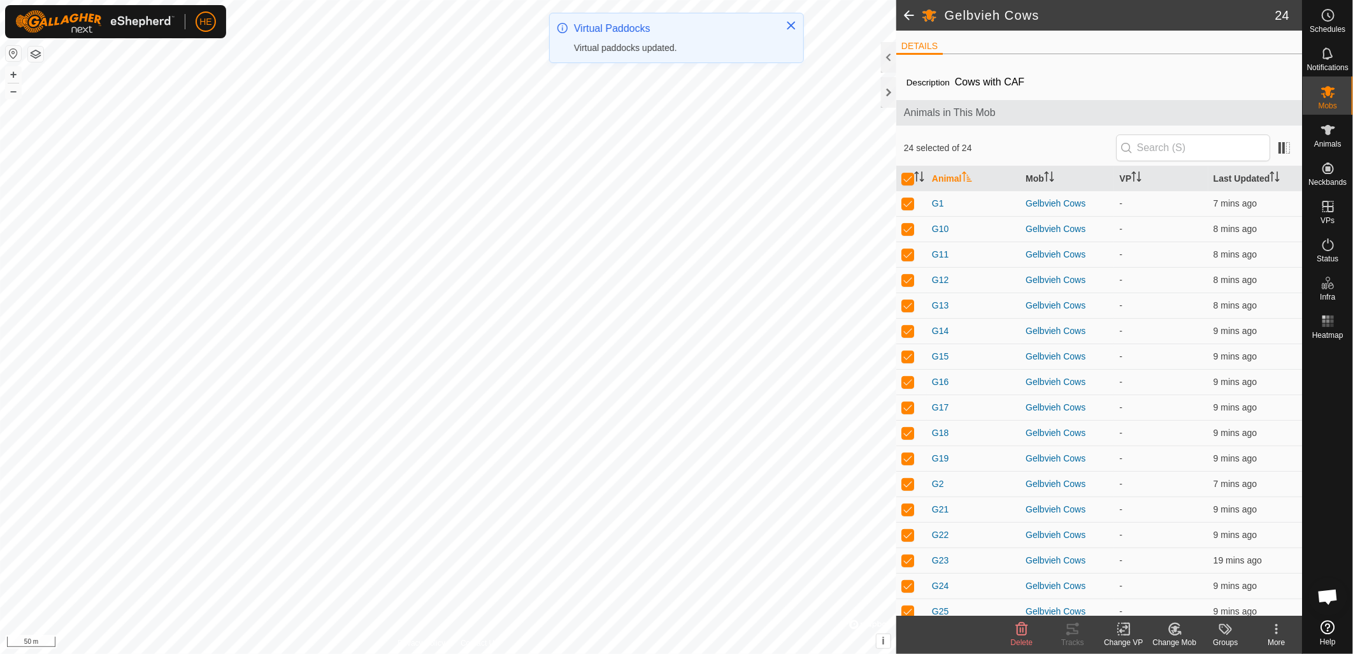
click at [1128, 639] on div "Change VP" at bounding box center [1124, 642] width 51 height 11
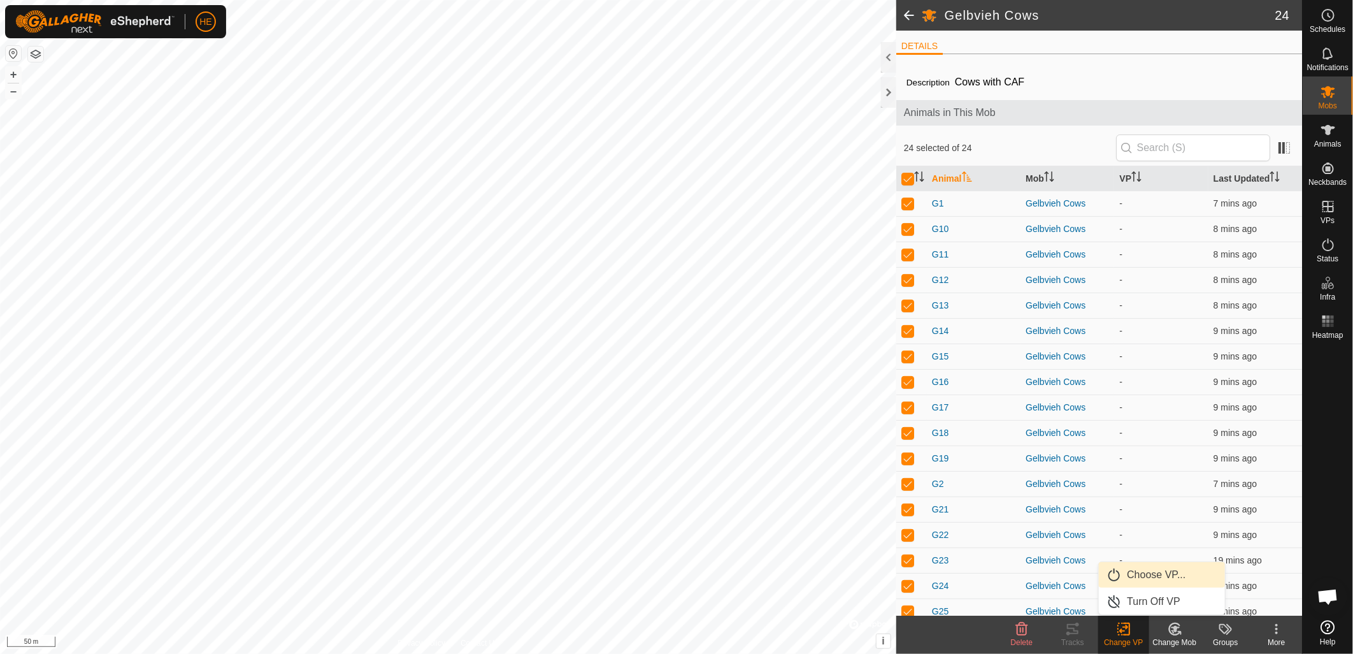
click at [1137, 574] on link "Choose VP..." at bounding box center [1162, 574] width 126 height 25
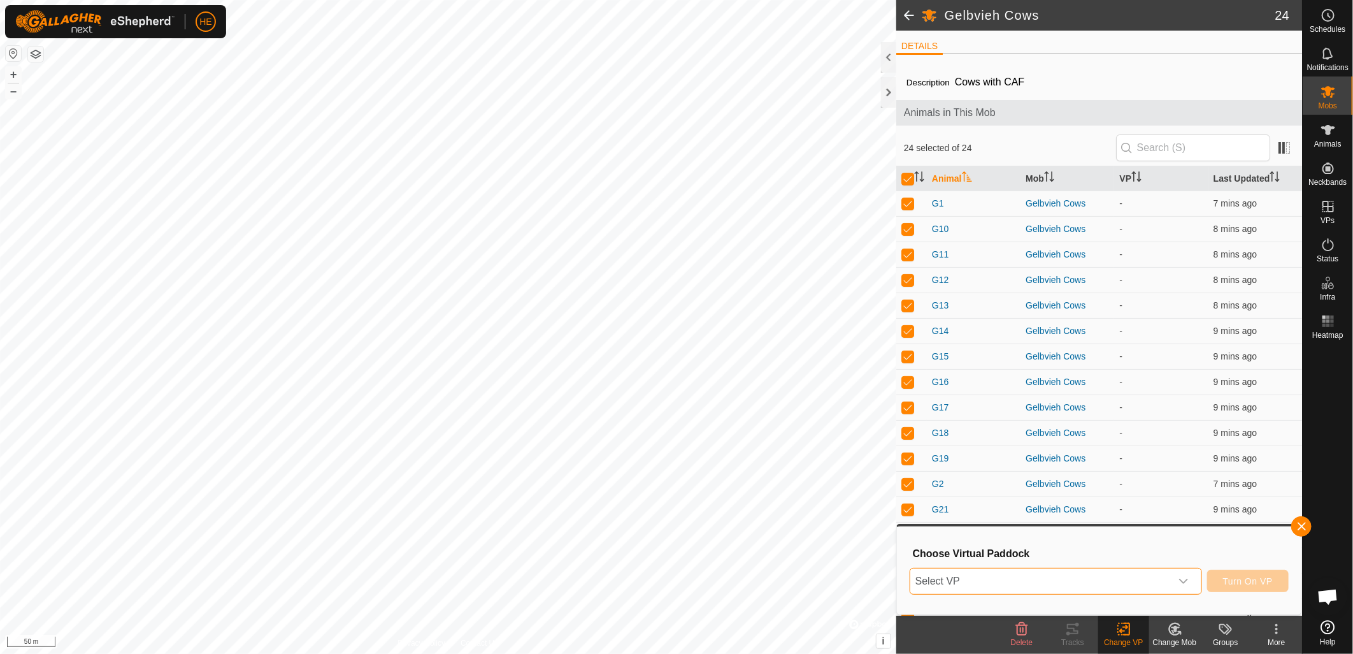
click at [1091, 570] on span "Select VP" at bounding box center [1041, 580] width 261 height 25
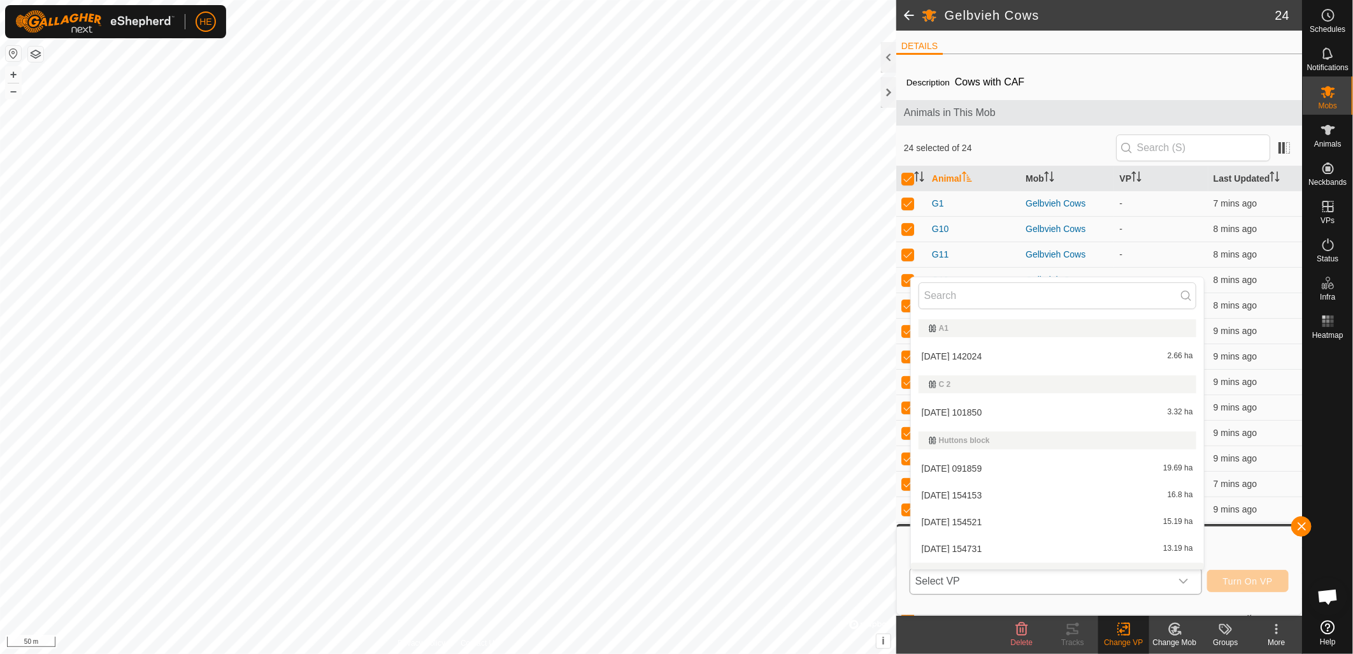
scroll to position [19, 0]
click at [1054, 451] on li "2025-09-04 091859 19.69 ha" at bounding box center [1057, 448] width 293 height 25
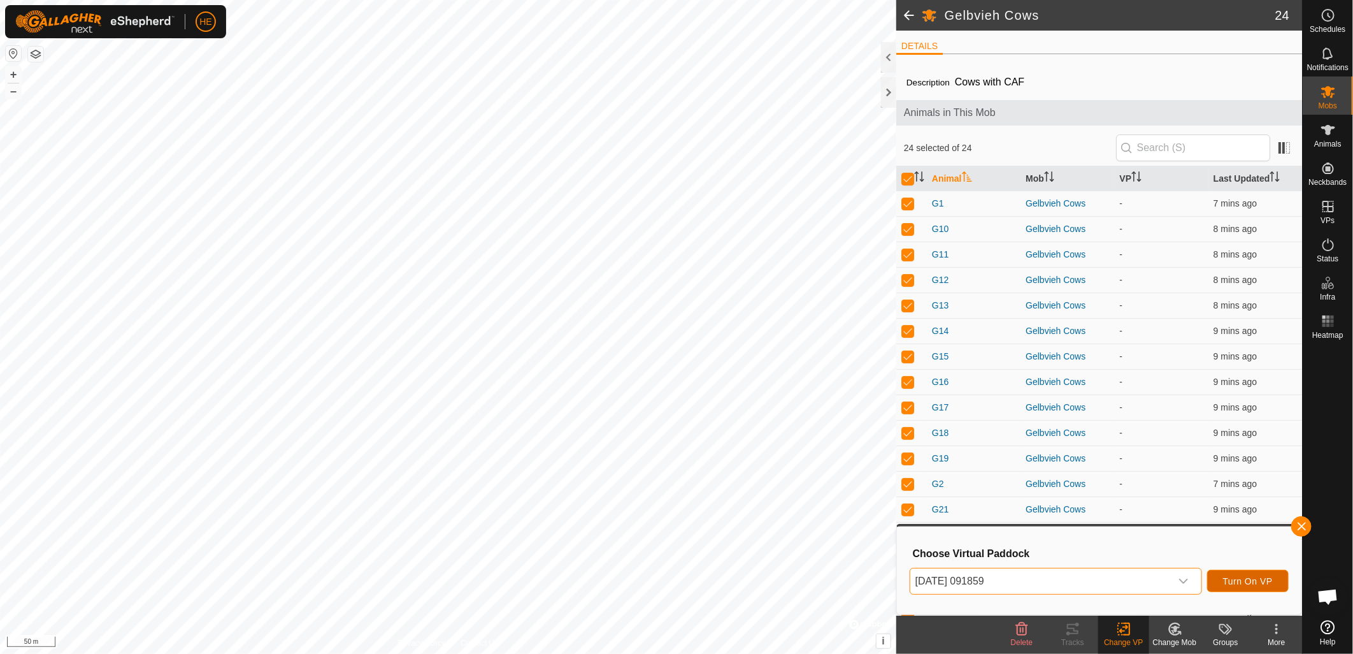
click at [1260, 584] on span "Turn On VP" at bounding box center [1248, 581] width 50 height 10
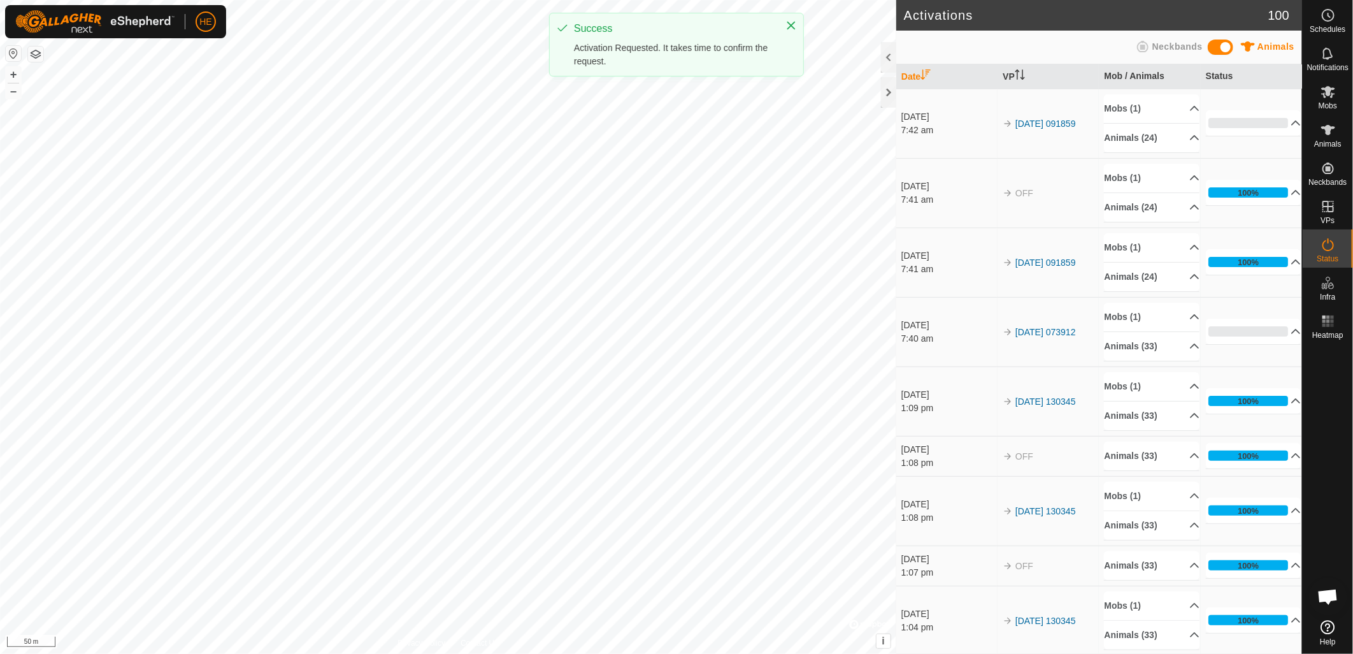
click at [897, 329] on div "Activations 100 Animals Neckbands Date VP Mob / Animals Status 18 Sept 2025 7:4…" at bounding box center [651, 327] width 1302 height 654
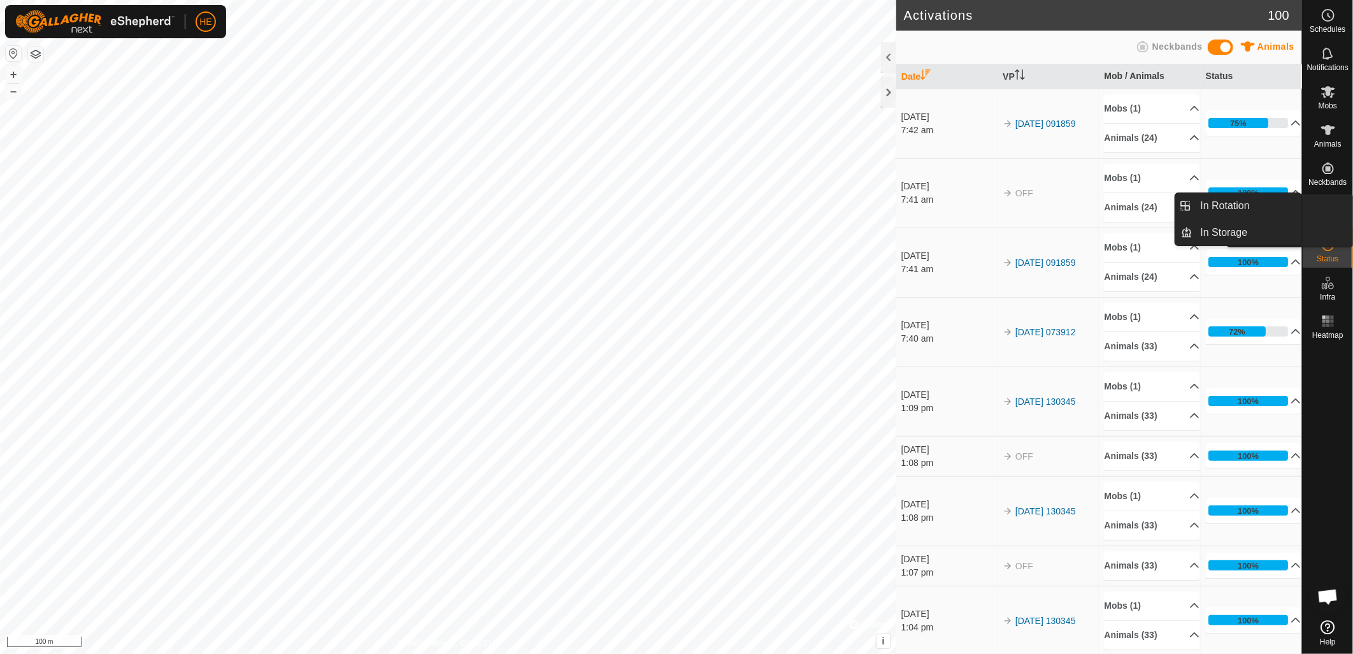
click at [1329, 221] on link "In Storage" at bounding box center [1298, 233] width 109 height 25
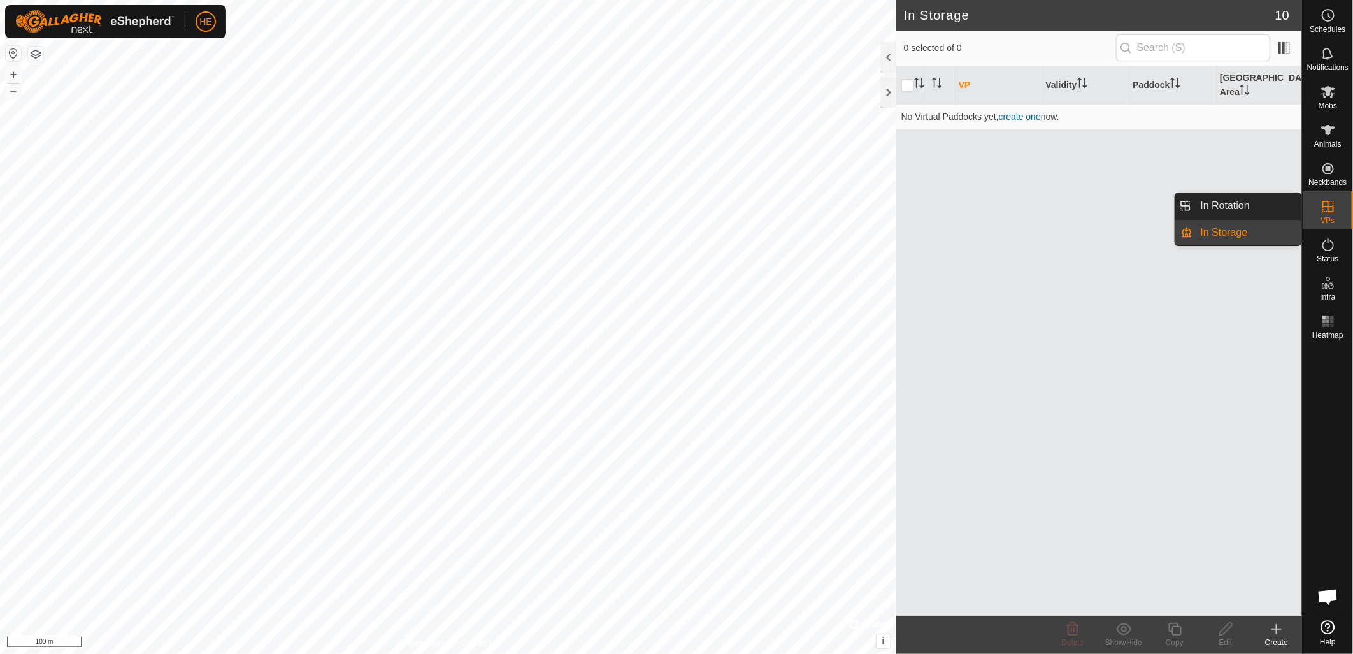
click at [1327, 207] on icon at bounding box center [1328, 206] width 15 height 15
click at [1262, 229] on link "In Storage" at bounding box center [1247, 232] width 109 height 25
click at [1320, 206] on es-virtualpaddocks-svg-icon at bounding box center [1328, 206] width 23 height 20
click at [1225, 203] on link "In Rotation" at bounding box center [1247, 205] width 109 height 25
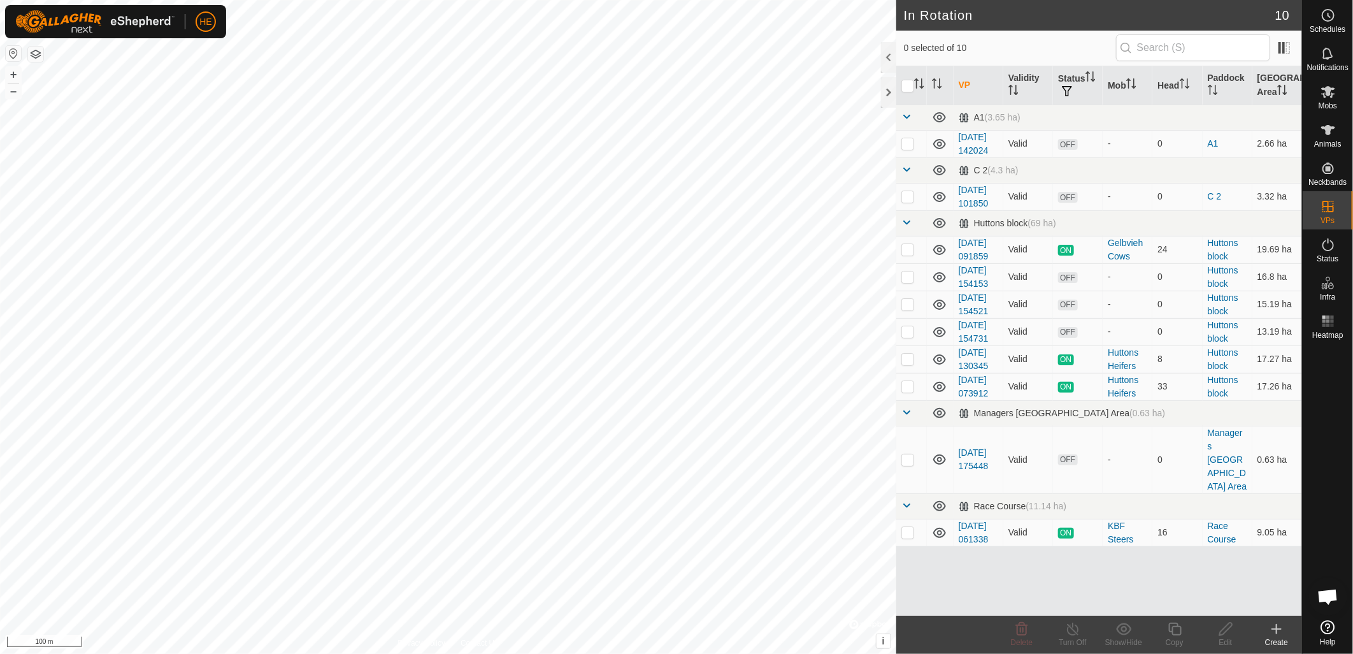
click at [1281, 628] on icon at bounding box center [1276, 628] width 15 height 15
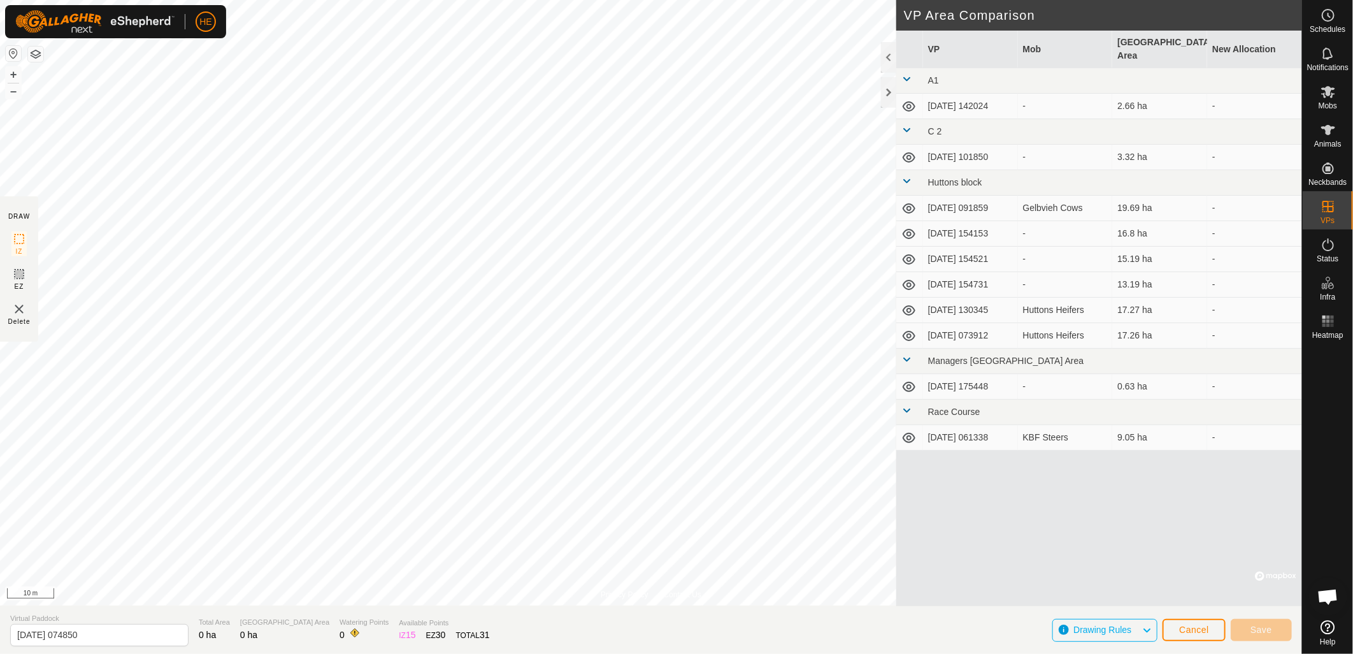
click at [970, 294] on div "Privacy Policy Contact Us + – ⇧ i © Mapbox , © OpenStreetMap , Improve this map…" at bounding box center [651, 327] width 1302 height 654
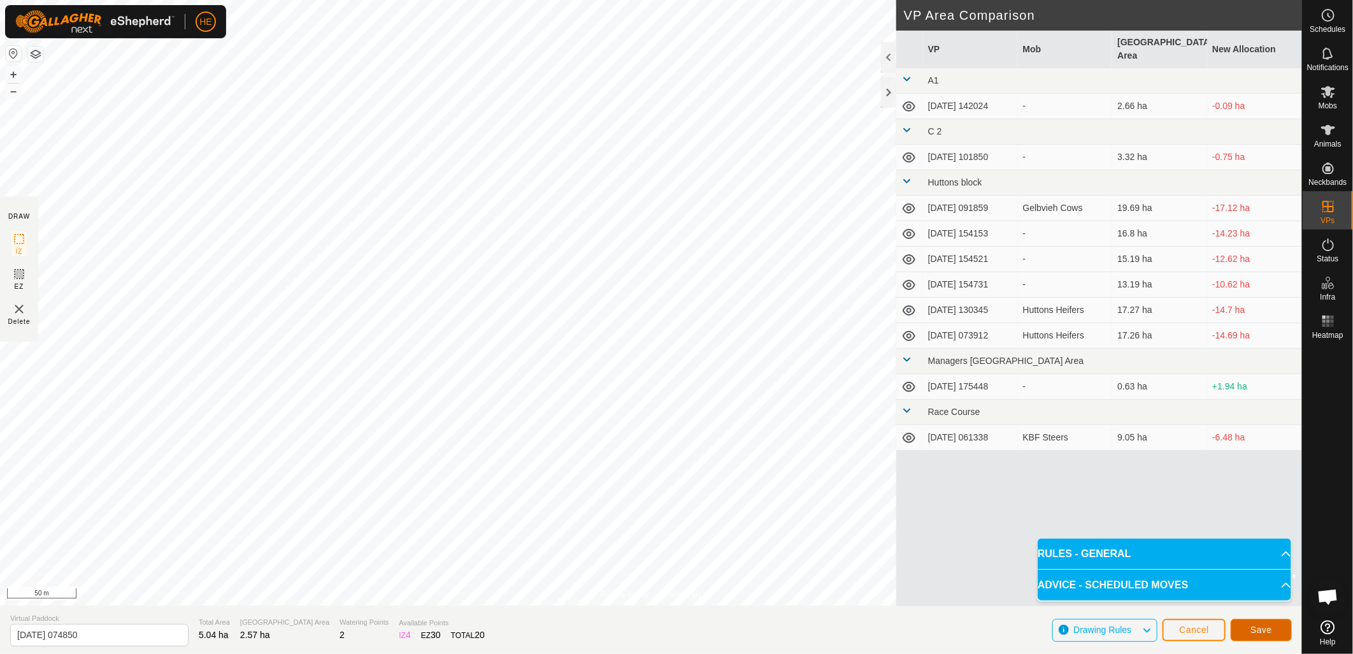
click at [1262, 627] on span "Save" at bounding box center [1262, 629] width 22 height 10
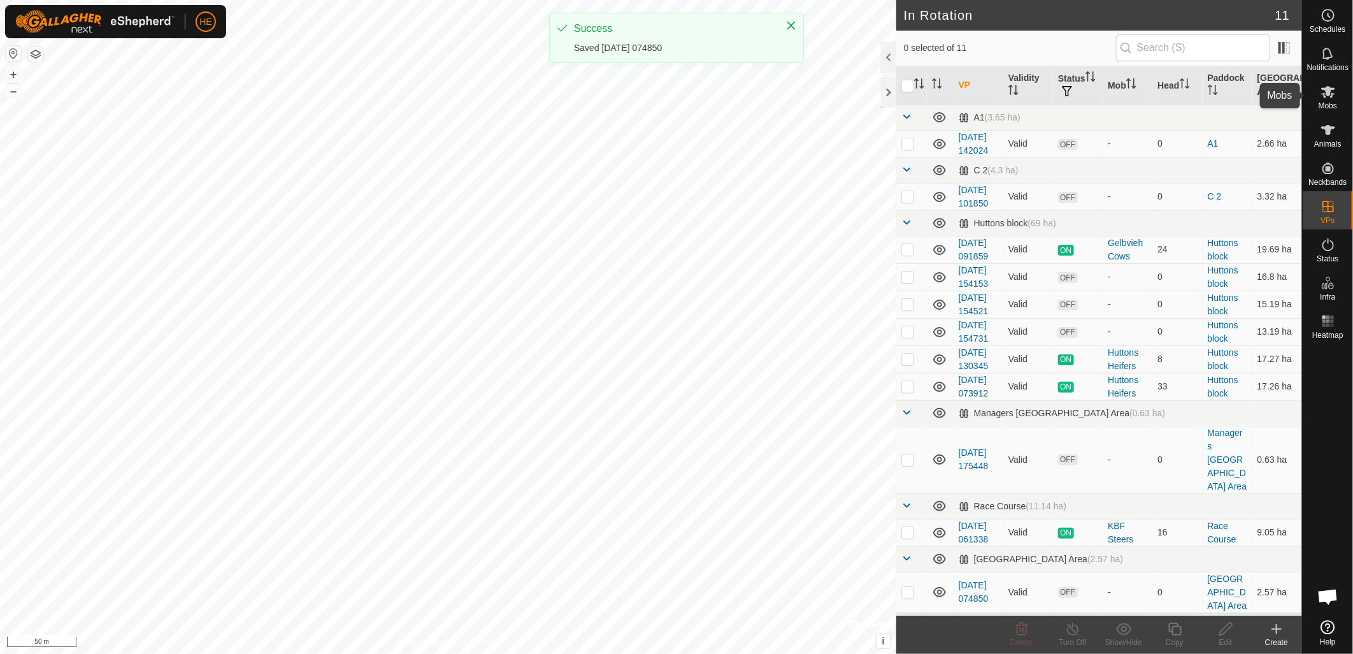
click at [1333, 102] on span "Mobs" at bounding box center [1328, 106] width 18 height 8
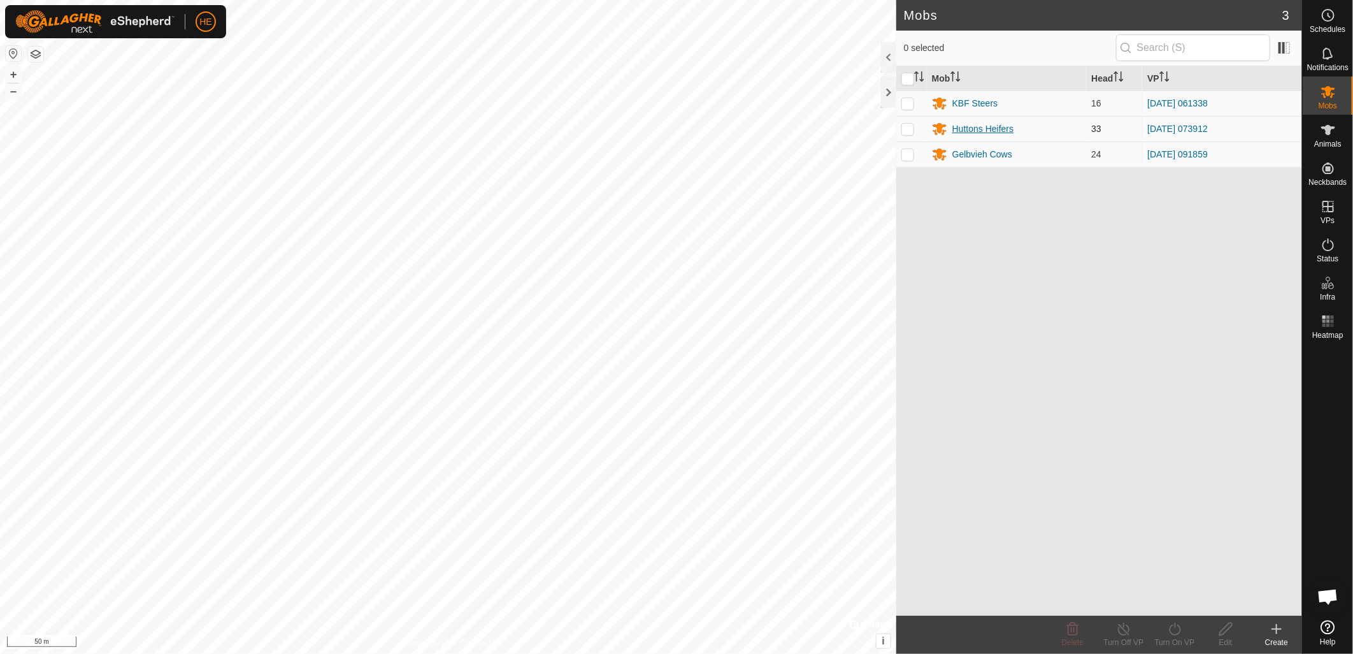
click at [966, 130] on div "Huttons Heifers" at bounding box center [983, 128] width 61 height 13
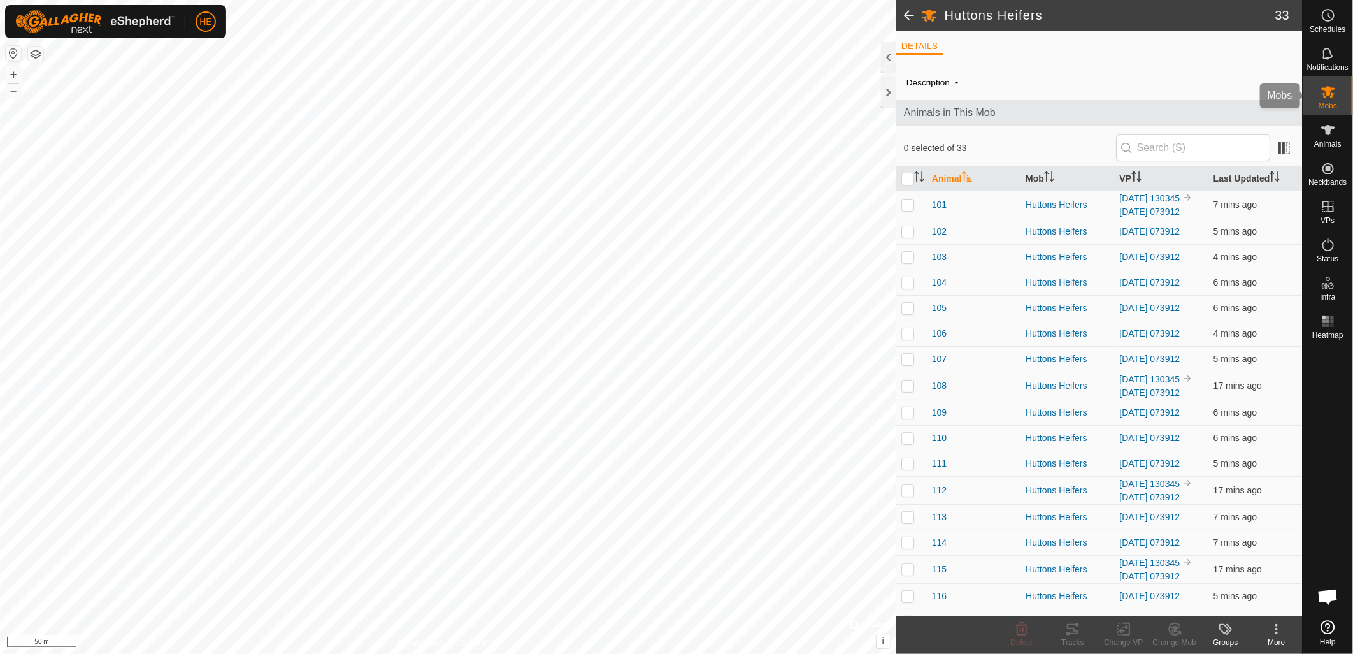
click at [1327, 94] on icon at bounding box center [1329, 92] width 14 height 12
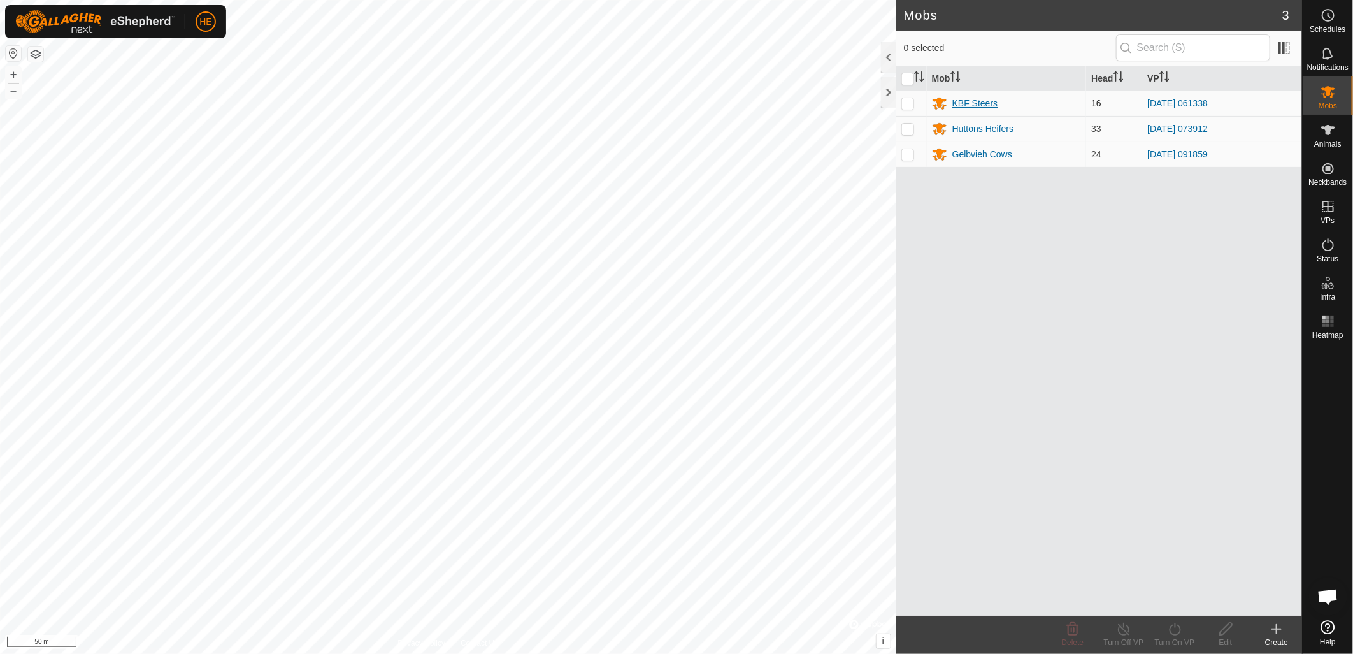
click at [986, 101] on div "KBF Steers" at bounding box center [976, 103] width 46 height 13
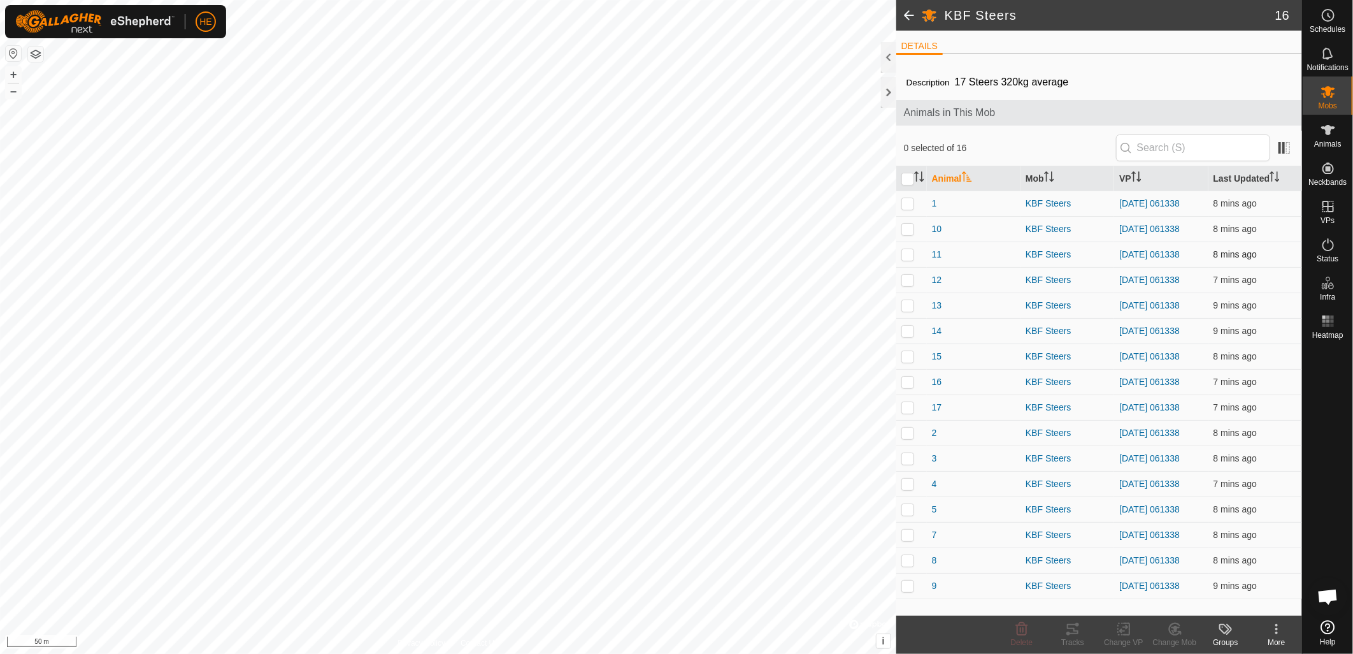
drag, startPoint x: 904, startPoint y: 179, endPoint x: 976, endPoint y: 259, distance: 107.4
click at [905, 180] on input "checkbox" at bounding box center [908, 179] width 13 height 13
checkbox input "true"
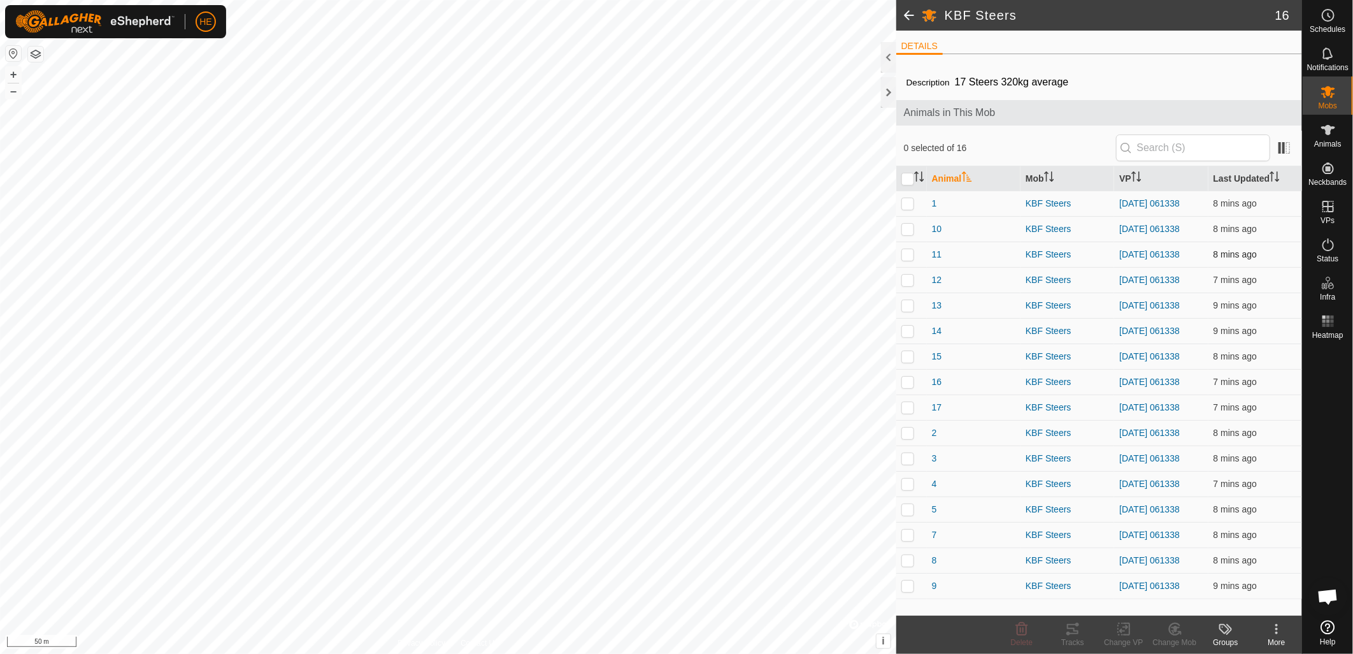
checkbox input "true"
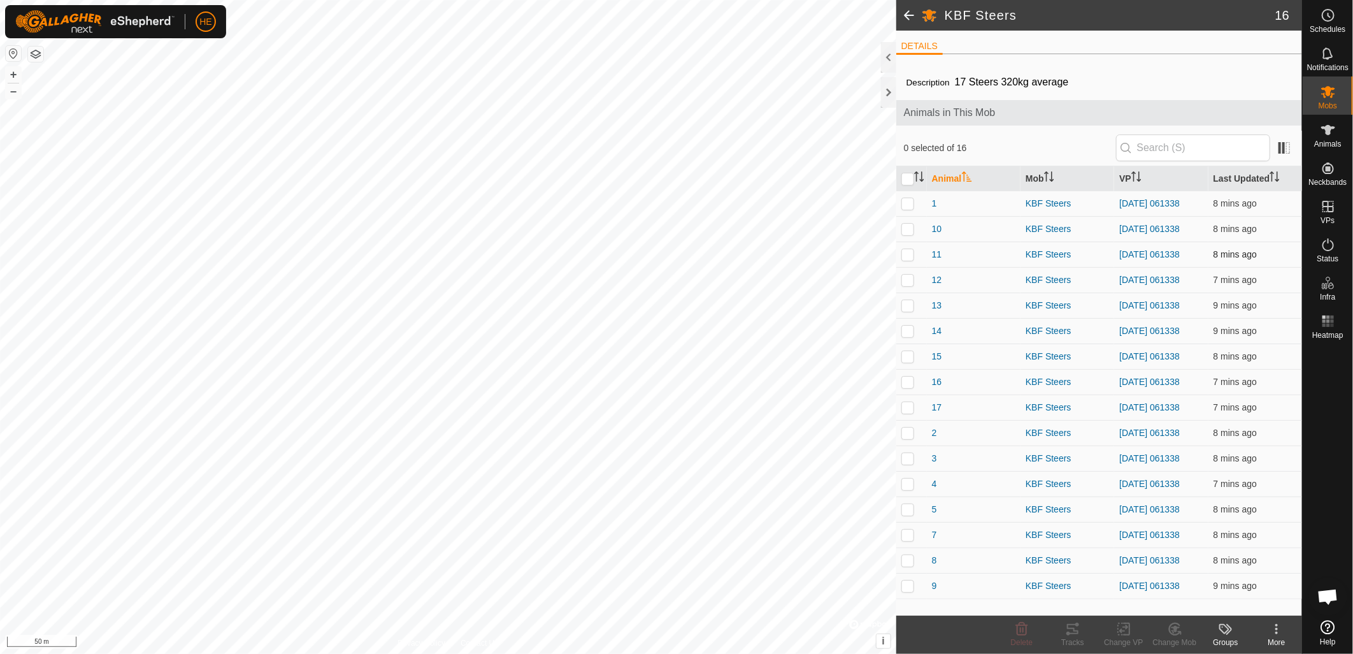
checkbox input "true"
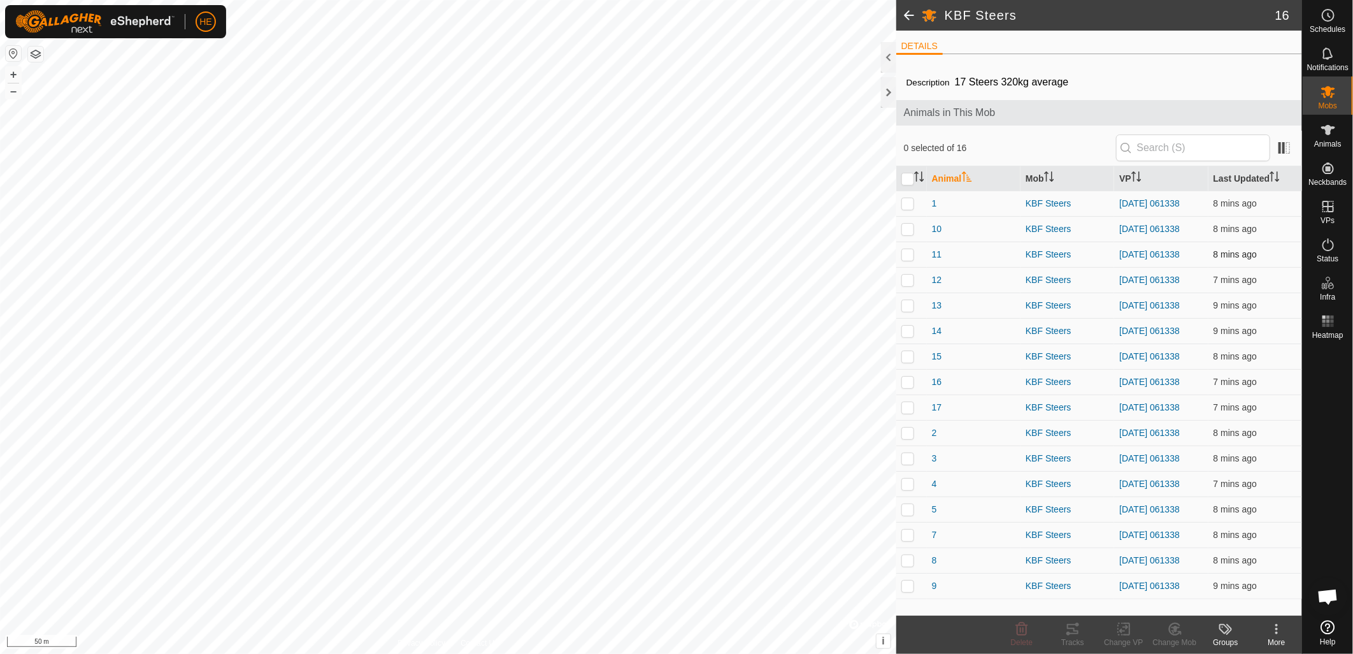
checkbox input "true"
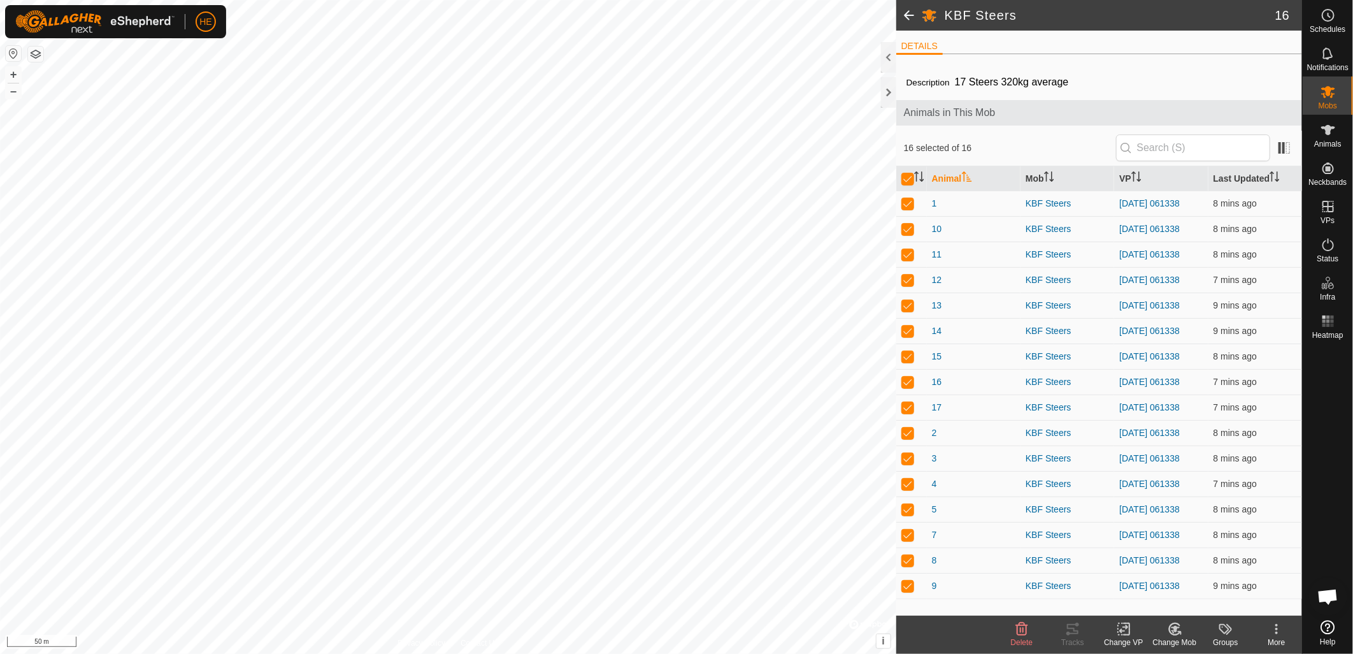
click at [1129, 637] on div "Change VP" at bounding box center [1124, 642] width 51 height 11
click at [1148, 577] on link "Choose VP..." at bounding box center [1162, 574] width 126 height 25
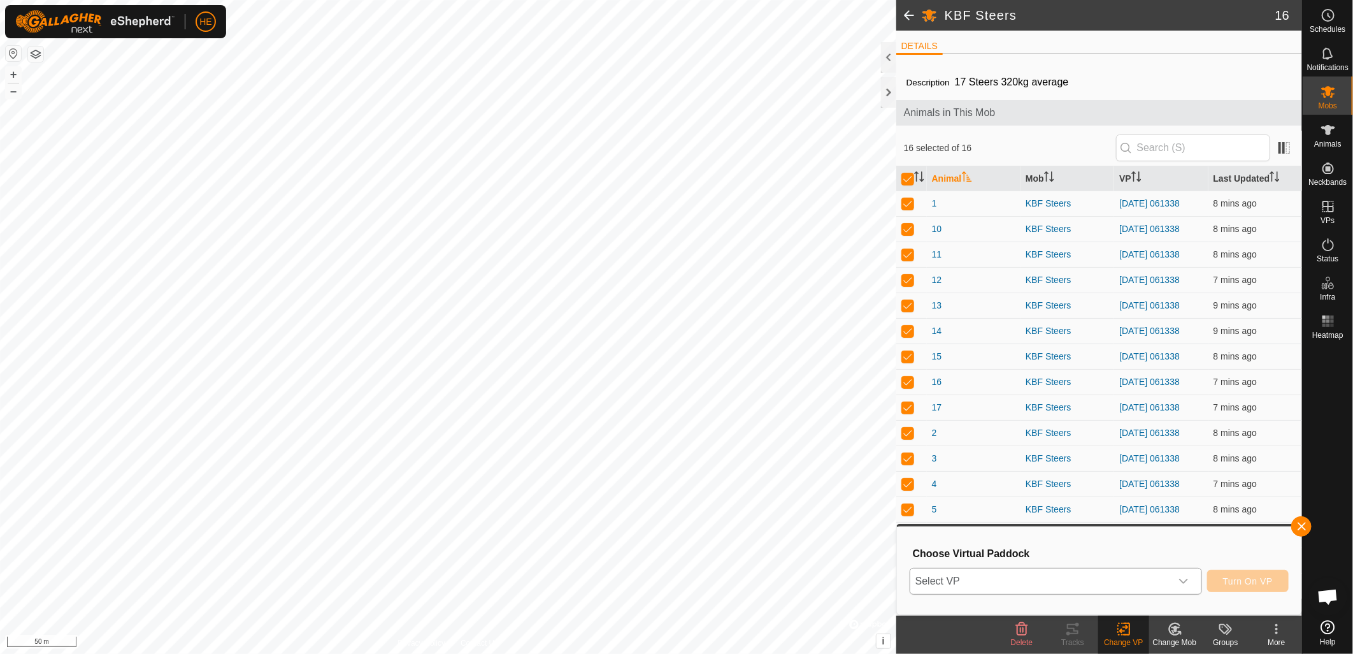
click at [999, 580] on span "Select VP" at bounding box center [1041, 580] width 261 height 25
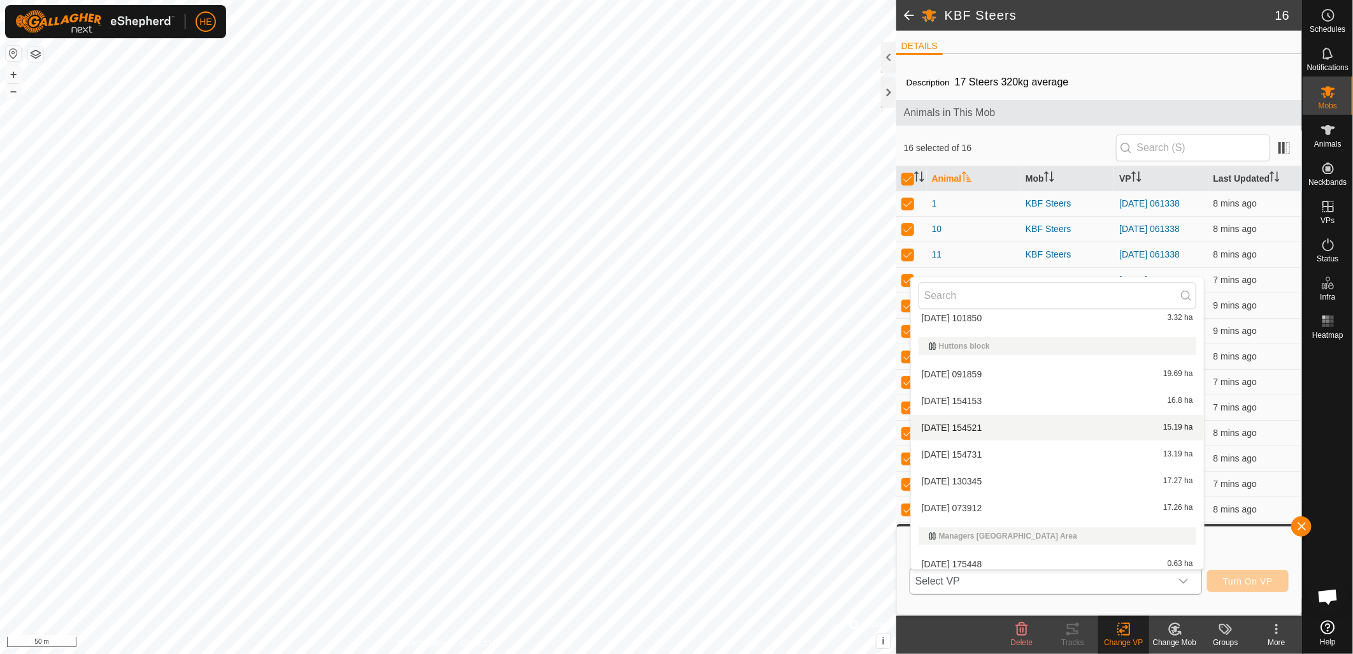
scroll to position [213, 0]
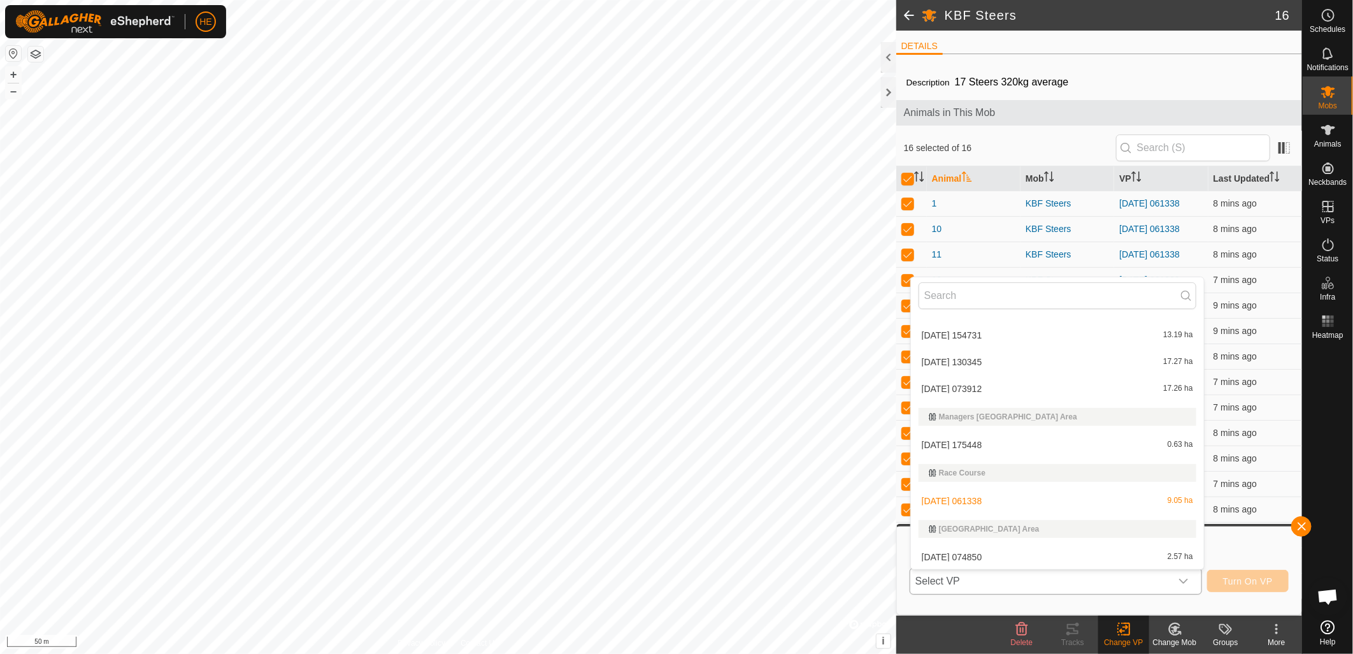
click at [962, 553] on li "2025-09-18 074850 2.57 ha" at bounding box center [1057, 556] width 293 height 25
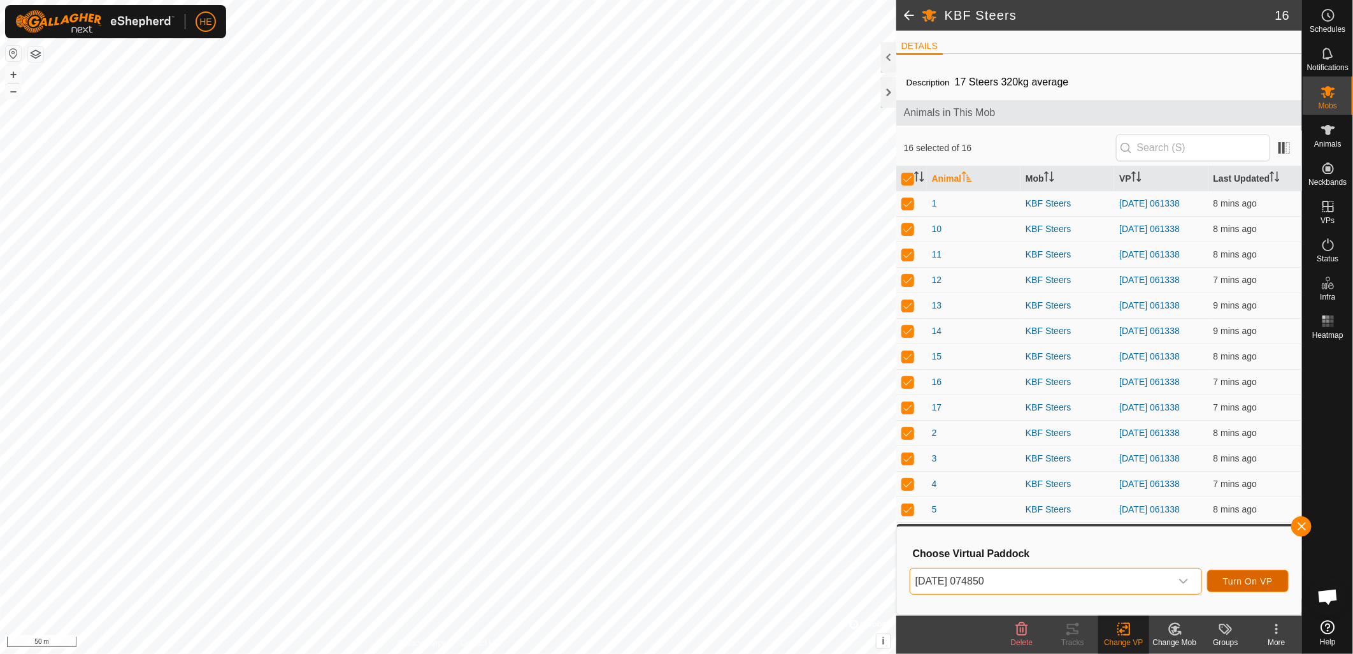
click at [1230, 576] on span "Turn On VP" at bounding box center [1248, 581] width 50 height 10
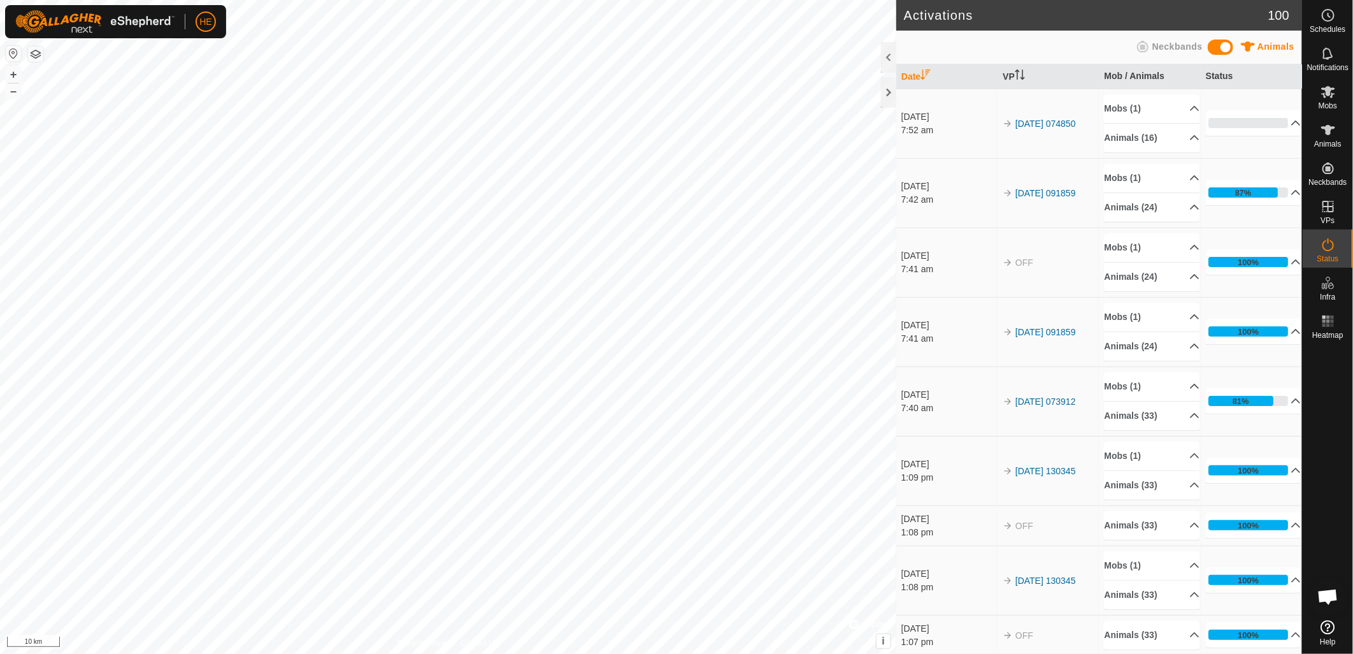
click at [710, 0] on html "HE Schedules Notifications Mobs Animals Neckbands VPs Status Infra Heatmap Help…" at bounding box center [676, 327] width 1353 height 654
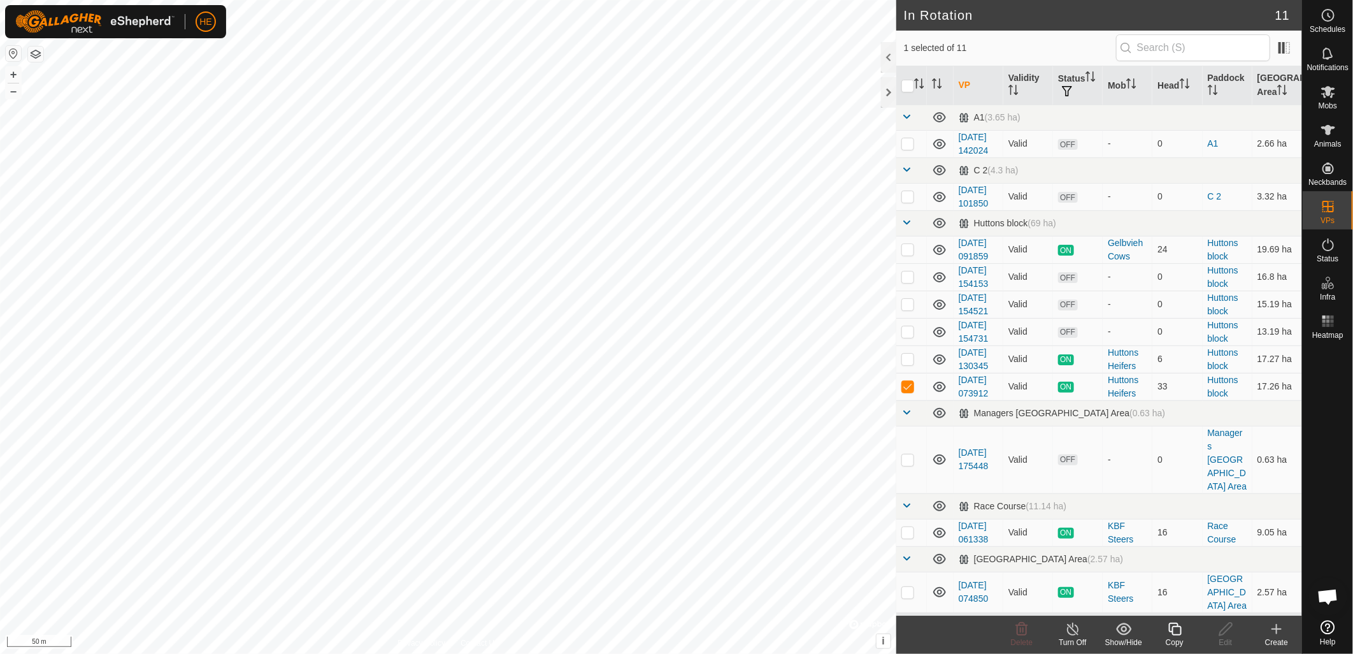
checkbox input "true"
click at [908, 391] on p-checkbox at bounding box center [908, 386] width 13 height 10
checkbox input "false"
click at [1332, 88] on icon at bounding box center [1329, 92] width 14 height 12
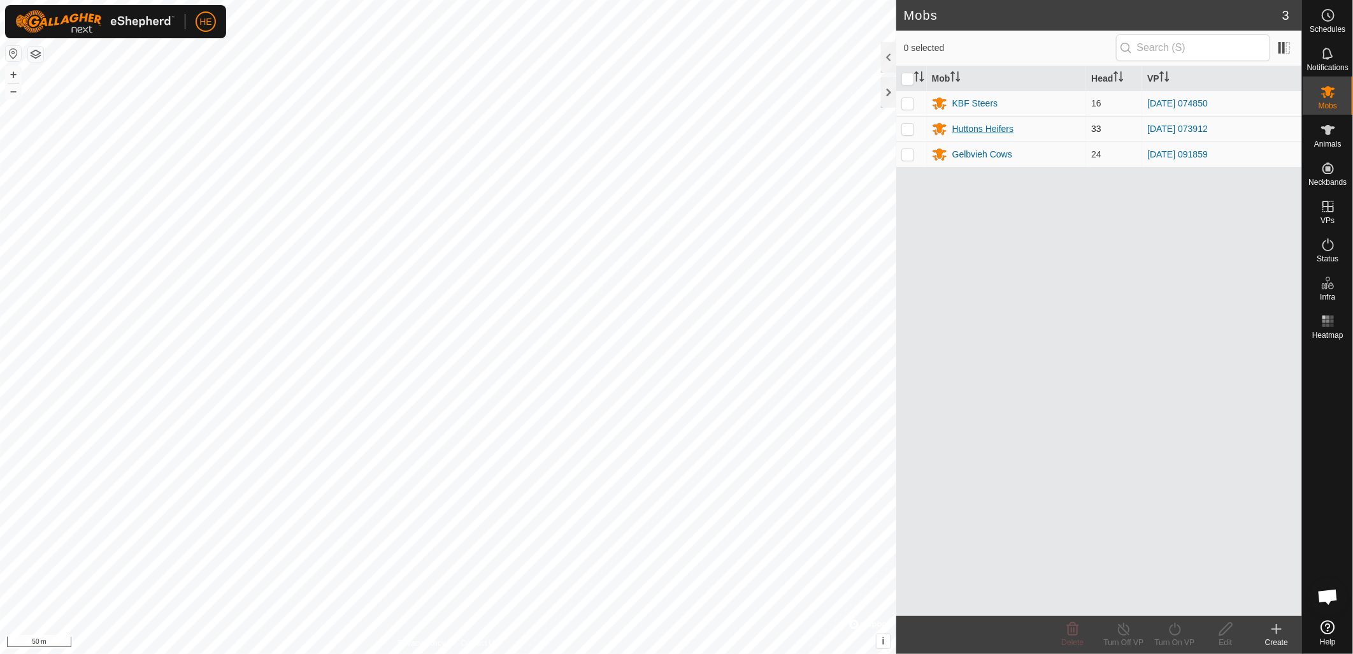
click at [974, 124] on div "Huttons Heifers" at bounding box center [983, 128] width 61 height 13
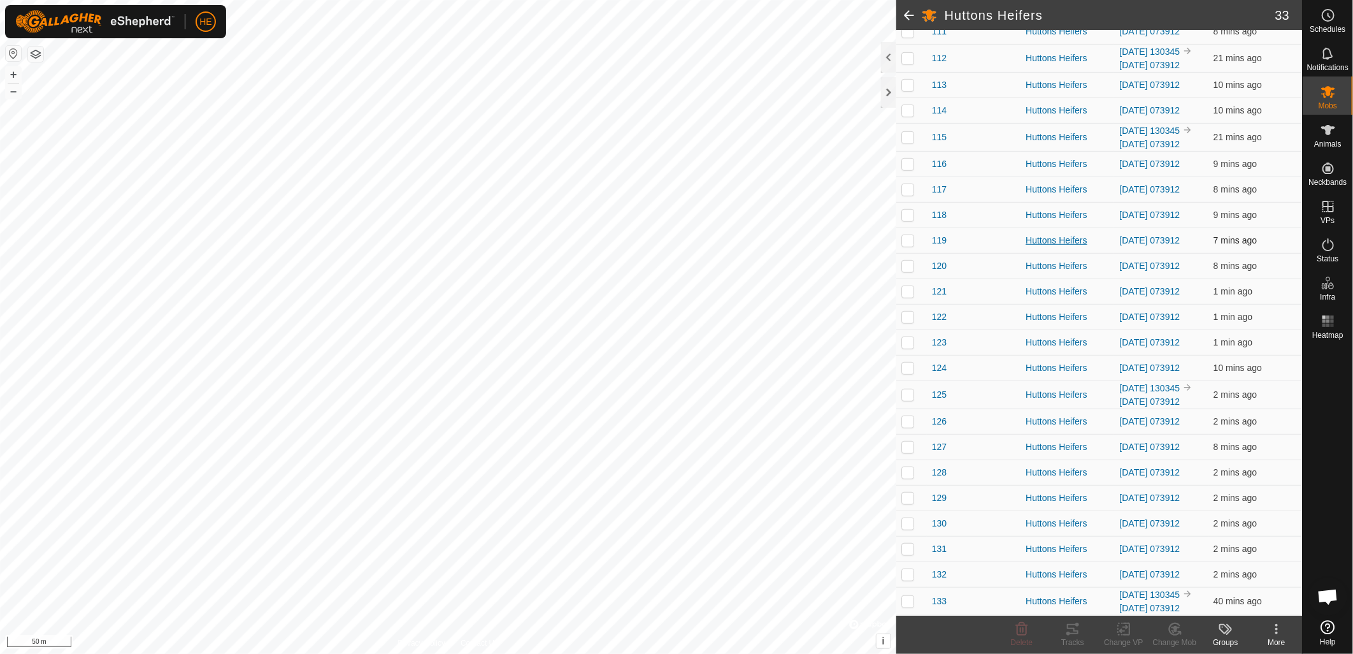
scroll to position [495, 0]
click at [912, 132] on p-checkbox at bounding box center [908, 137] width 13 height 10
checkbox input "false"
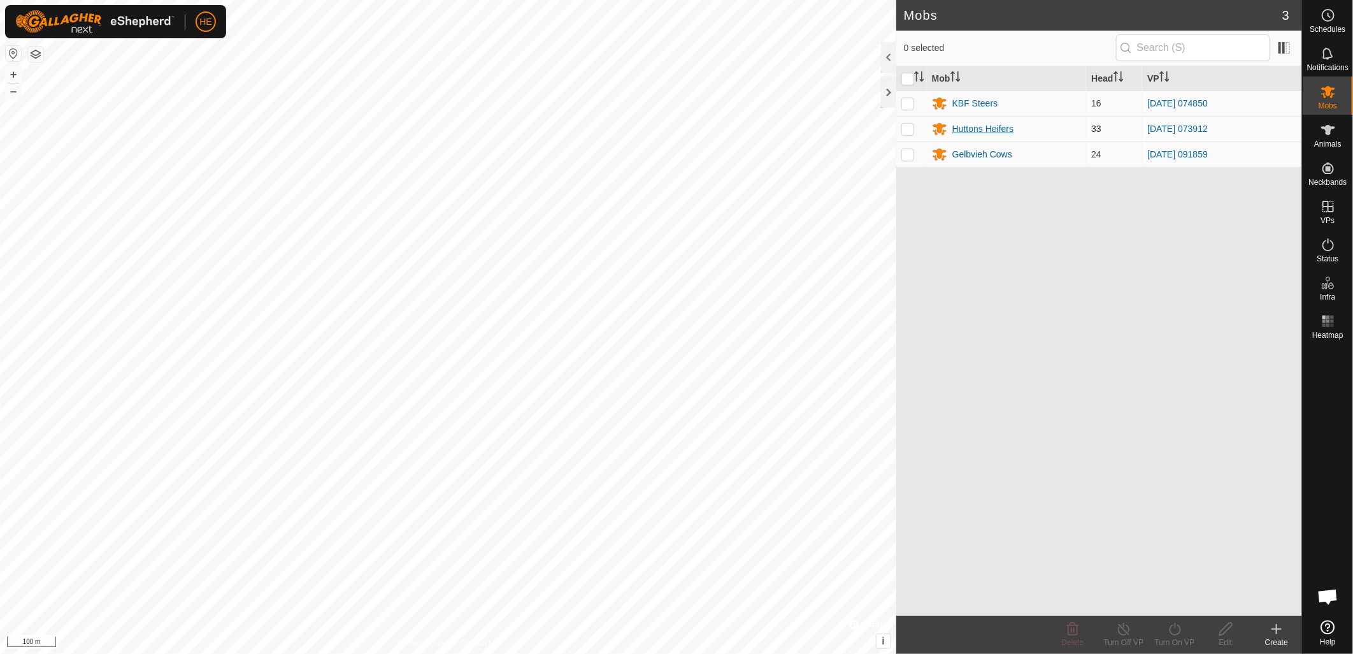
click at [980, 131] on div "Huttons Heifers" at bounding box center [983, 128] width 61 height 13
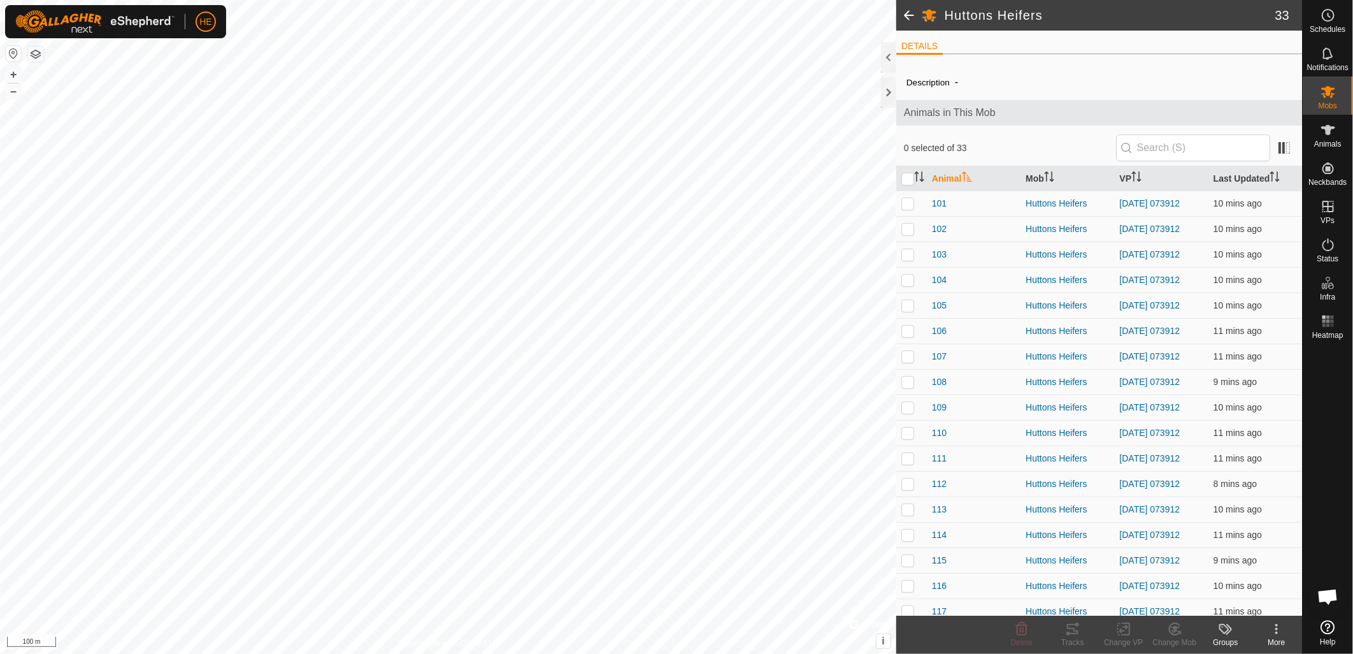
click at [979, 129] on div "Description - Animals in This Mob 0 selected of 33 Animal Mob VP Last Updated 1…" at bounding box center [1100, 550] width 406 height 973
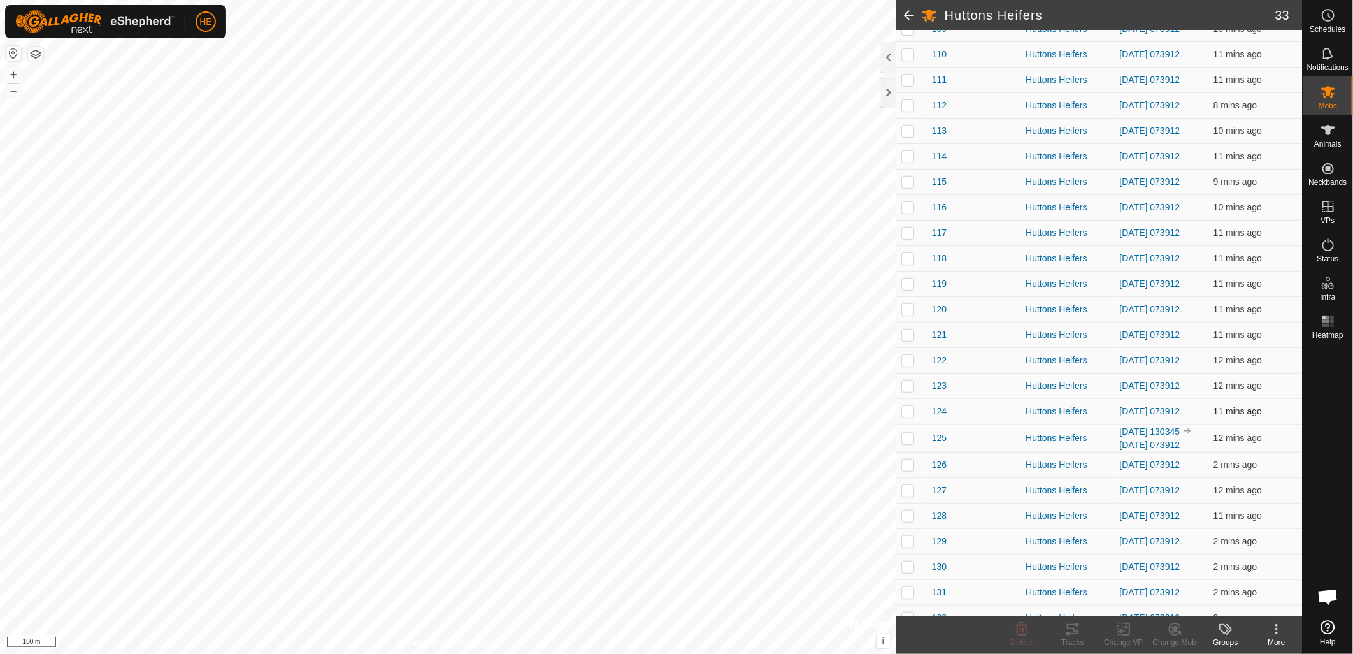
scroll to position [449, 0]
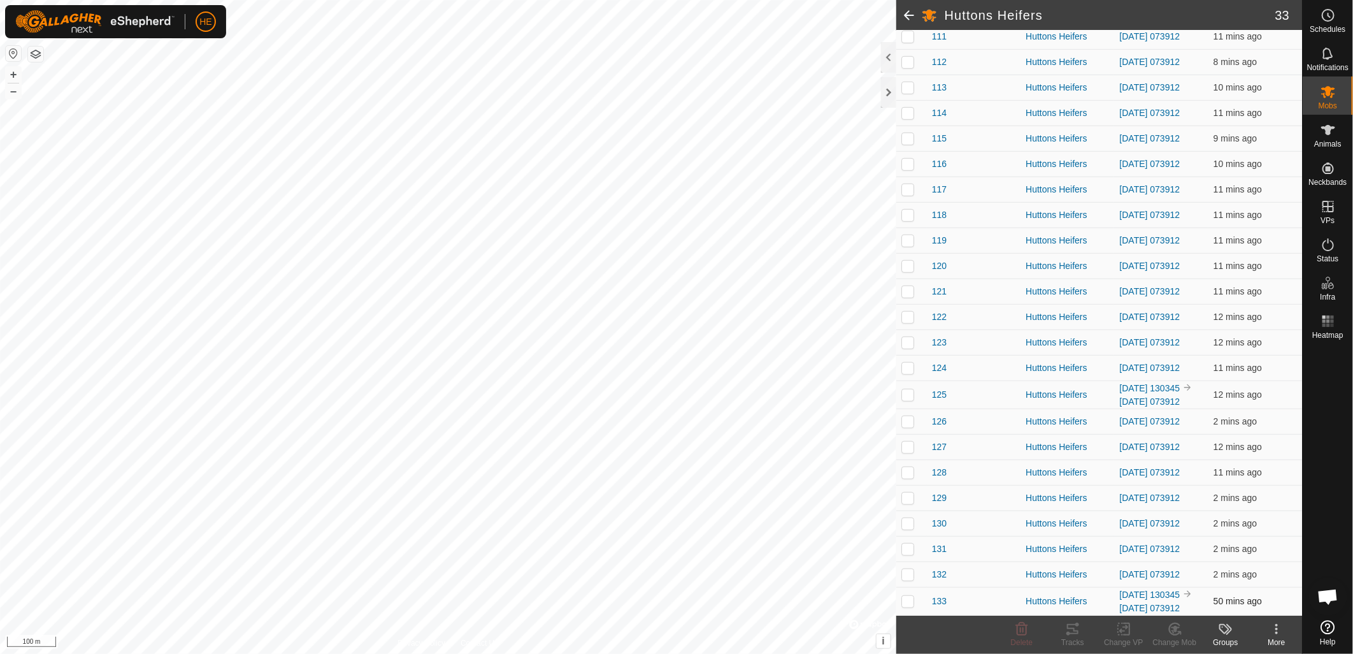
click at [904, 596] on p-checkbox at bounding box center [908, 601] width 13 height 10
click at [905, 596] on p-checkbox at bounding box center [908, 601] width 13 height 10
checkbox input "false"
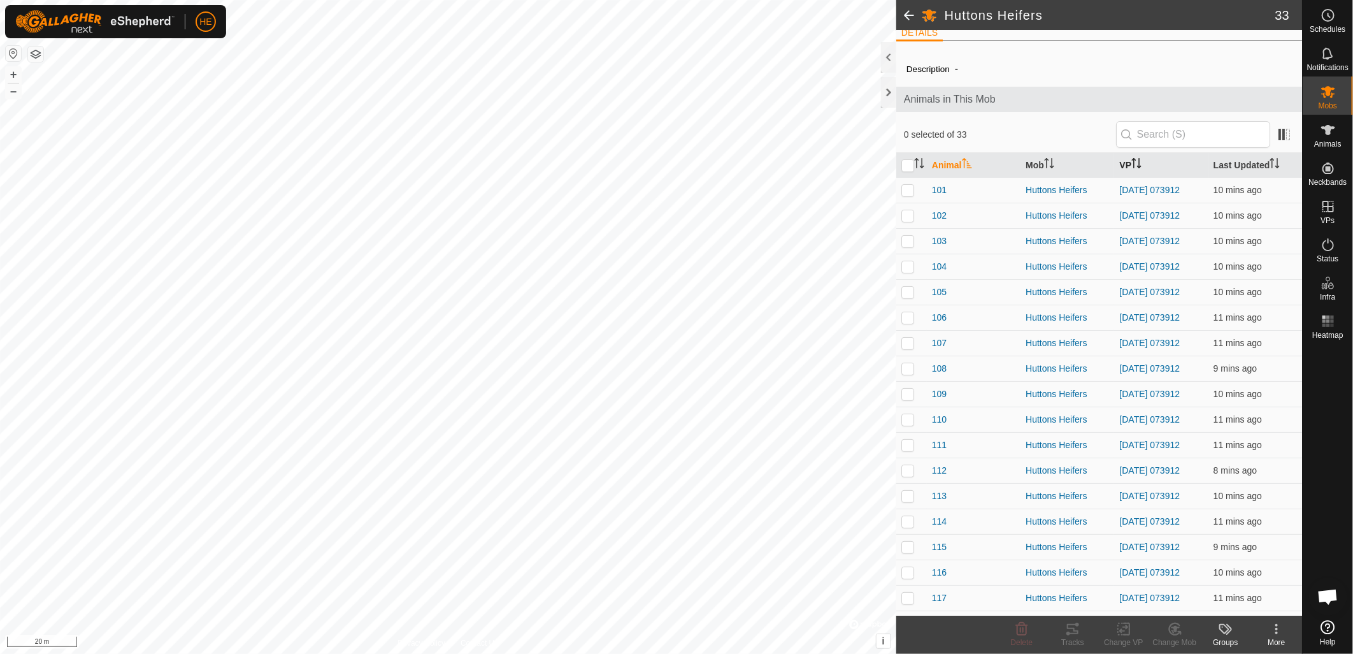
scroll to position [0, 0]
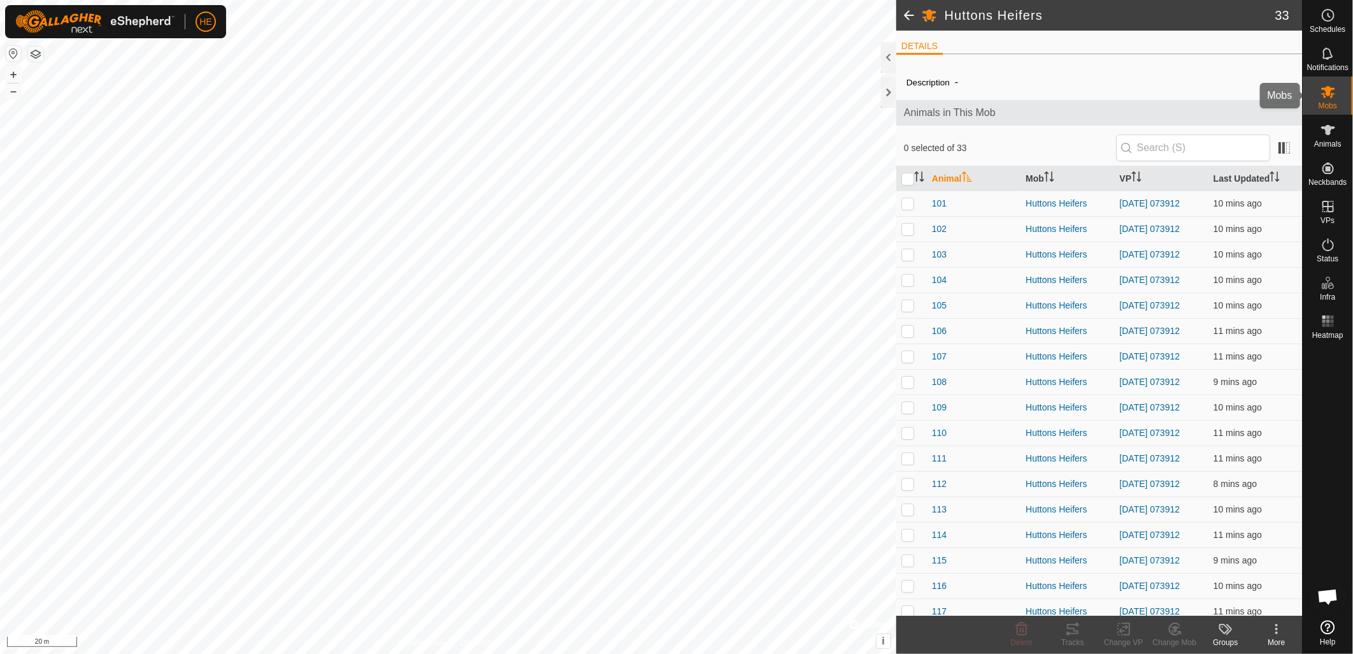
click at [1337, 83] on es-mob-svg-icon at bounding box center [1328, 92] width 23 height 20
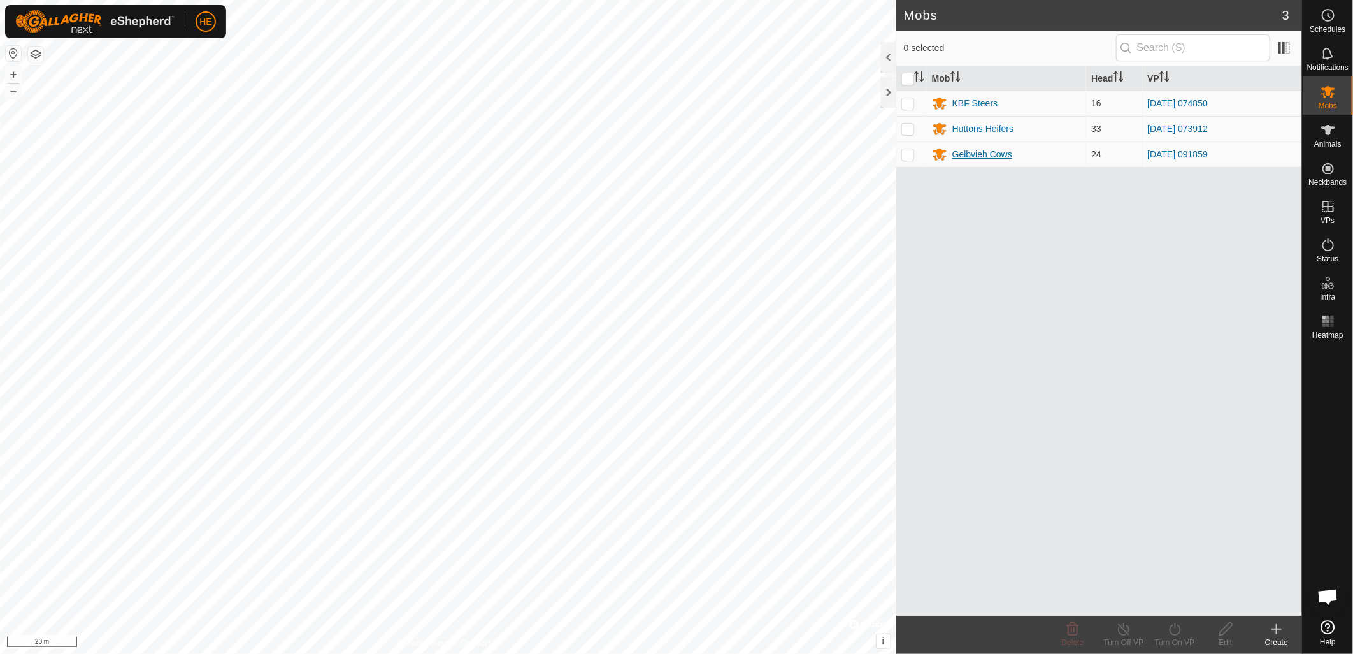
click at [959, 155] on div "Gelbvieh Cows" at bounding box center [983, 154] width 60 height 13
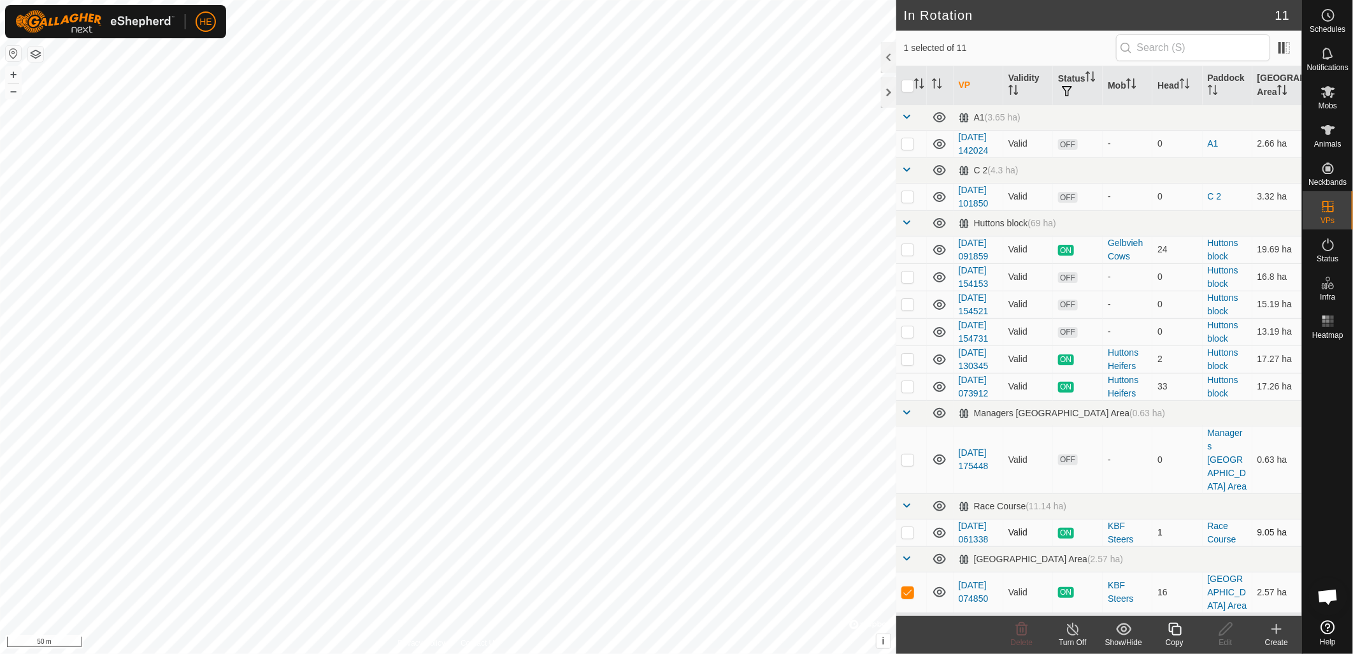
scroll to position [131, 0]
checkbox input "true"
checkbox input "false"
